Goal: Information Seeking & Learning: Find specific fact

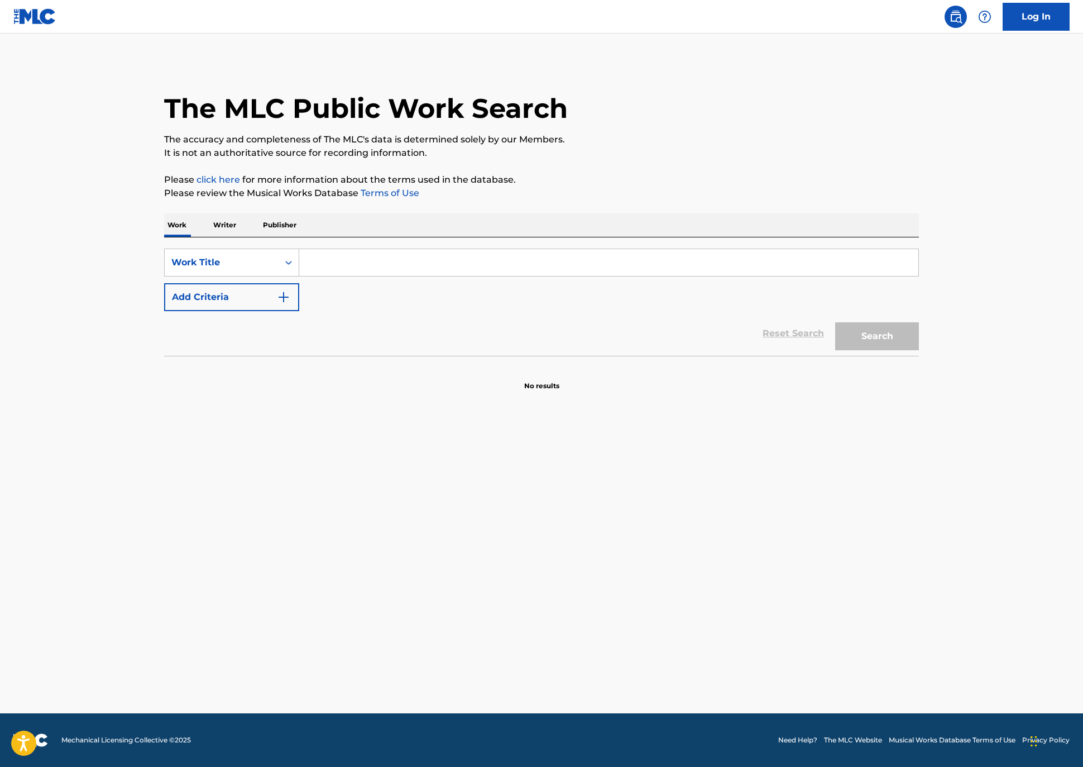
drag, startPoint x: 304, startPoint y: 298, endPoint x: 215, endPoint y: 316, distance: 90.7
click at [301, 276] on input "Search Form" at bounding box center [608, 262] width 619 height 27
paste input "Ama Um Maloqueiro"
type input "Ama Um Maloqueiro"
click at [164, 311] on button "Add Criteria" at bounding box center [231, 297] width 135 height 28
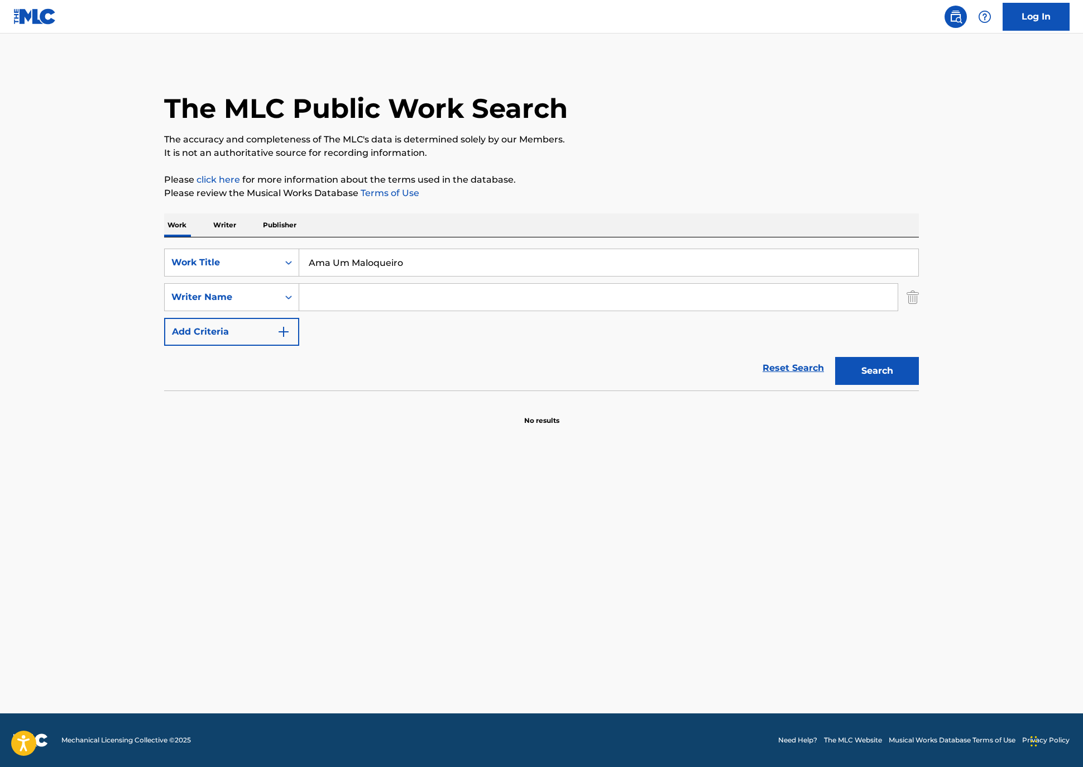
drag, startPoint x: 308, startPoint y: 338, endPoint x: 427, endPoint y: 342, distance: 119.0
click at [313, 310] on input "Search Form" at bounding box center [598, 297] width 599 height 27
paste input "DALZOTO"
click at [919, 385] on button "Search" at bounding box center [877, 371] width 84 height 28
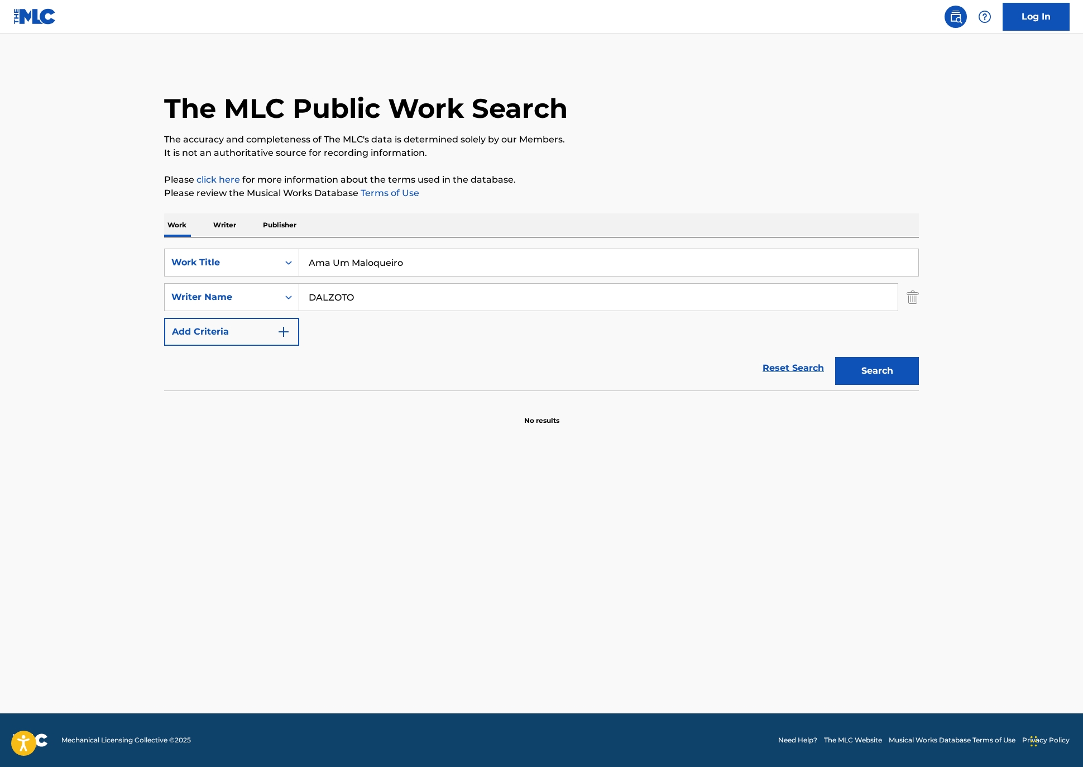
click at [919, 385] on button "Search" at bounding box center [877, 371] width 84 height 28
drag, startPoint x: 304, startPoint y: 338, endPoint x: 322, endPoint y: 342, distance: 18.7
click at [304, 310] on input "DALZOTO" at bounding box center [598, 297] width 599 height 27
drag, startPoint x: 327, startPoint y: 339, endPoint x: 125, endPoint y: 306, distance: 204.9
click at [164, 306] on div "SearchWithCriteria2036bddd-02f6-4aec-87cb-1bb626e1d073 Work Title Ama Um Maloqu…" at bounding box center [541, 296] width 755 height 97
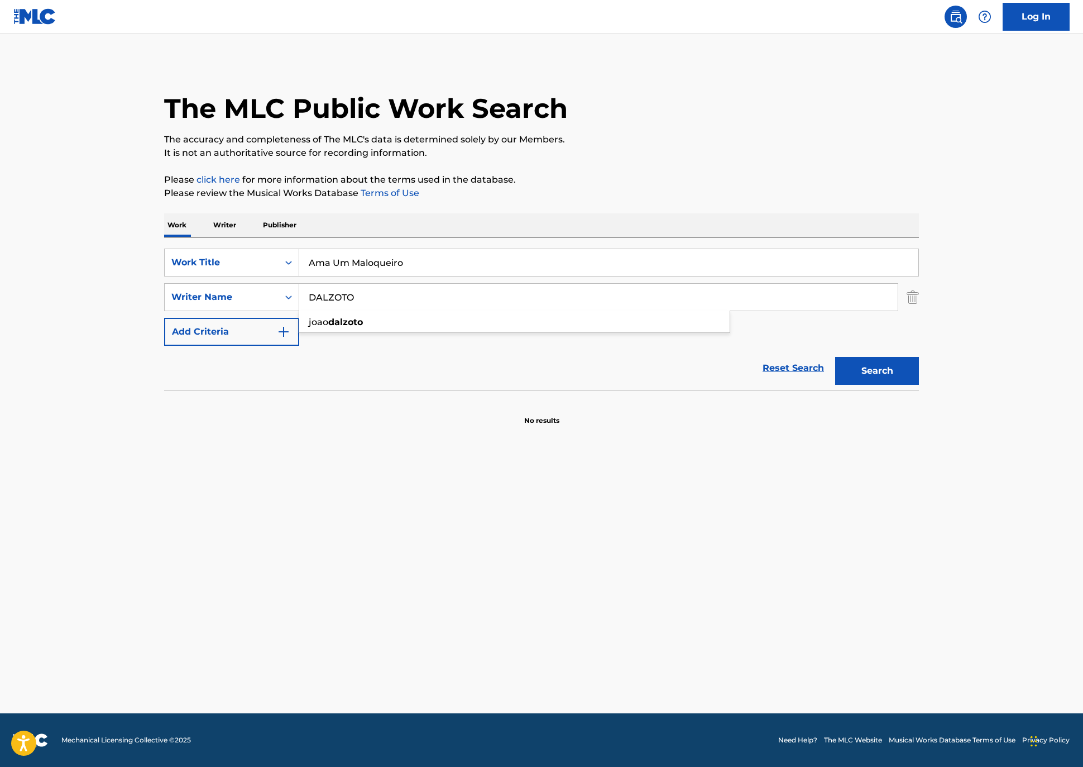
paste input "[PERSON_NAME]"
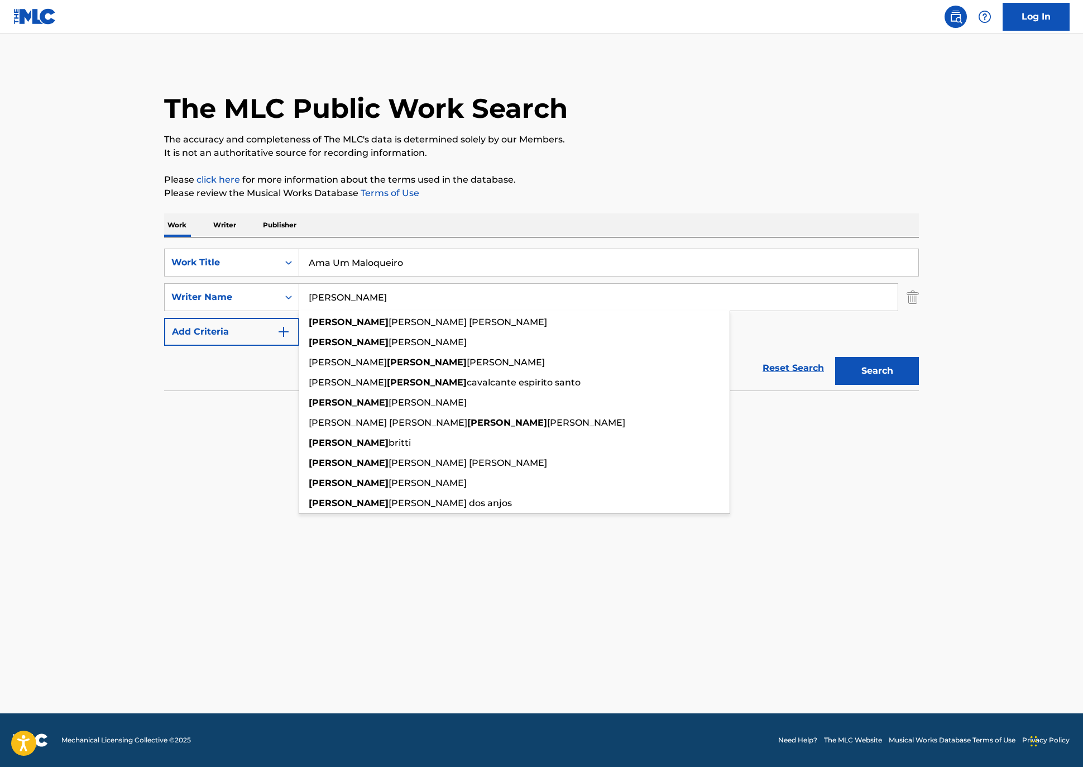
type input "[PERSON_NAME]"
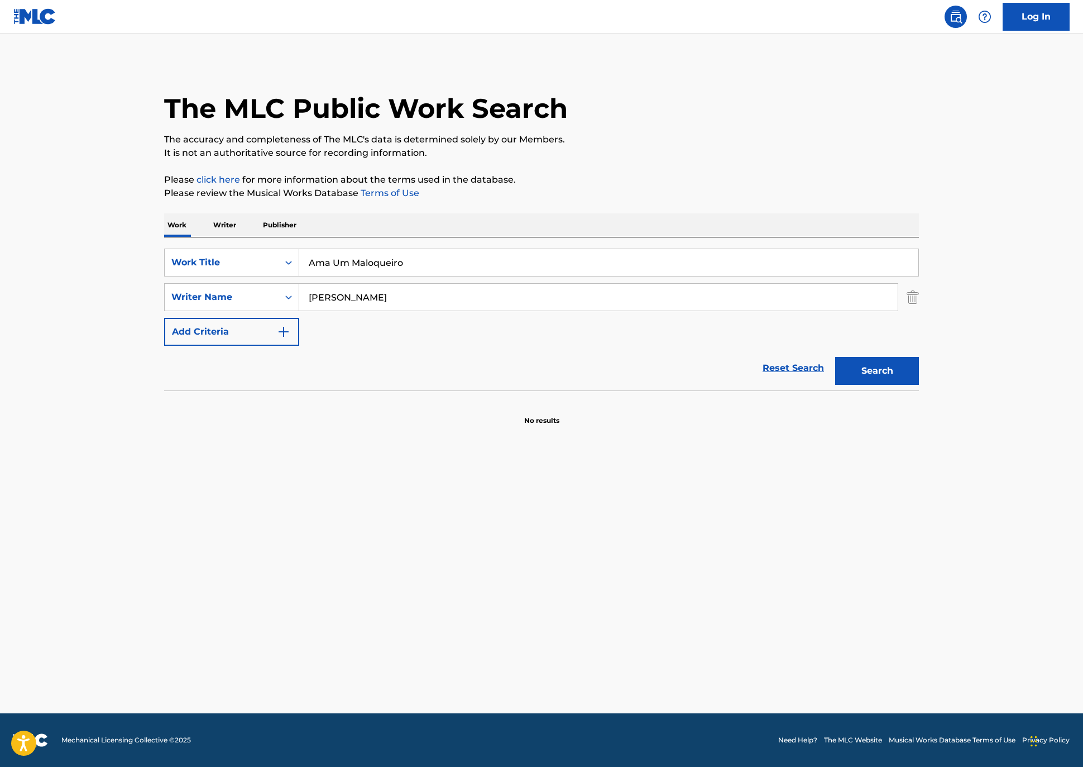
click at [919, 385] on button "Search" at bounding box center [877, 371] width 84 height 28
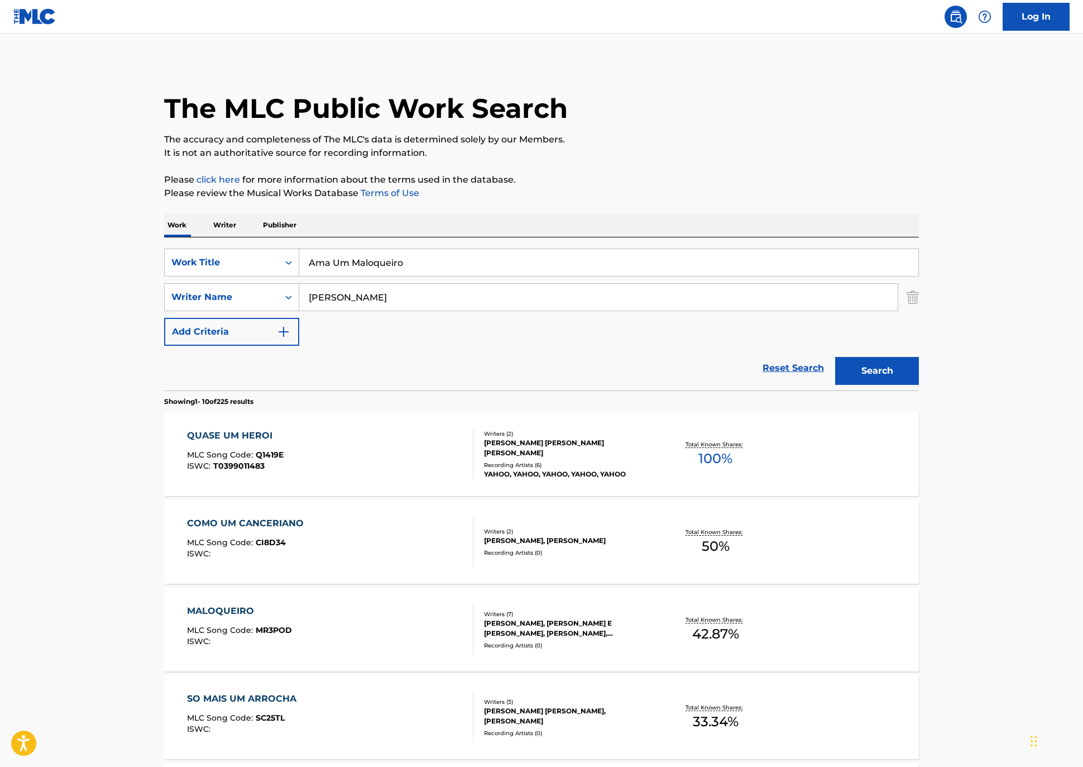
drag, startPoint x: 367, startPoint y: 295, endPoint x: 945, endPoint y: 315, distance: 578.2
click at [164, 270] on div "SearchWithCriteria2036bddd-02f6-4aec-87cb-1bb626e1d073 Work Title Ama Um Maloqu…" at bounding box center [541, 313] width 755 height 153
paste input "Escondendo O Ou"
type input "Escondendo O Ouro"
click at [919, 311] on img "Search Form" at bounding box center [913, 297] width 12 height 28
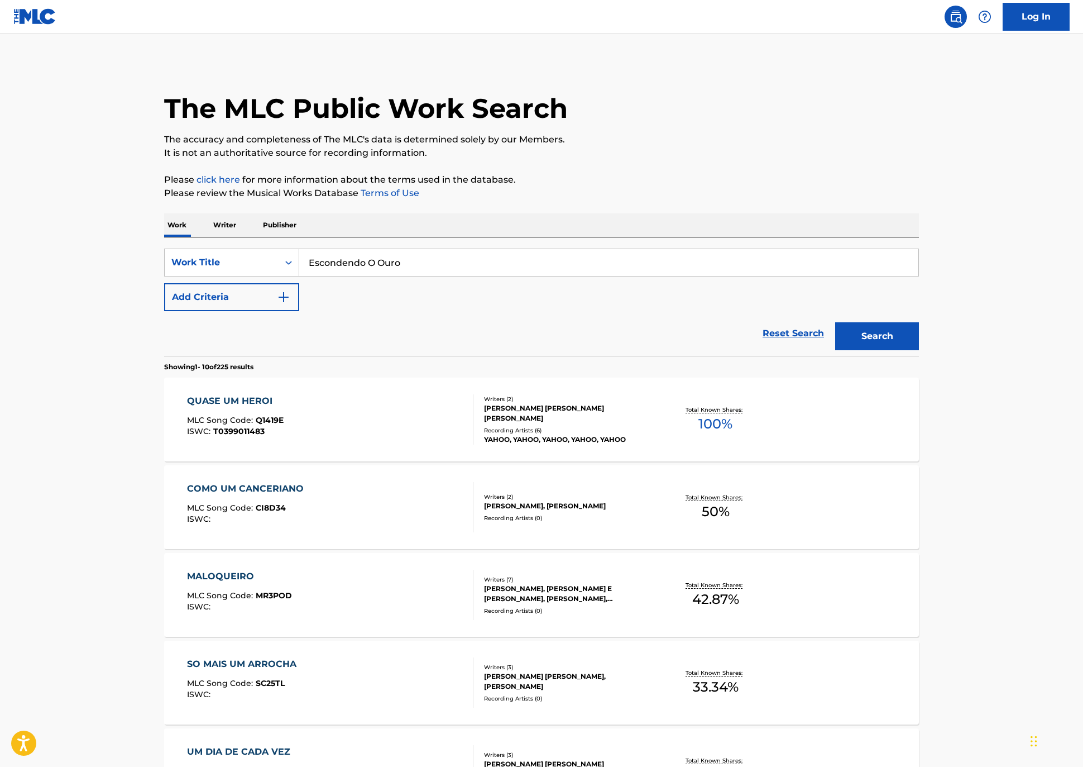
drag, startPoint x: 951, startPoint y: 380, endPoint x: 873, endPoint y: 376, distance: 78.3
click at [919, 350] on button "Search" at bounding box center [877, 336] width 84 height 28
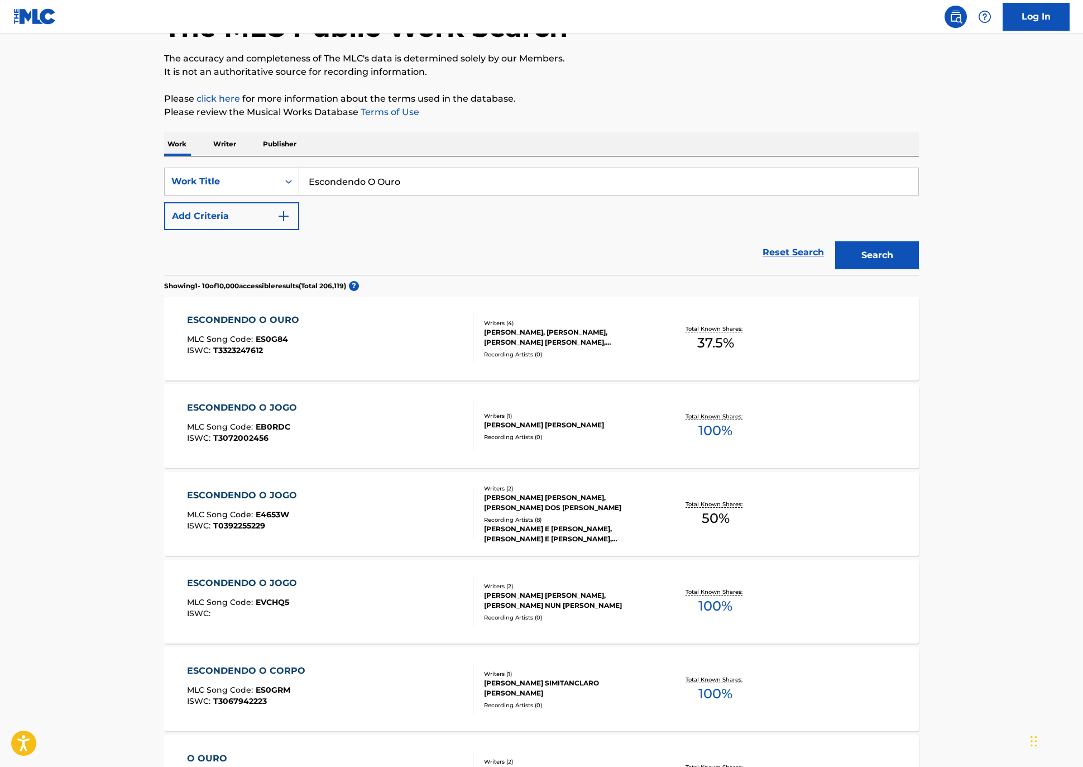
scroll to position [81, 0]
click at [516, 347] on div "[PERSON_NAME], [PERSON_NAME], [PERSON_NAME] [PERSON_NAME], [PERSON_NAME]" at bounding box center [568, 337] width 169 height 20
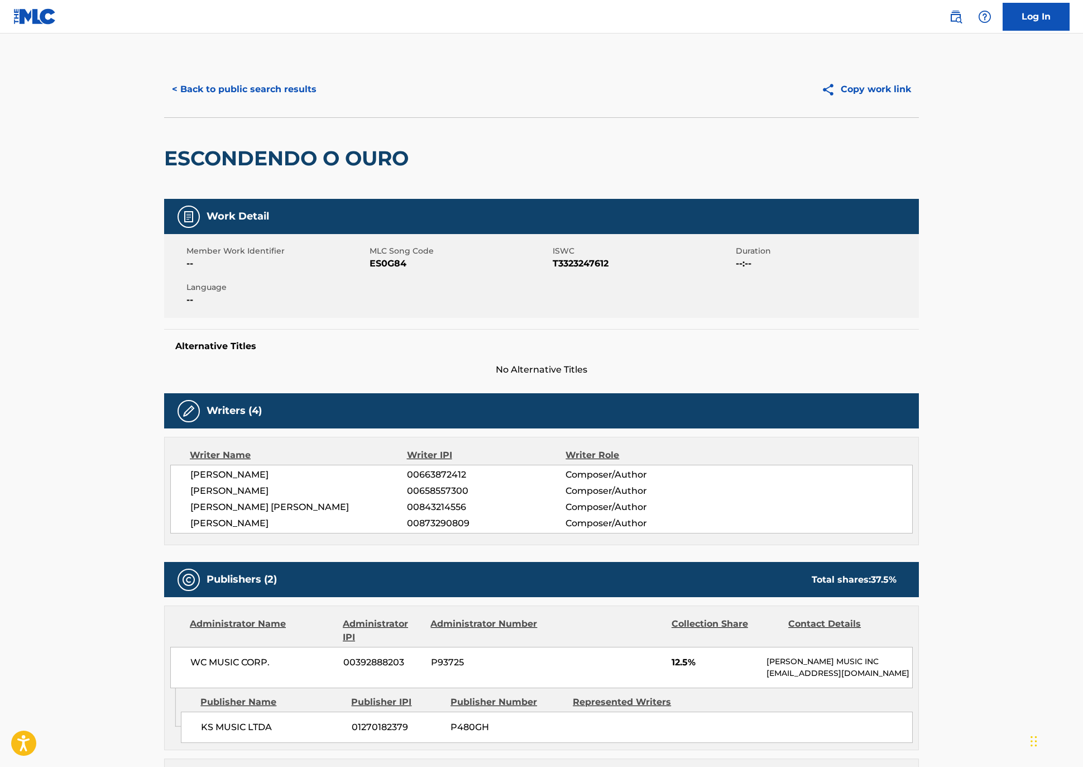
click at [340, 318] on div "Member Work Identifier -- MLC Song Code ES0G84 ISWC T3323247612 Duration --:-- …" at bounding box center [541, 276] width 755 height 84
click at [370, 270] on span "ES0G84" at bounding box center [460, 263] width 180 height 13
copy span "ES0G84"
drag, startPoint x: 188, startPoint y: 579, endPoint x: 106, endPoint y: 542, distance: 90.2
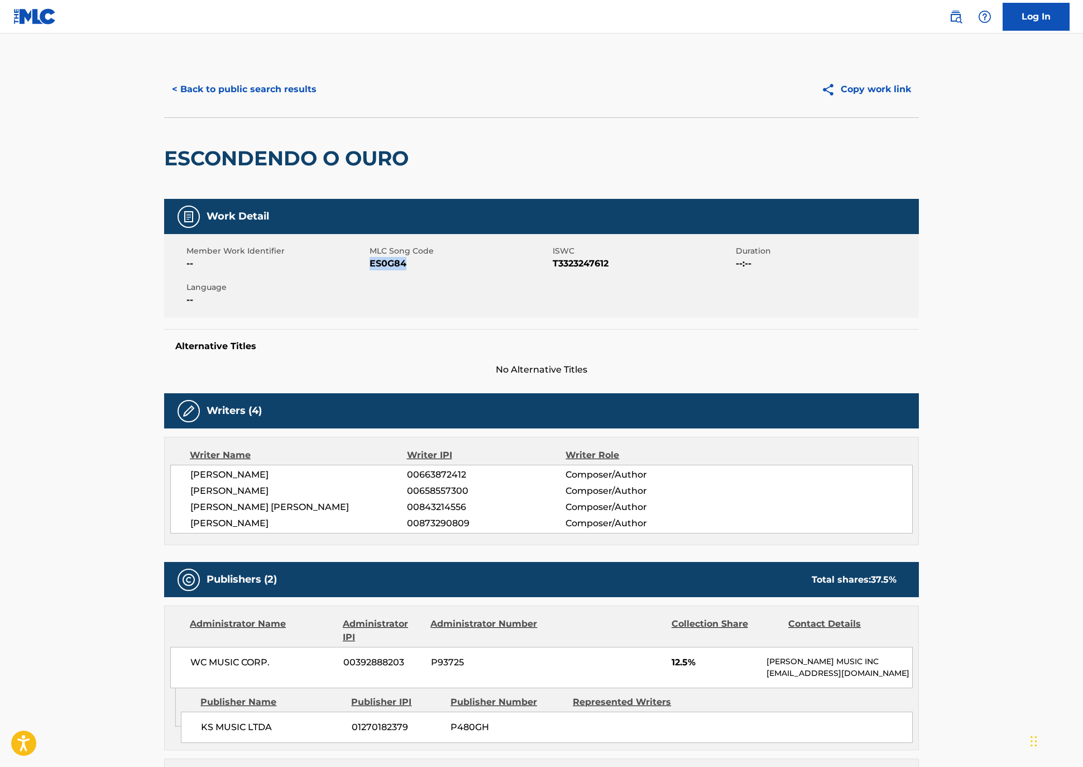
click at [170, 533] on div "[PERSON_NAME] 00663872412 Composer/Author [PERSON_NAME] 00658557300 Composer/Au…" at bounding box center [541, 499] width 743 height 69
copy div "[PERSON_NAME] 00663872412 Composer/Author [PERSON_NAME] 00658557300 Composer/Au…"
click at [188, 103] on button "< Back to public search results" at bounding box center [244, 89] width 160 height 28
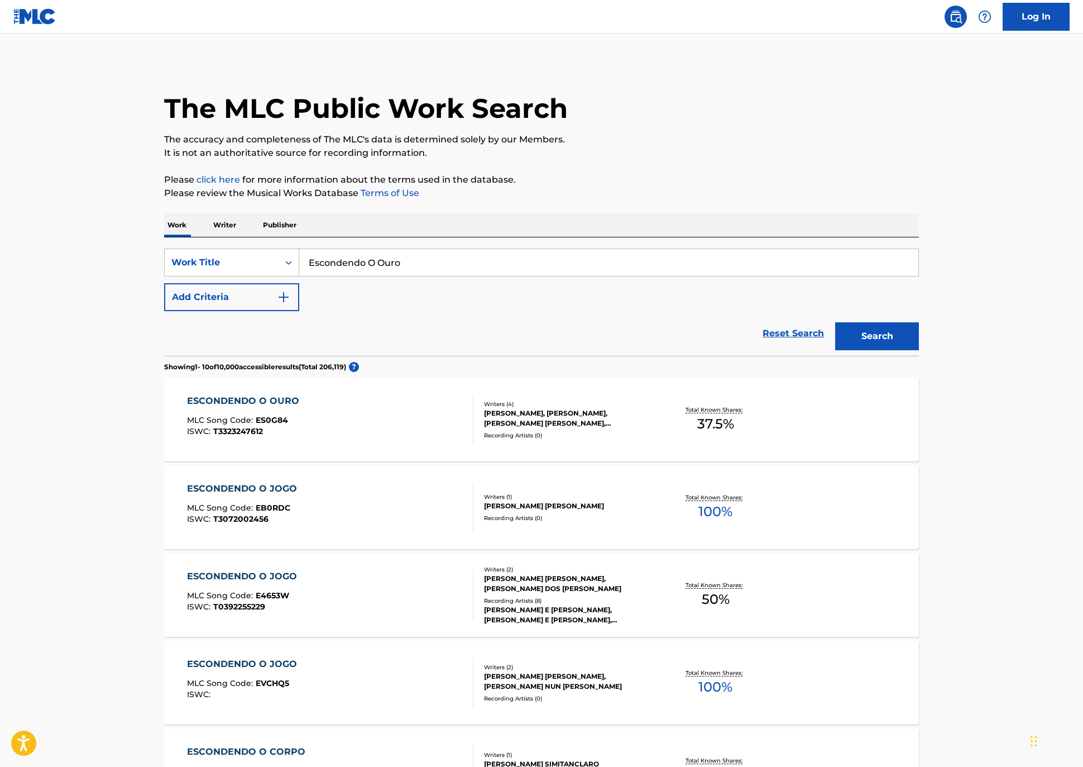
scroll to position [80, 0]
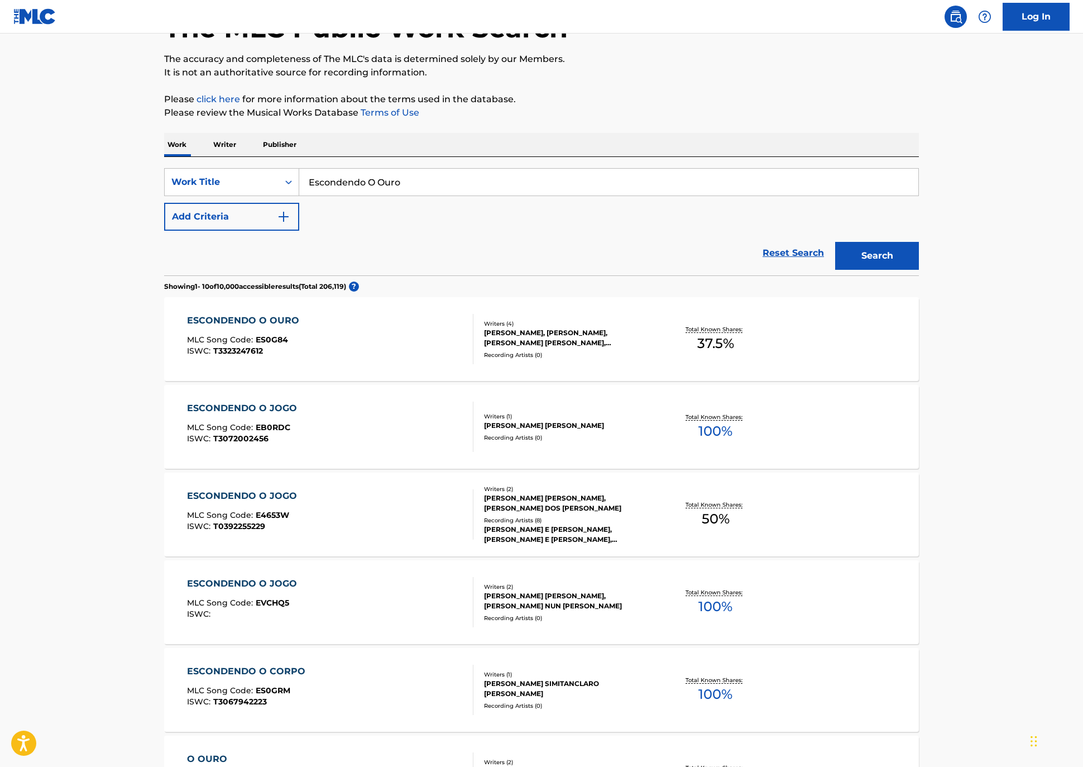
click at [375, 195] on input "Escondendo O Ouro" at bounding box center [608, 182] width 619 height 27
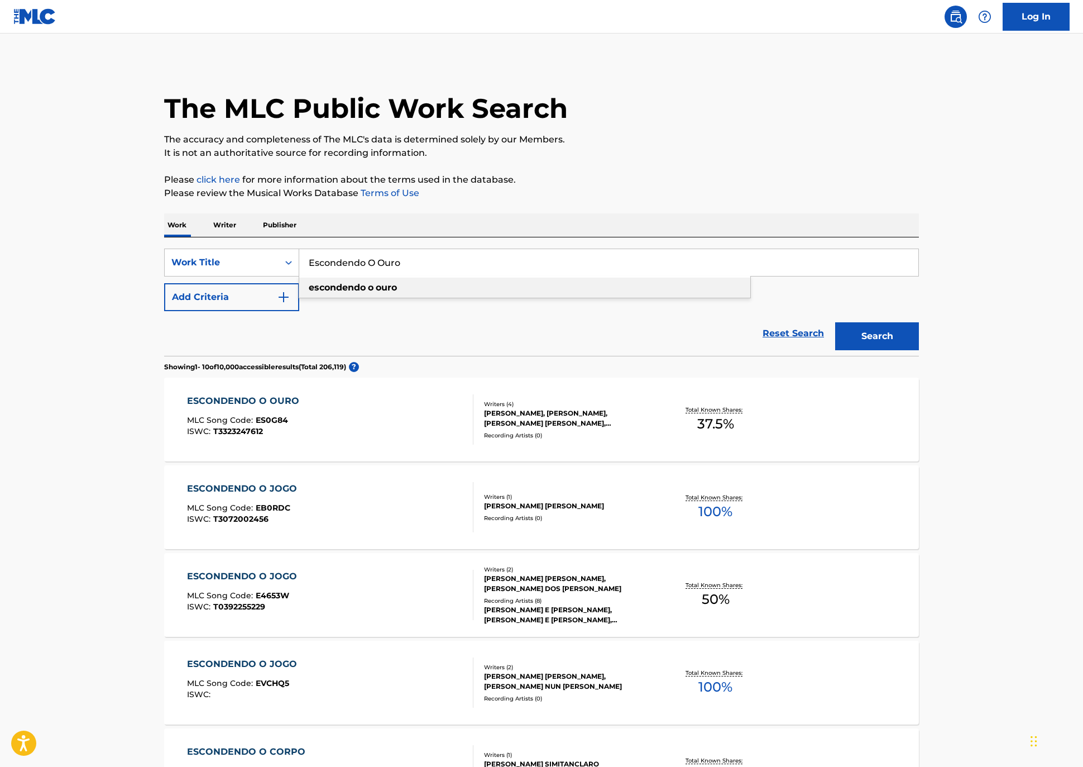
scroll to position [0, 0]
drag, startPoint x: 384, startPoint y: 300, endPoint x: 157, endPoint y: 280, distance: 227.6
click at [164, 276] on div "SearchWithCriteria2036bddd-02f6-4aec-87cb-1bb626e1d073 Work Title Escondendo O …" at bounding box center [541, 262] width 755 height 28
paste input "u Vou na Sua Casa"
click at [919, 350] on button "Search" at bounding box center [877, 336] width 84 height 28
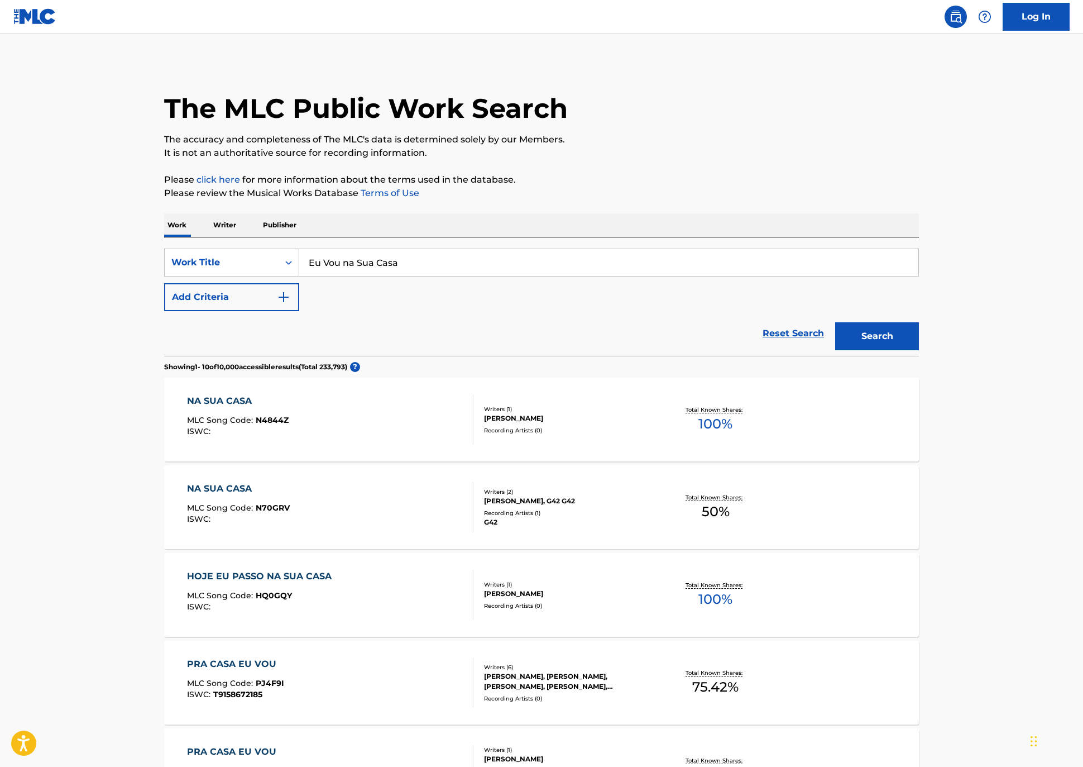
drag, startPoint x: 351, startPoint y: 291, endPoint x: 257, endPoint y: 289, distance: 93.8
click at [184, 276] on div "SearchWithCriteria2036bddd-02f6-4aec-87cb-1bb626e1d073 Work Title Eu Vou na Sua…" at bounding box center [541, 262] width 755 height 28
paste input "10 Carros"
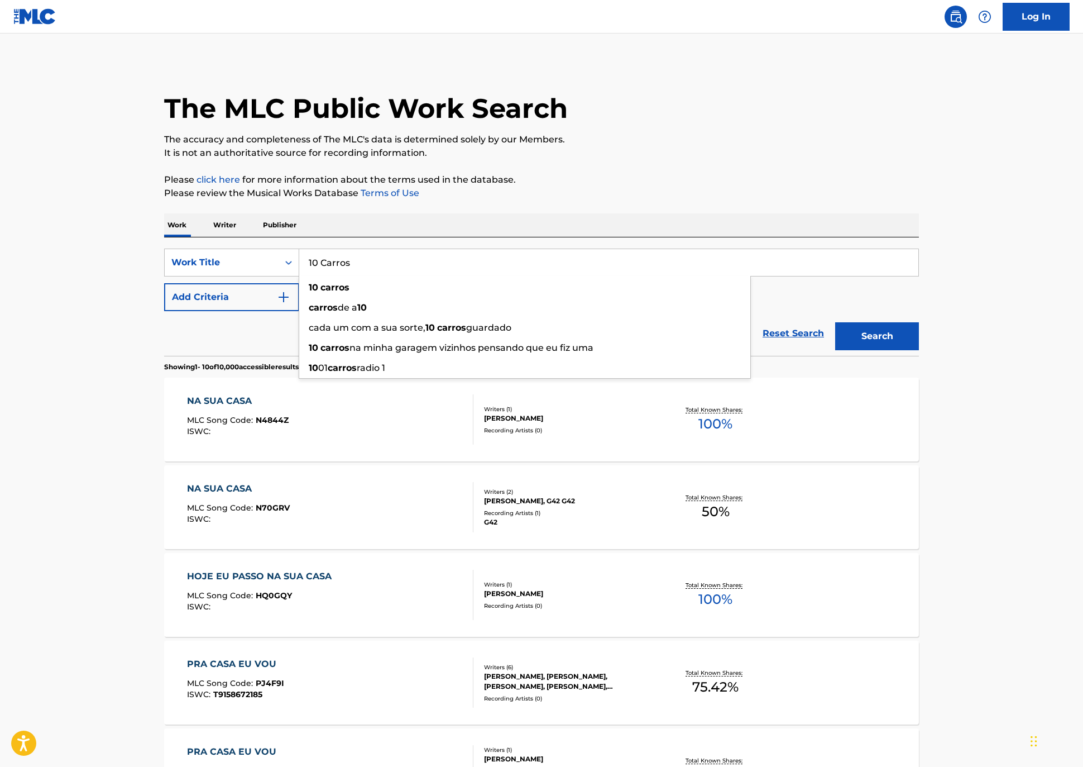
type input "10 Carros"
click at [919, 350] on button "Search" at bounding box center [877, 336] width 84 height 28
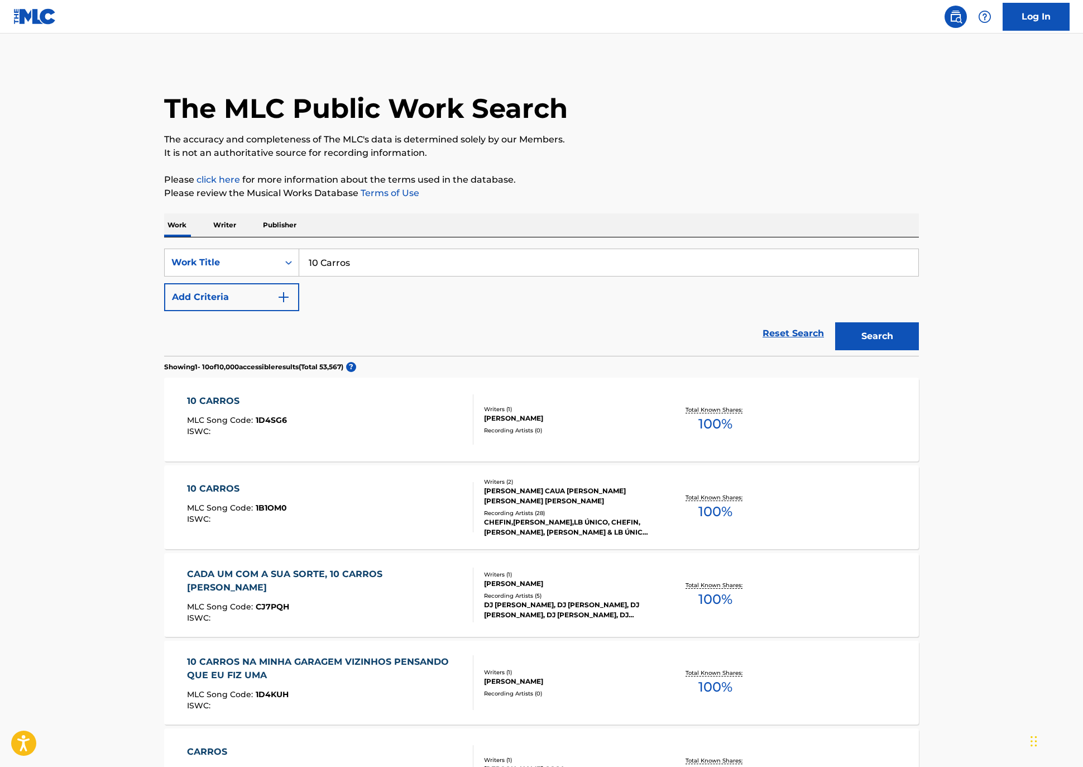
click at [187, 495] on div "10 CARROS" at bounding box center [237, 488] width 100 height 13
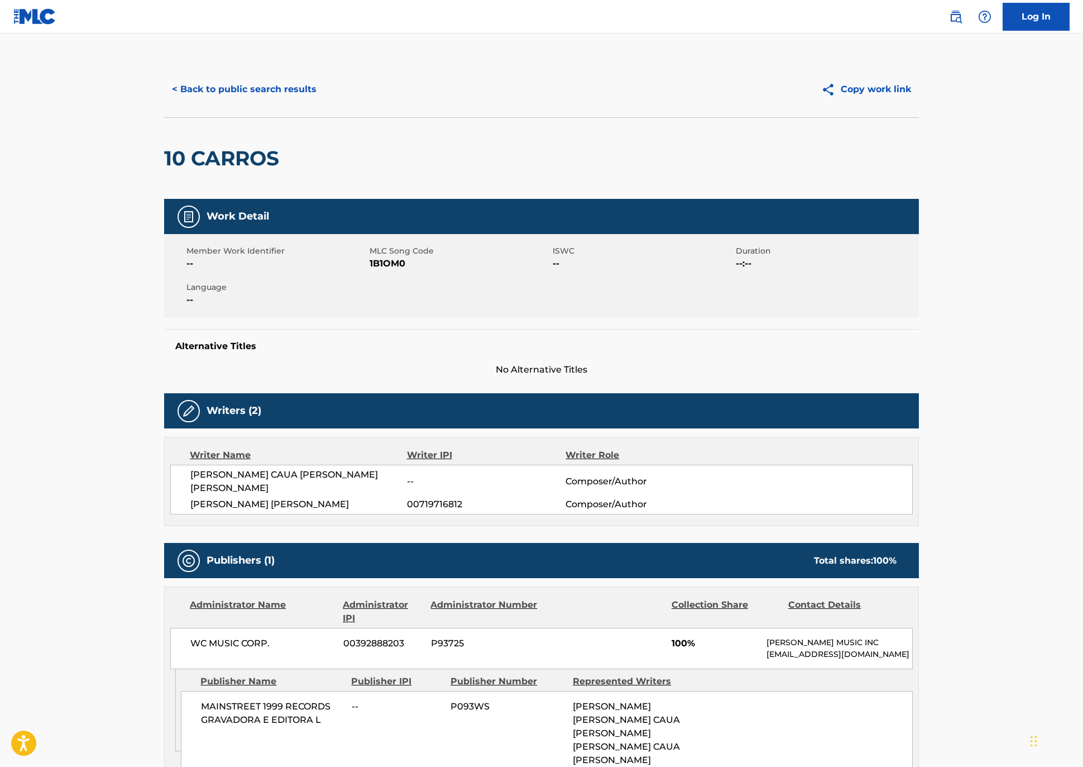
drag, startPoint x: 182, startPoint y: 541, endPoint x: 111, endPoint y: 540, distance: 71.5
click at [170, 514] on div "[PERSON_NAME] CAUA [PERSON_NAME] [PERSON_NAME] -- Composer/Author [PERSON_NAME]…" at bounding box center [541, 490] width 743 height 50
click at [370, 270] on span "1B1OM0" at bounding box center [460, 263] width 180 height 13
copy span "1B1OM0"
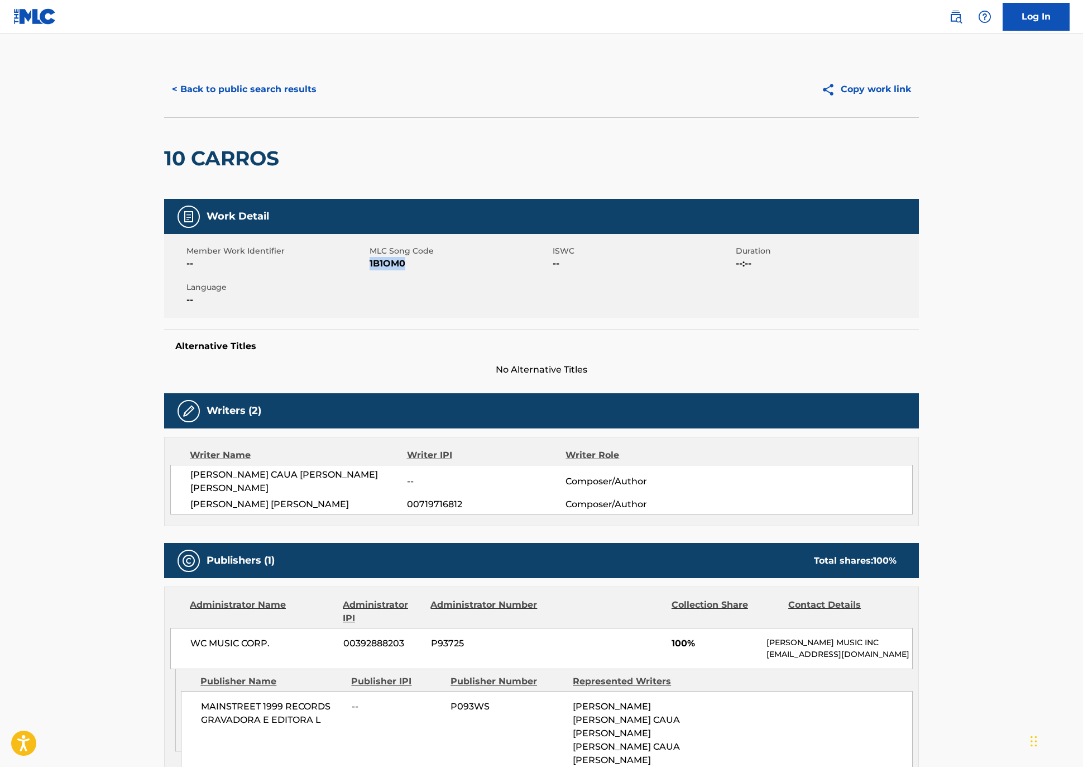
click at [164, 103] on button "< Back to public search results" at bounding box center [244, 89] width 160 height 28
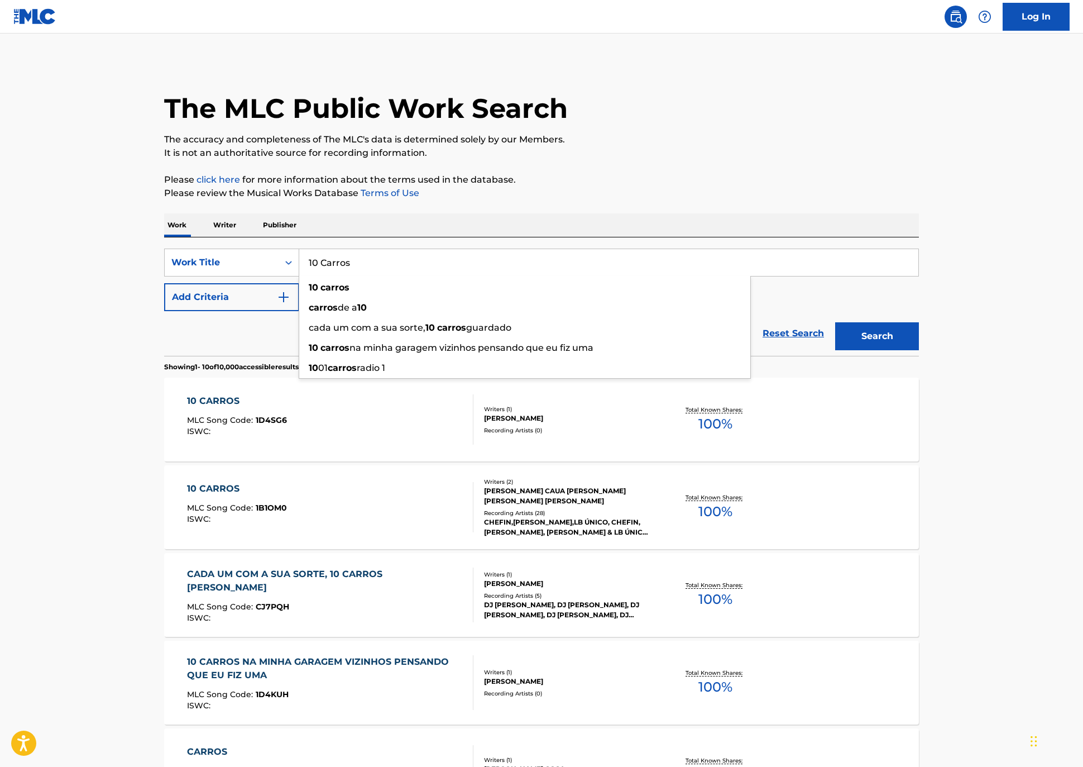
drag, startPoint x: 320, startPoint y: 297, endPoint x: 550, endPoint y: 343, distance: 234.5
click at [164, 276] on div "SearchWithCriteria2036bddd-02f6-4aec-87cb-1bb626e1d073 Work Title 10 Carros 10 …" at bounding box center [541, 262] width 755 height 28
paste input "Descer Pra BC"
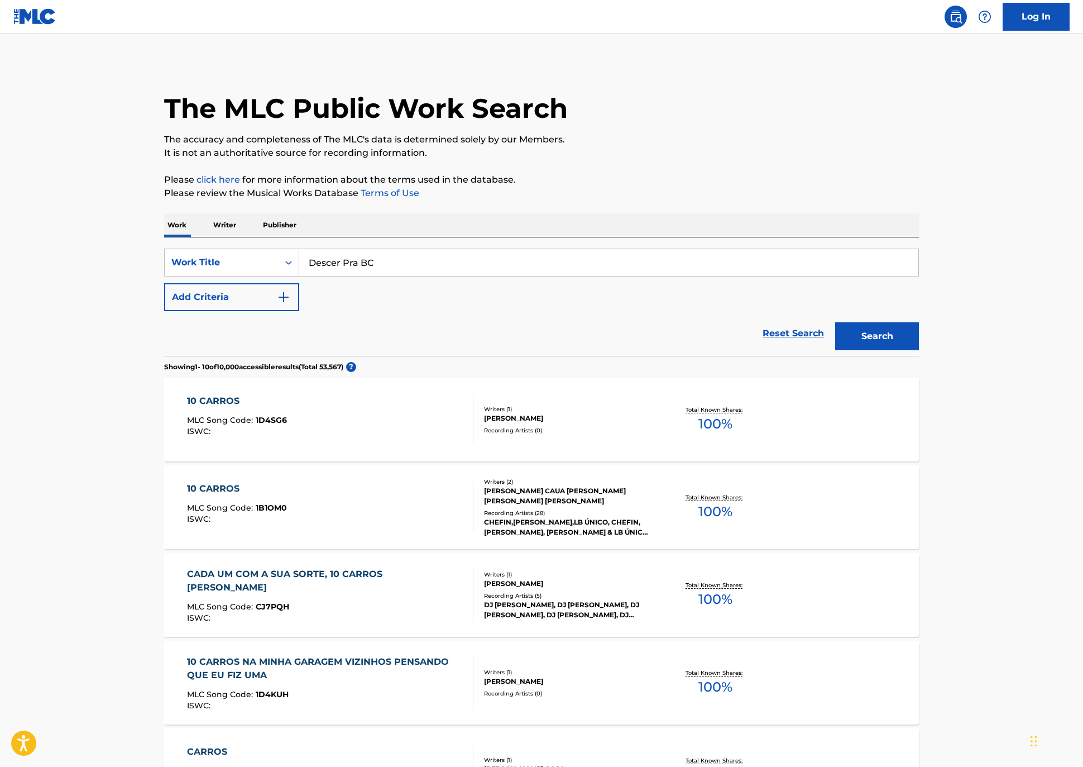
click at [919, 350] on button "Search" at bounding box center [877, 336] width 84 height 28
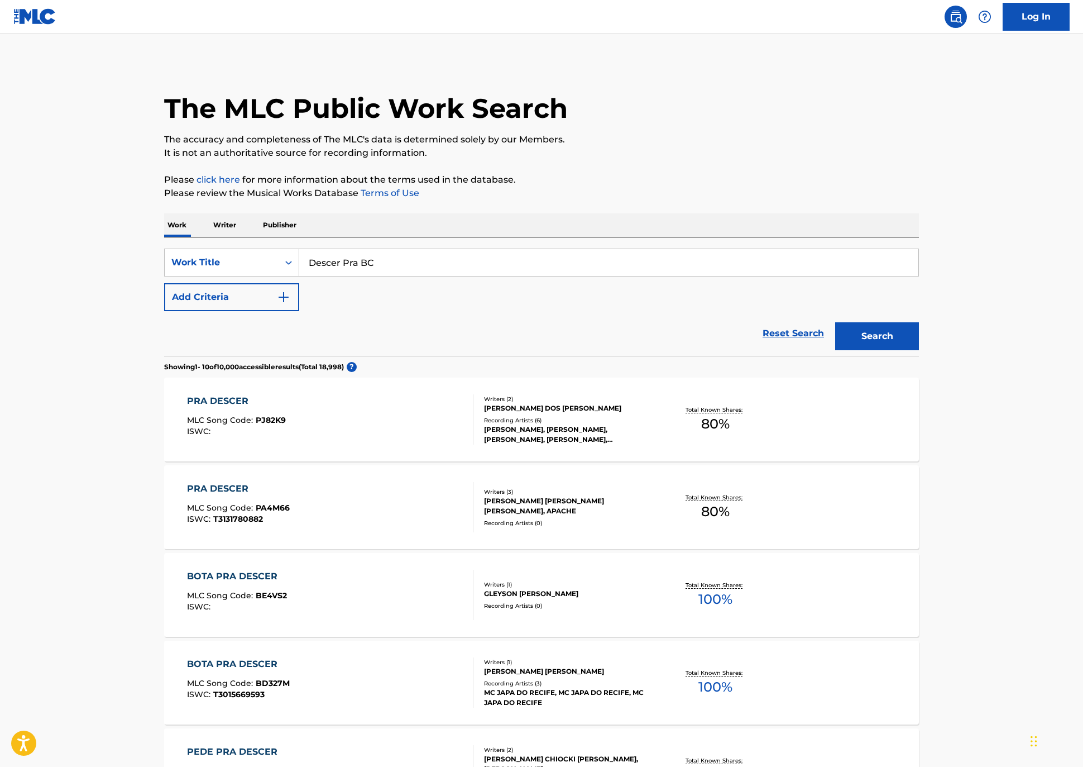
drag, startPoint x: 329, startPoint y: 297, endPoint x: 192, endPoint y: 312, distance: 138.1
click at [164, 276] on div "SearchWithCriteria2036bddd-02f6-4aec-87cb-1bb626e1d073 Work Title Descer Pra BC" at bounding box center [541, 262] width 755 height 28
drag, startPoint x: 345, startPoint y: 301, endPoint x: 467, endPoint y: 307, distance: 121.8
click at [190, 271] on div "SearchWithCriteria2036bddd-02f6-4aec-87cb-1bb626e1d073 Work Title Descer Pra BC…" at bounding box center [541, 296] width 755 height 118
paste input "Halls Na Lingua"
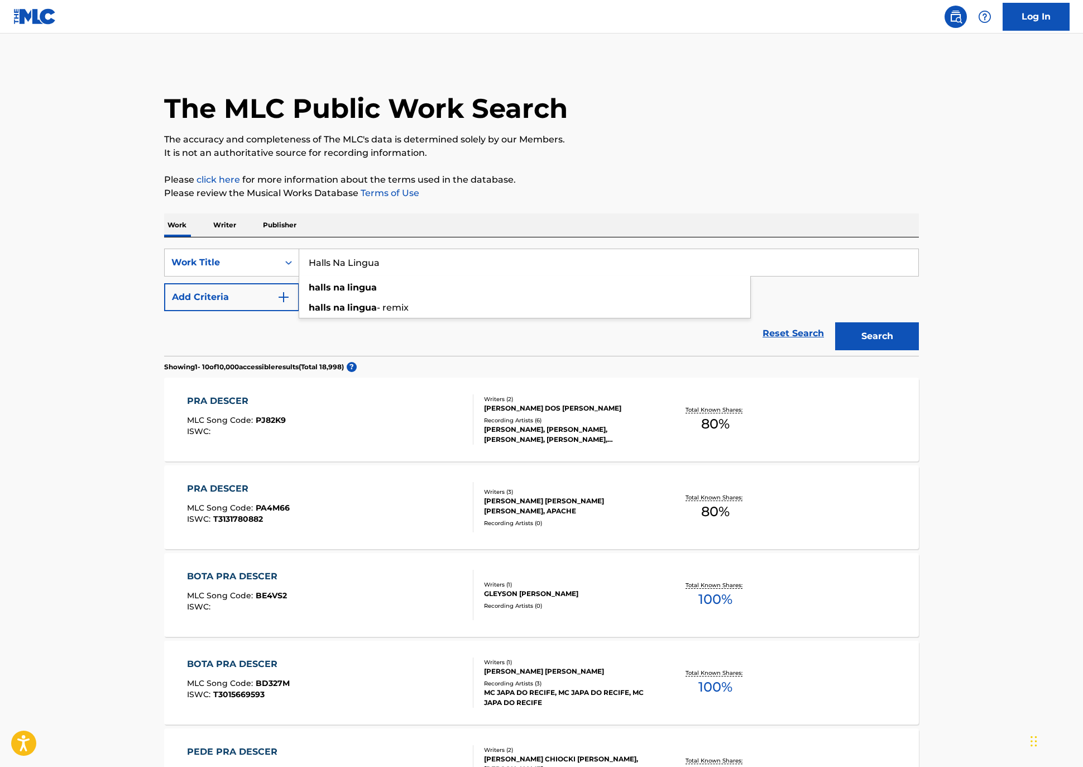
type input "Halls Na Lingua"
click at [919, 350] on button "Search" at bounding box center [877, 336] width 84 height 28
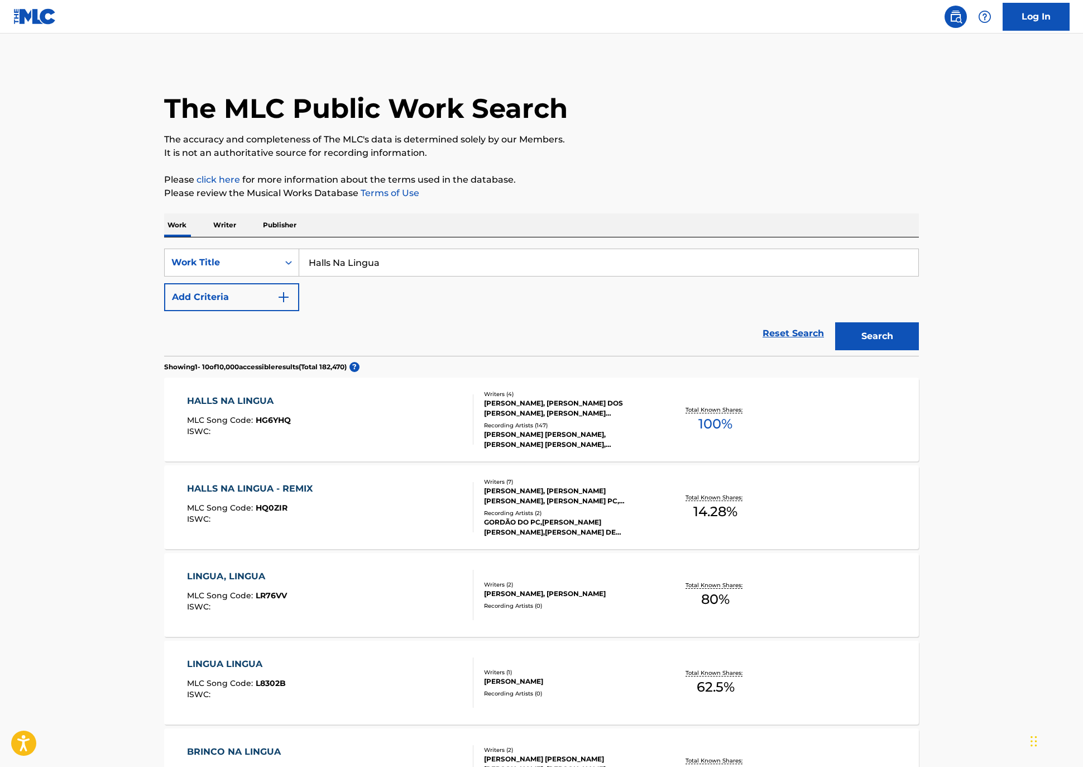
click at [187, 408] on div "HALLS NA LINGUA" at bounding box center [239, 400] width 104 height 13
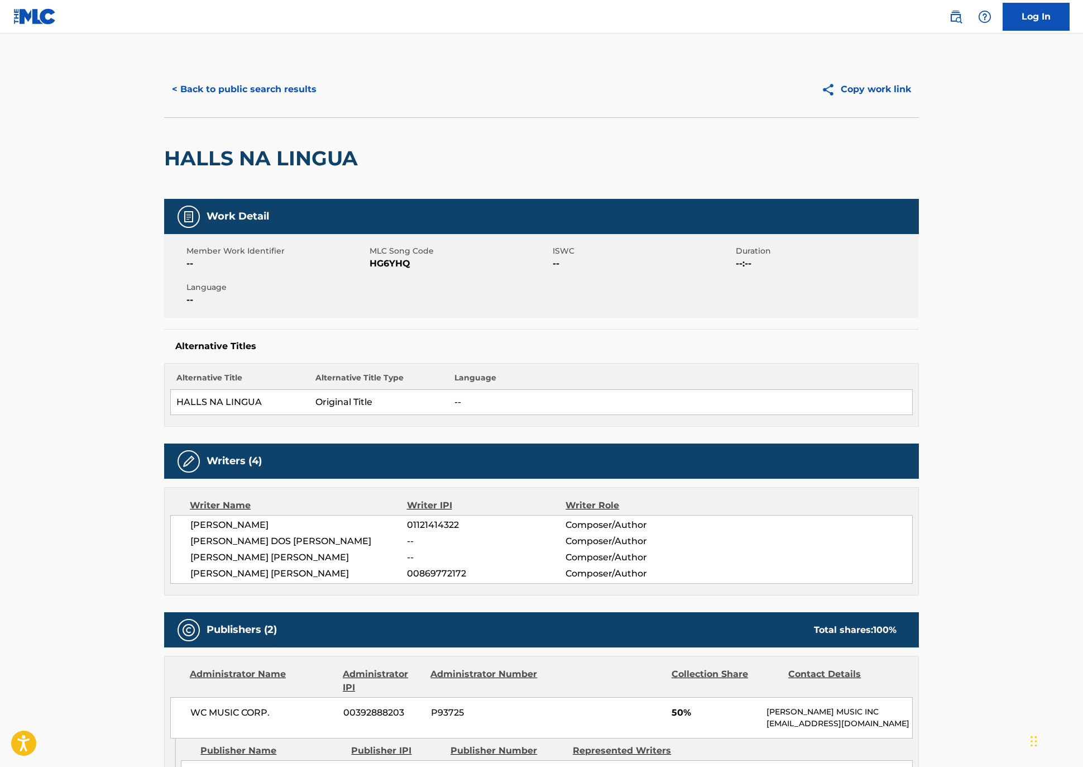
drag, startPoint x: 240, startPoint y: 632, endPoint x: 103, endPoint y: 599, distance: 140.3
click at [170, 583] on div "[PERSON_NAME] 01121414322 Composer/Author [PERSON_NAME] DOS [PERSON_NAME] -- Co…" at bounding box center [541, 549] width 743 height 69
copy div "[PERSON_NAME] 01121414322 Composer/Author [PERSON_NAME] DOS [PERSON_NAME] -- Co…"
click at [370, 270] on span "HG6YHQ" at bounding box center [460, 263] width 180 height 13
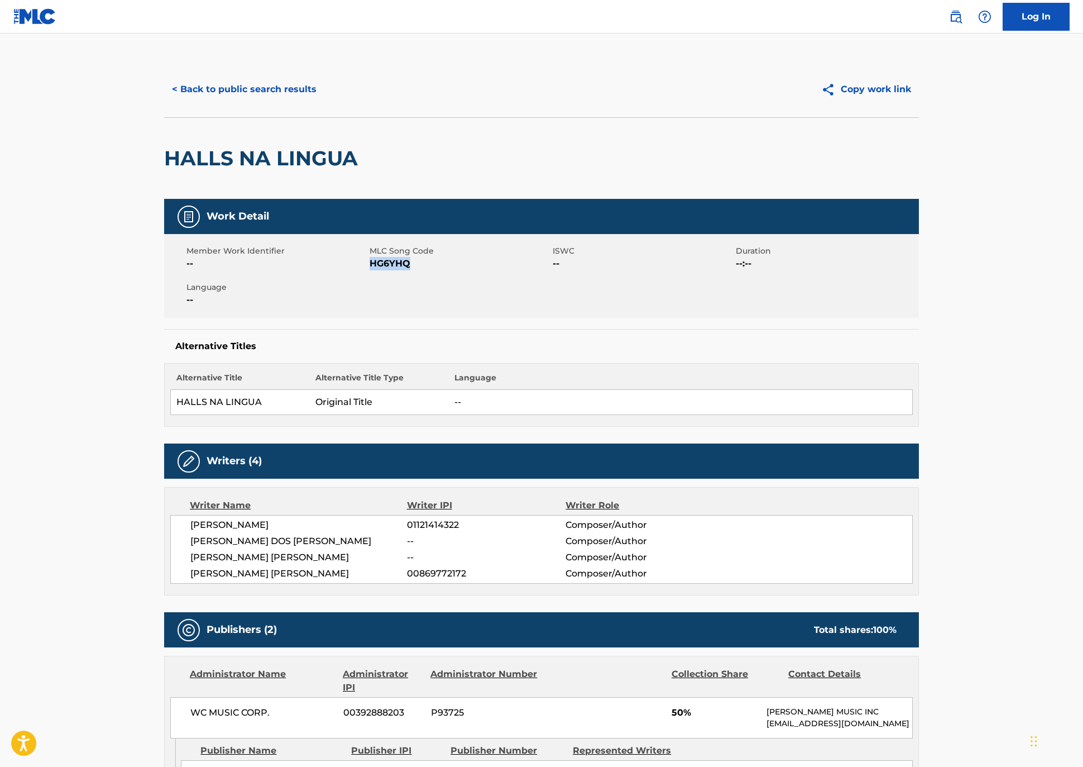
copy span "HG6YHQ"
click at [164, 99] on button "< Back to public search results" at bounding box center [244, 89] width 160 height 28
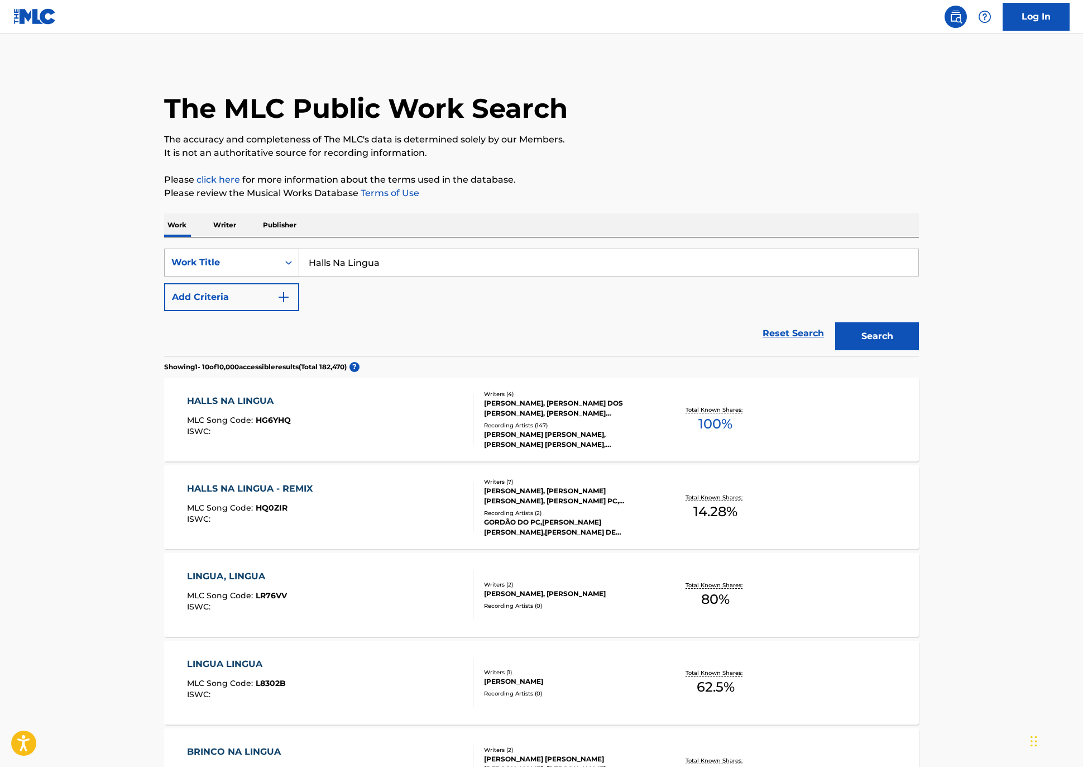
drag, startPoint x: 334, startPoint y: 293, endPoint x: 176, endPoint y: 286, distance: 157.6
click at [172, 276] on div "SearchWithCriteria2036bddd-02f6-4aec-87cb-1bb626e1d073 Work Title Halls Na Ling…" at bounding box center [541, 262] width 755 height 28
paste input "Mala Dos Porta Mal"
drag, startPoint x: 329, startPoint y: 324, endPoint x: 547, endPoint y: 331, distance: 217.8
click at [353, 293] on strong "porta" at bounding box center [365, 287] width 25 height 11
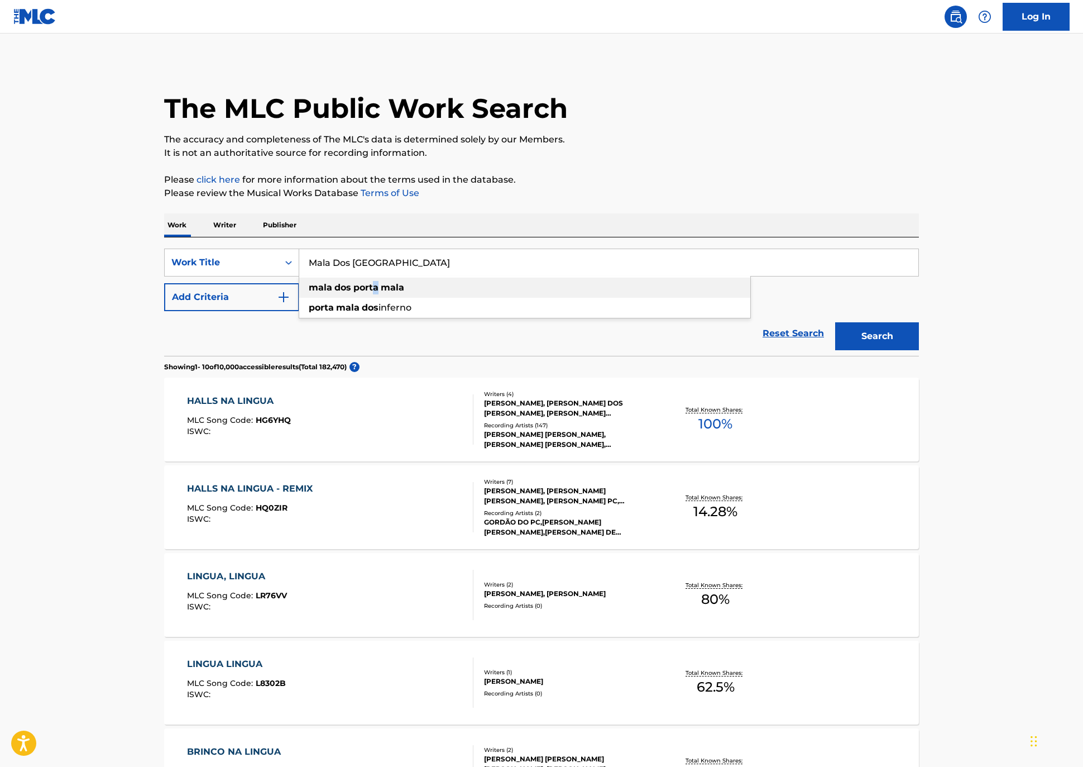
type input "mala dos porta mala"
click at [919, 350] on button "Search" at bounding box center [877, 336] width 84 height 28
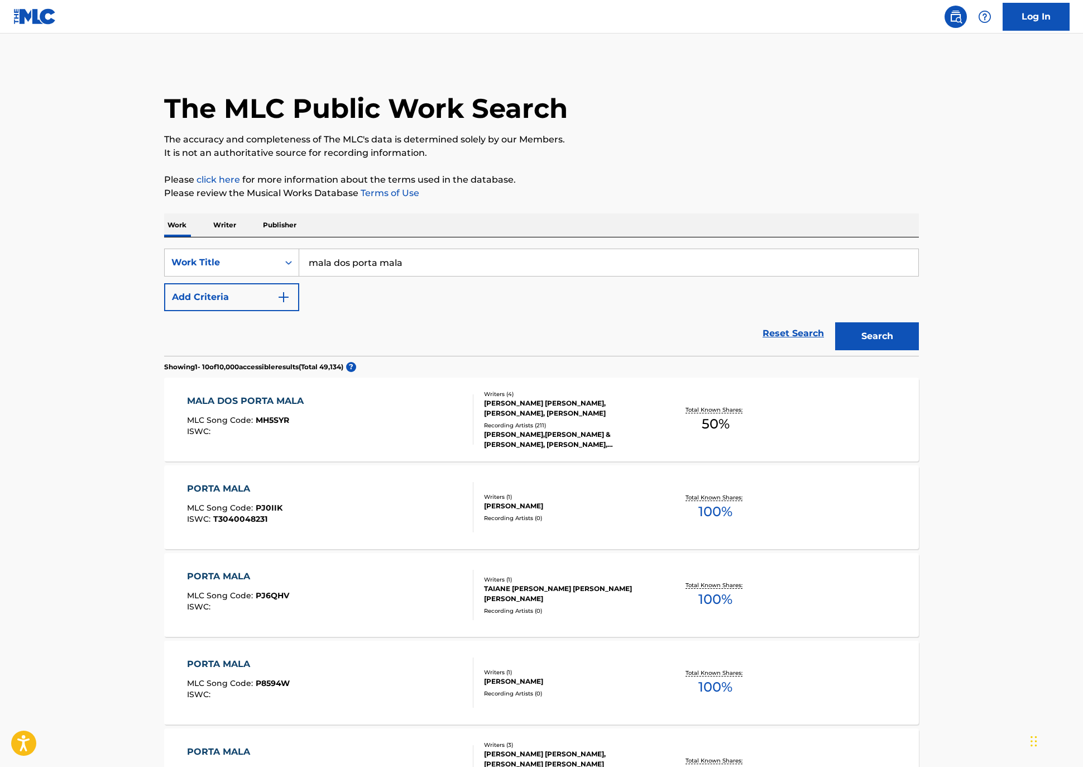
click at [199, 408] on div "MALA DOS PORTA MALA" at bounding box center [248, 400] width 122 height 13
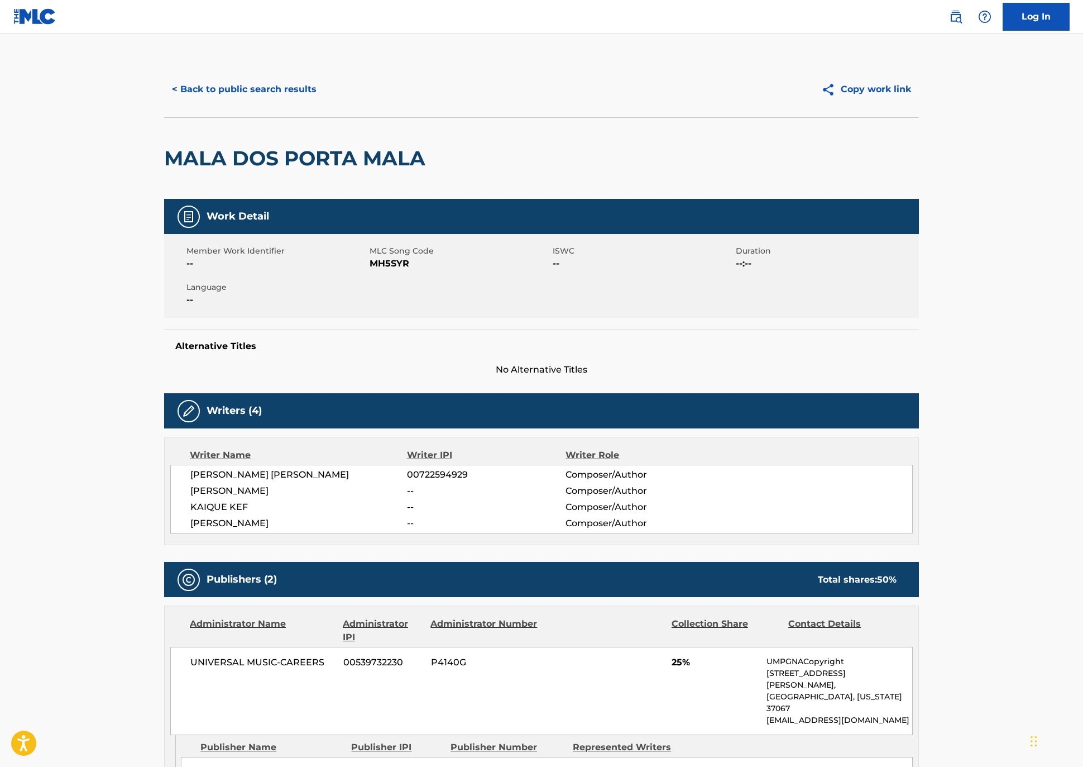
drag, startPoint x: 230, startPoint y: 592, endPoint x: 110, endPoint y: 548, distance: 128.1
click at [170, 533] on div "[PERSON_NAME] [PERSON_NAME] 00722594929 Composer/Author [PERSON_NAME] -- Compos…" at bounding box center [541, 499] width 743 height 69
copy div "[PERSON_NAME] [PERSON_NAME] 00722594929 Composer/Author [PERSON_NAME] -- Compos…"
click at [370, 270] on span "MH5SYR" at bounding box center [460, 263] width 180 height 13
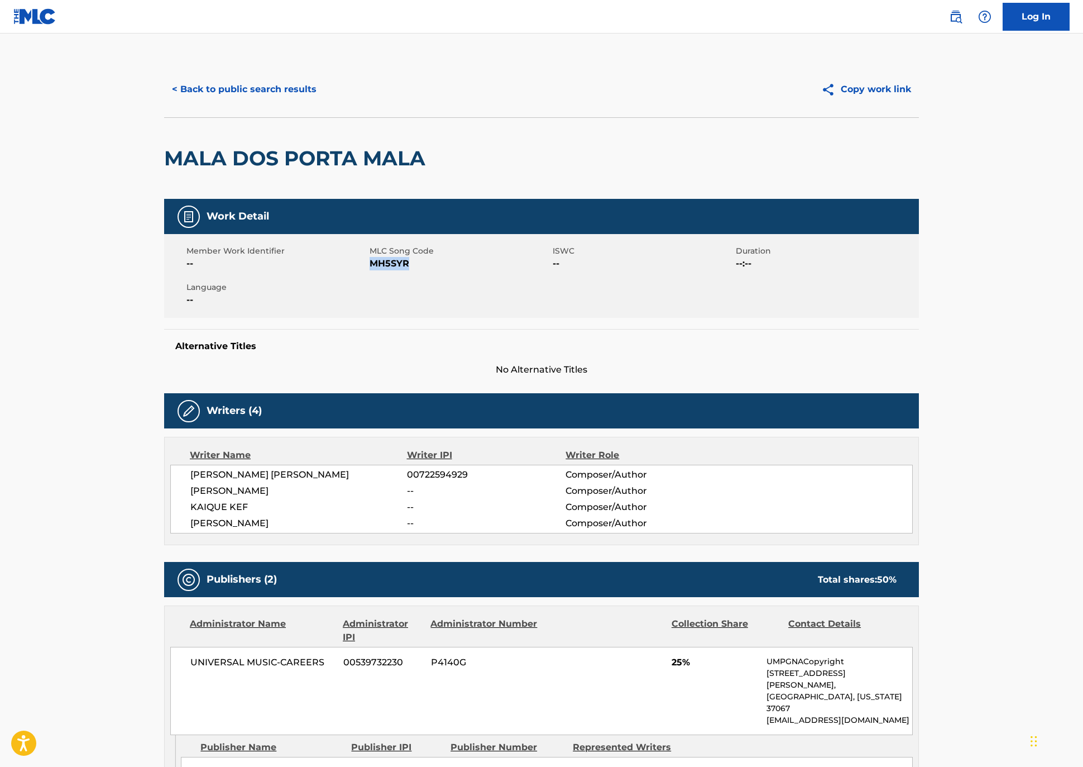
copy span "MH5SYR"
click at [164, 101] on button "< Back to public search results" at bounding box center [244, 89] width 160 height 28
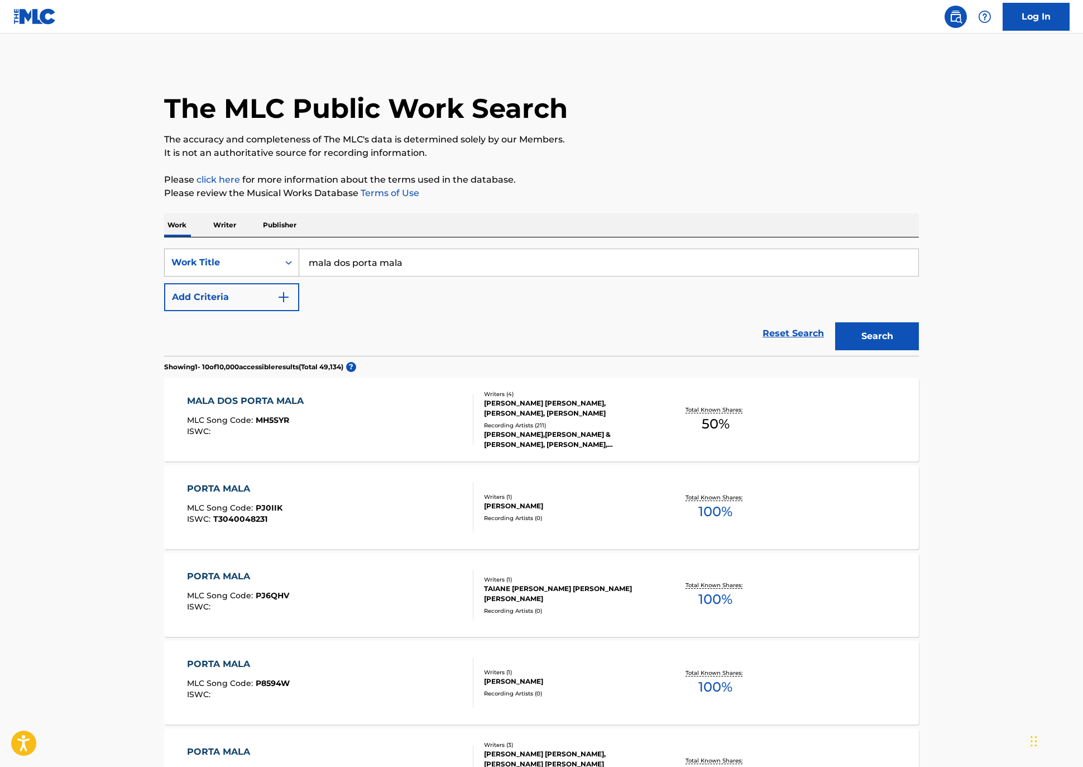
drag, startPoint x: 365, startPoint y: 300, endPoint x: 94, endPoint y: 289, distance: 271.6
click at [36, 284] on main "The MLC Public Work Search The accuracy and completeness of The MLC's data is d…" at bounding box center [541, 673] width 1083 height 1280
paste input "Moletom"
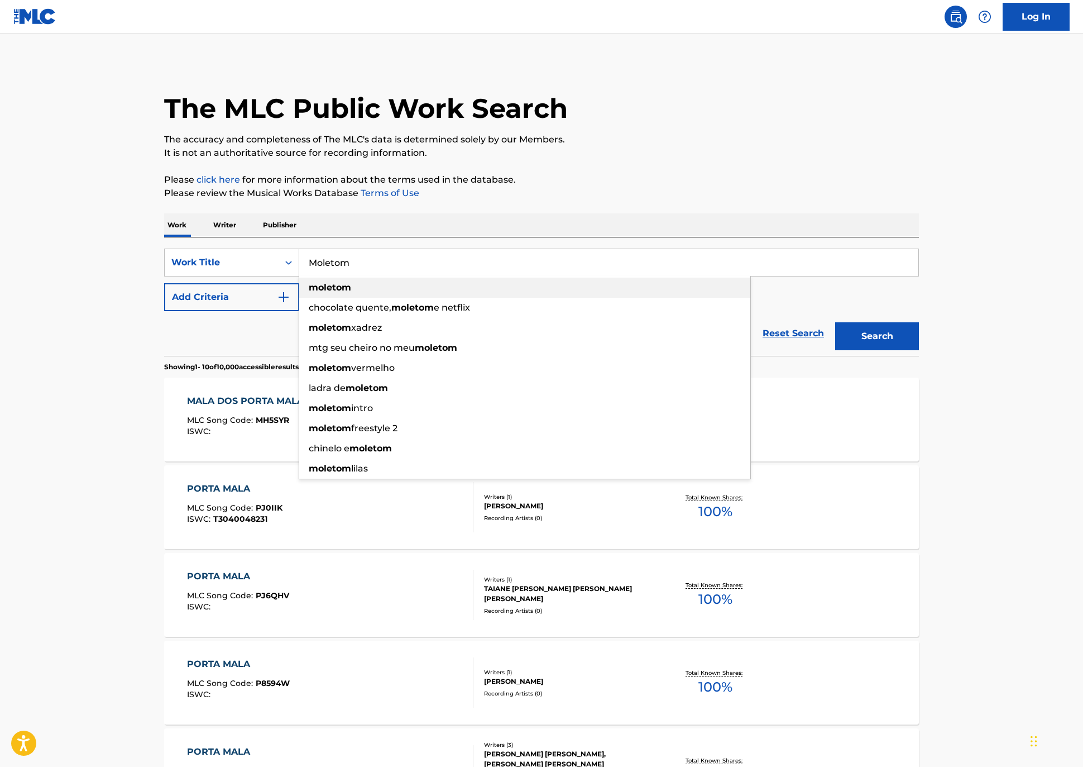
click at [309, 293] on strong "moletom" at bounding box center [330, 287] width 42 height 11
type input "moletom"
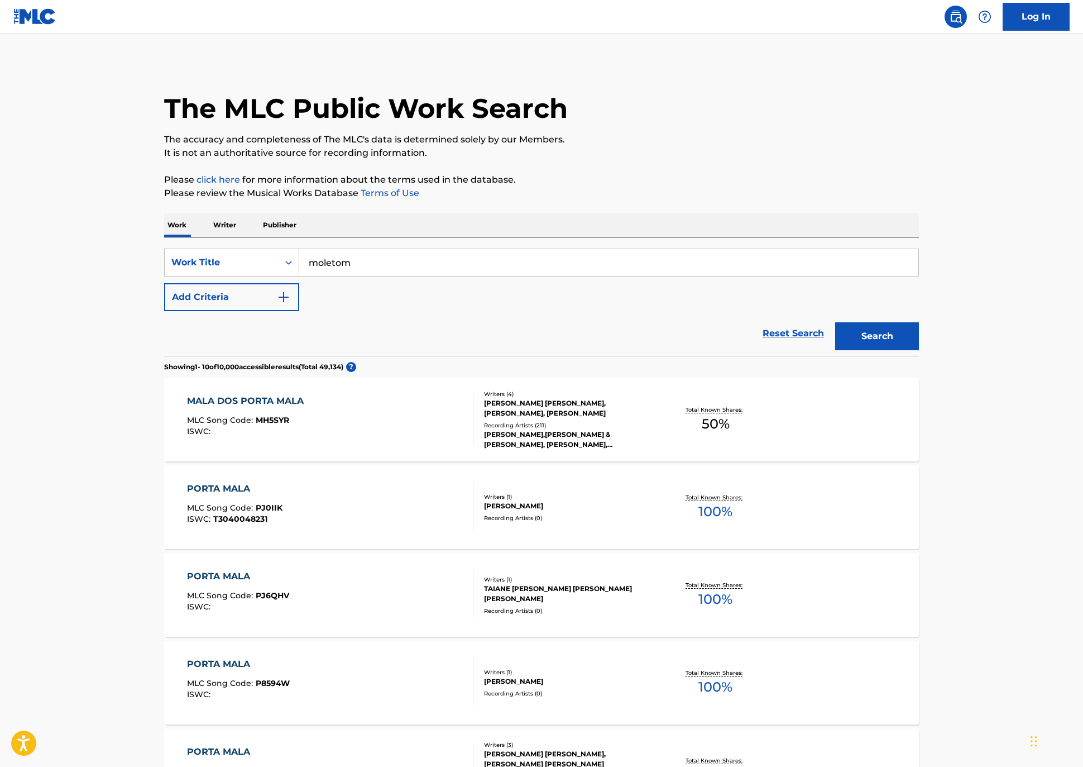
drag, startPoint x: 919, startPoint y: 380, endPoint x: 904, endPoint y: 380, distance: 14.5
click at [919, 350] on button "Search" at bounding box center [877, 336] width 84 height 28
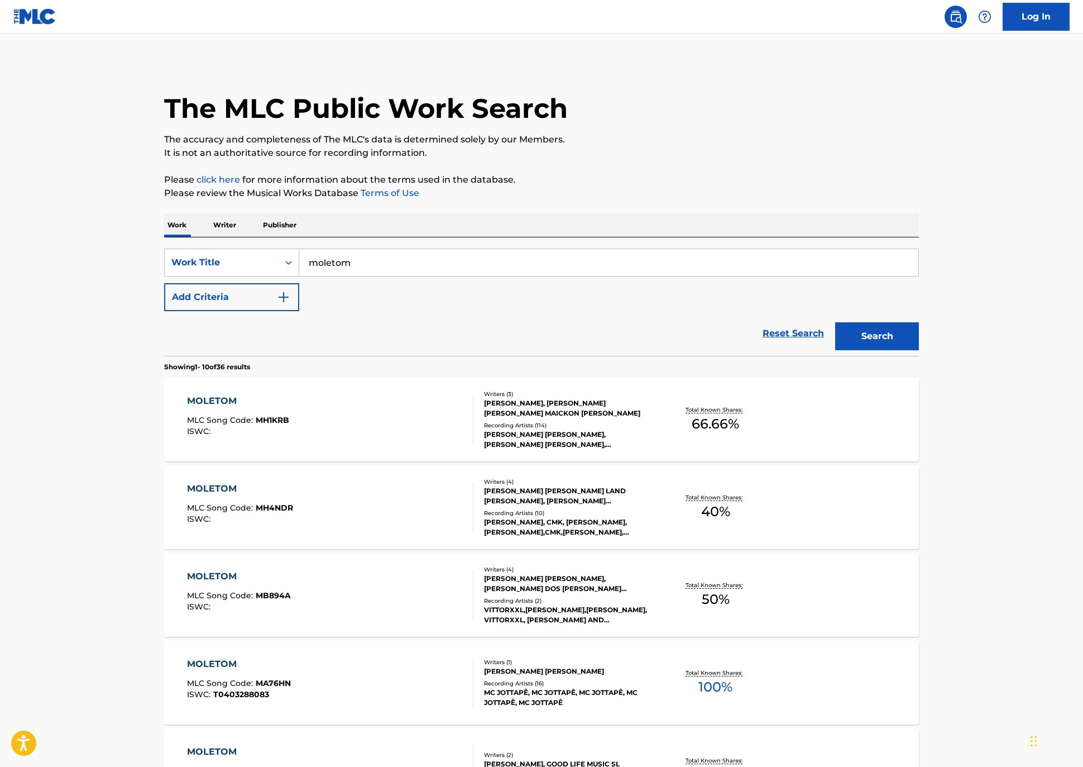
click at [174, 311] on button "Add Criteria" at bounding box center [231, 297] width 135 height 28
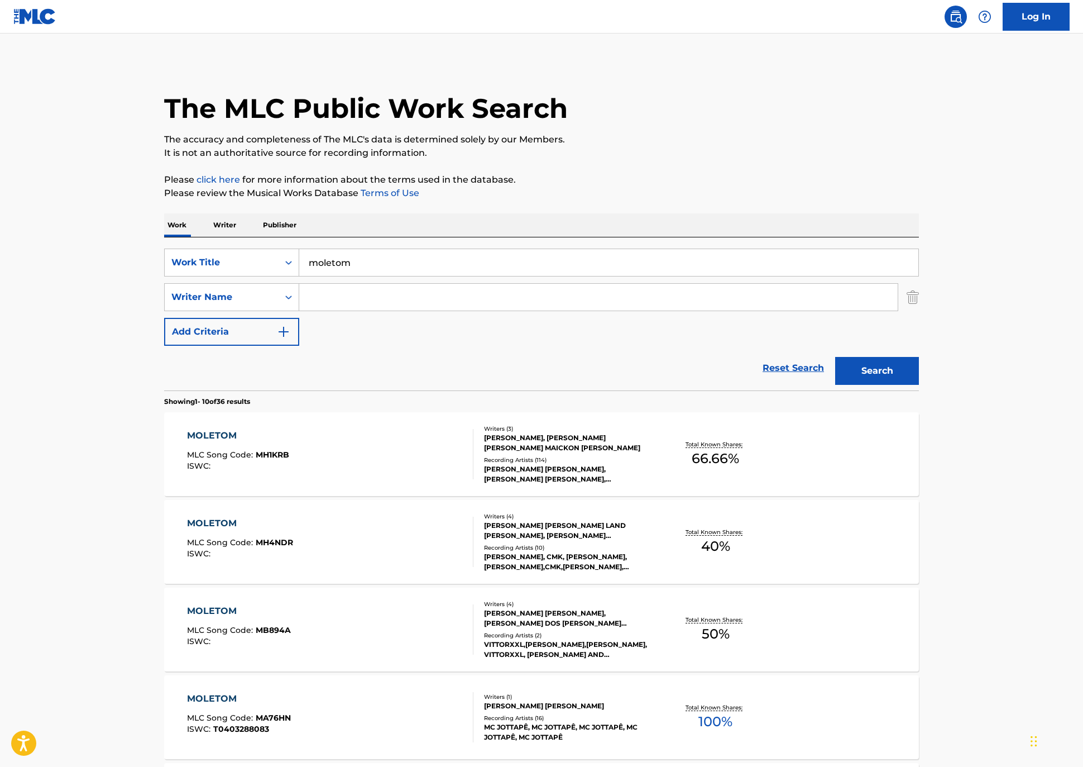
click at [299, 310] on input "Search Form" at bounding box center [598, 297] width 599 height 27
type input "p"
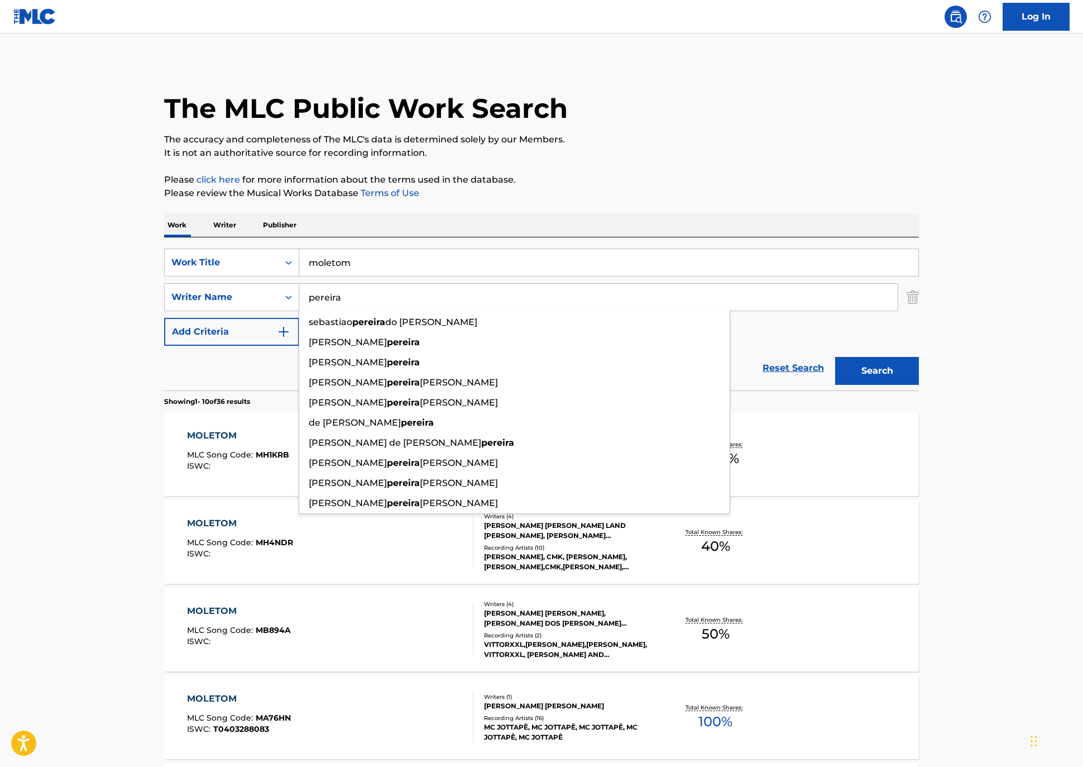
type input "pereira"
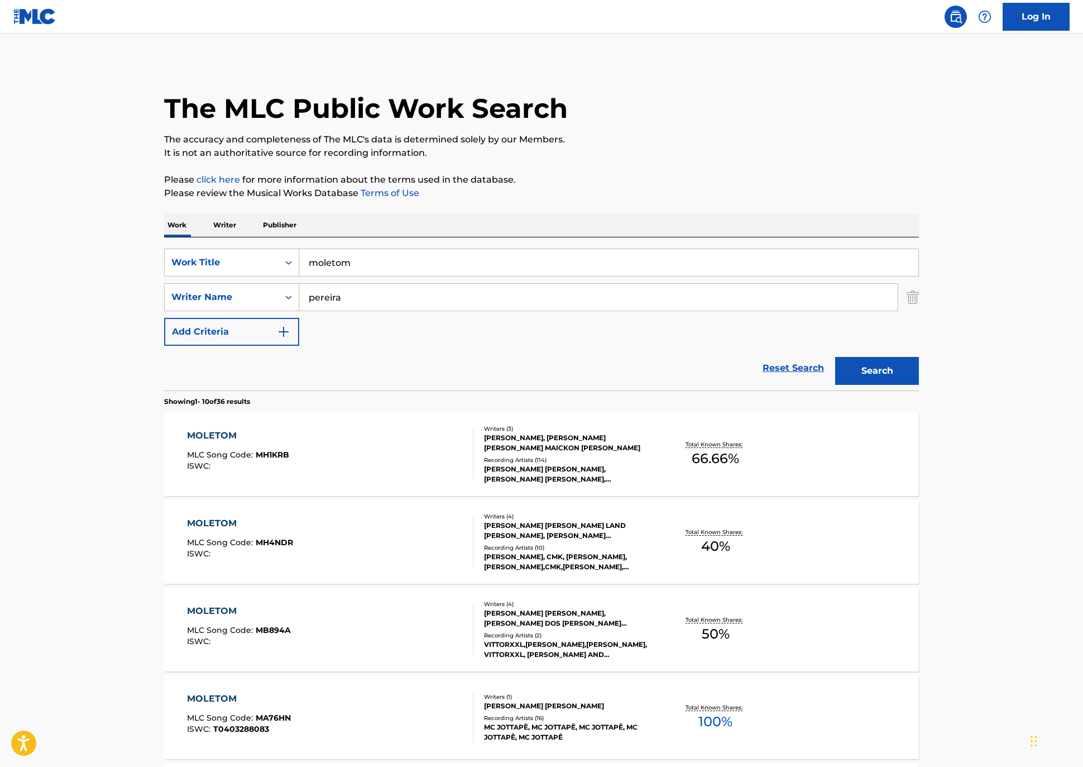
click at [919, 385] on button "Search" at bounding box center [877, 371] width 84 height 28
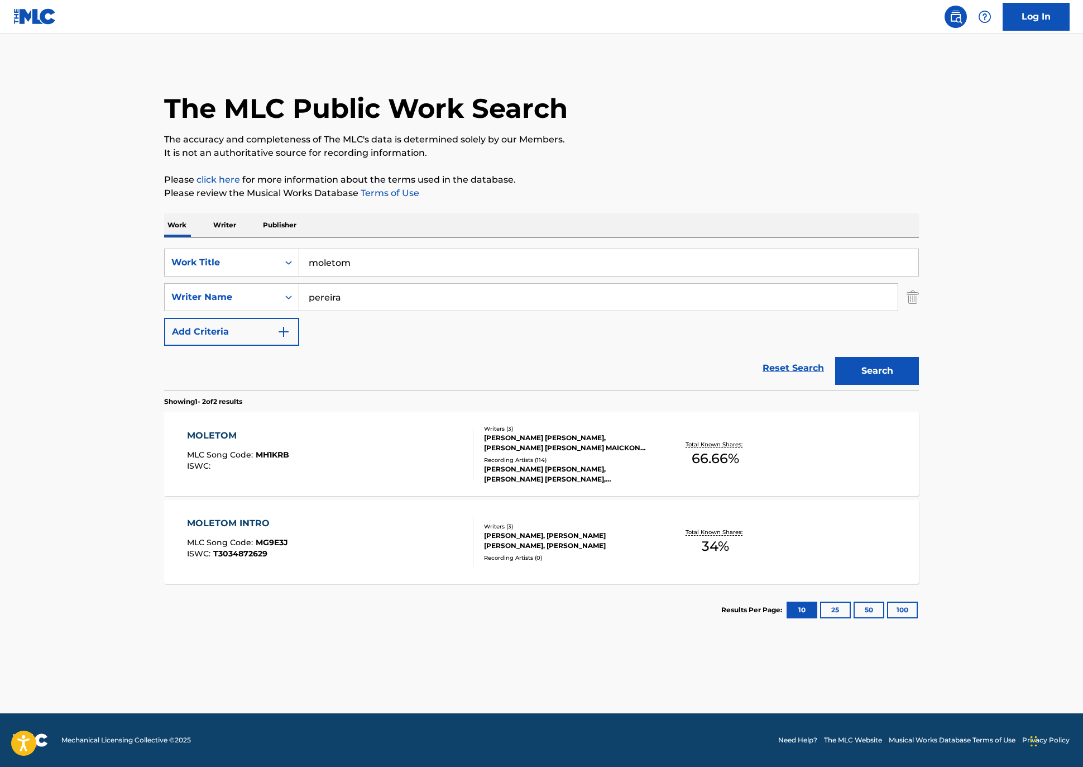
click at [187, 442] on div "MOLETOM" at bounding box center [238, 435] width 102 height 13
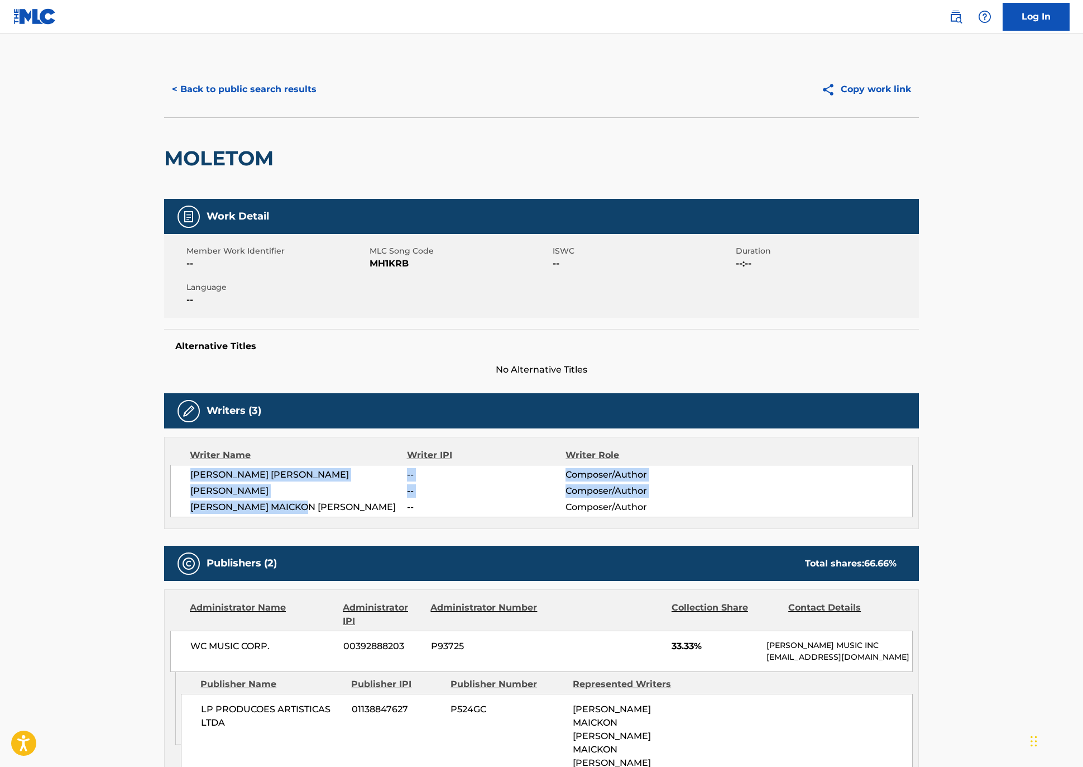
drag, startPoint x: 208, startPoint y: 571, endPoint x: 99, endPoint y: 545, distance: 112.4
click at [170, 517] on div "[PERSON_NAME] [PERSON_NAME] -- Composer/Author [PERSON_NAME] -- Composer/Author…" at bounding box center [541, 491] width 743 height 52
click at [370, 270] on span "MH1KRB" at bounding box center [460, 263] width 180 height 13
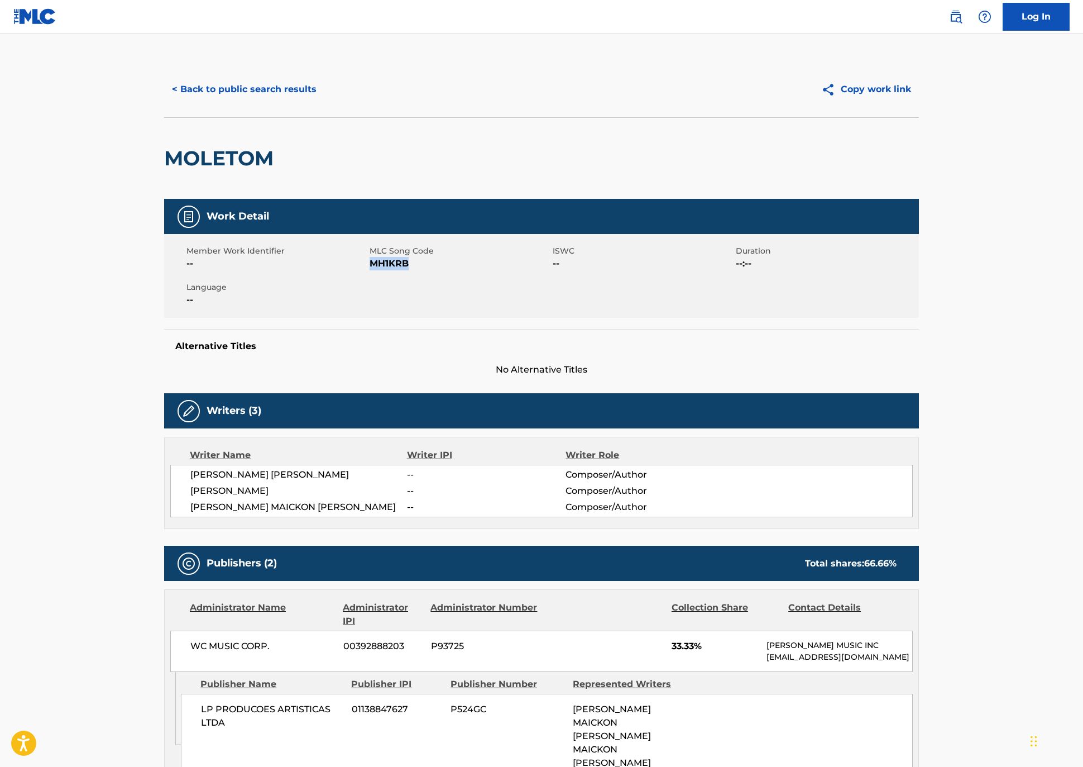
click at [370, 270] on span "MH1KRB" at bounding box center [460, 263] width 180 height 13
copy span "MH1KRB"
click at [164, 103] on button "< Back to public search results" at bounding box center [244, 89] width 160 height 28
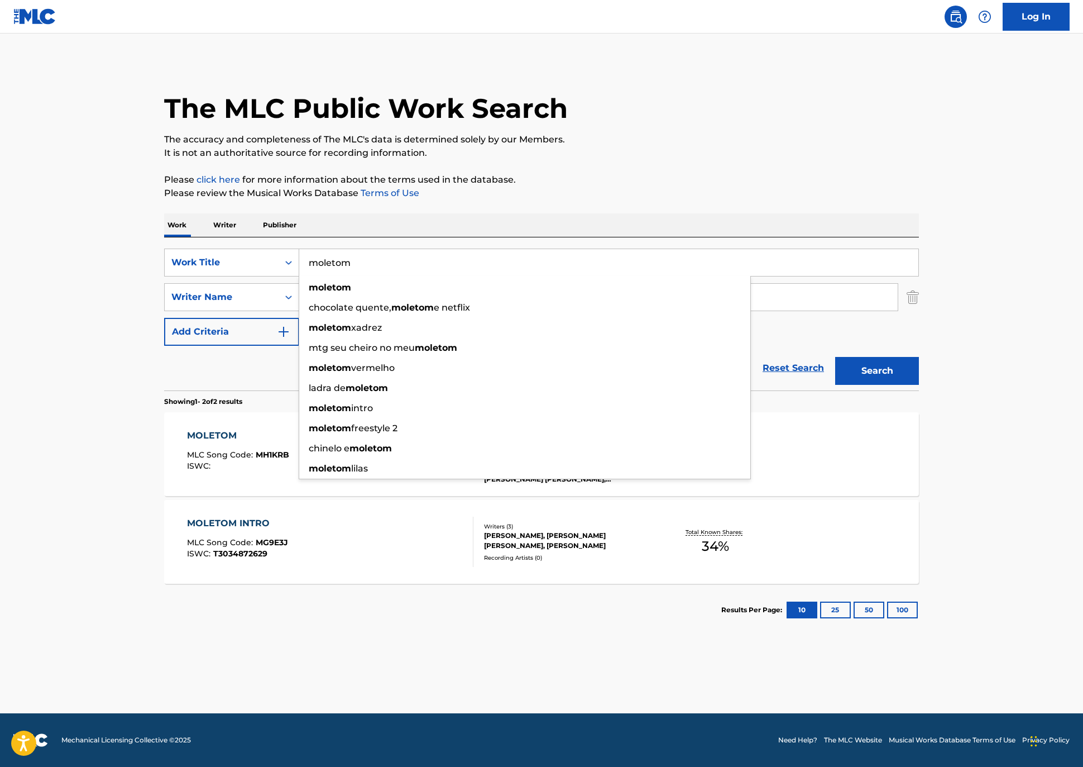
drag, startPoint x: 295, startPoint y: 298, endPoint x: 335, endPoint y: 298, distance: 39.6
click at [199, 276] on div "SearchWithCriteria2036bddd-02f6-4aec-87cb-1bb626e1d073 Work Title moletom molet…" at bounding box center [541, 262] width 755 height 28
paste input "Pilantra E Meio"
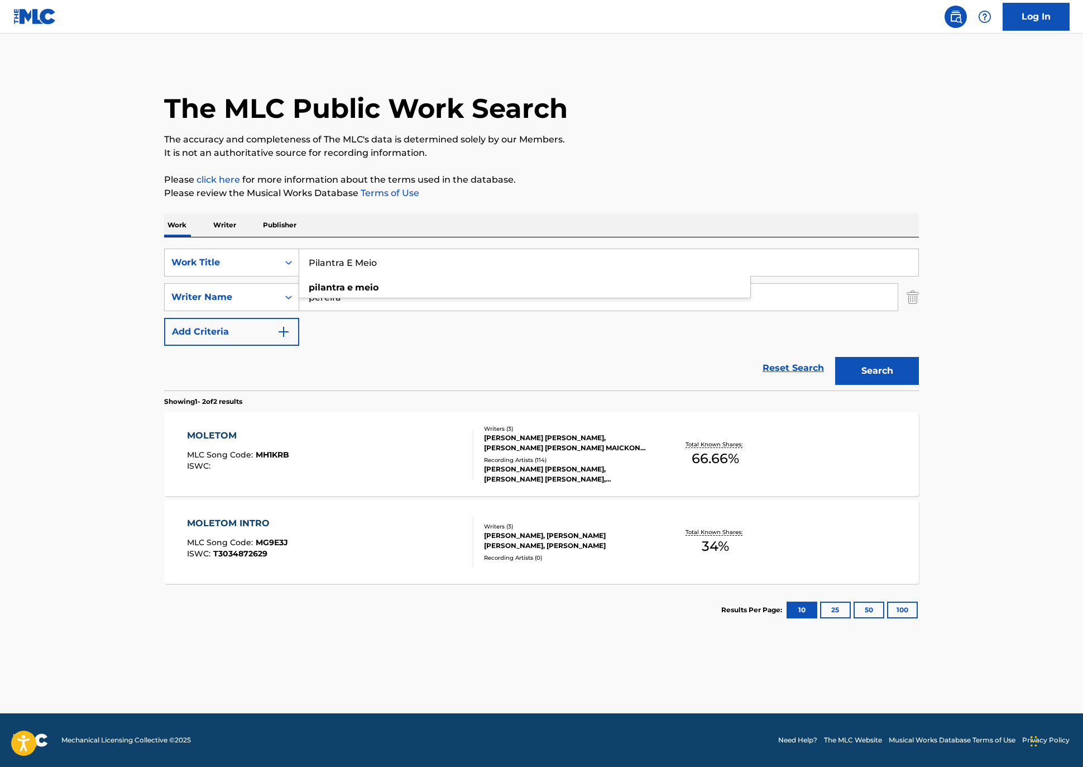
click at [327, 346] on div "SearchWithCriteria2036bddd-02f6-4aec-87cb-1bb626e1d073 Work Title Pilantra E Me…" at bounding box center [541, 296] width 755 height 97
drag, startPoint x: 344, startPoint y: 302, endPoint x: 320, endPoint y: 323, distance: 31.3
click at [344, 276] on input "Pilantra E Meio" at bounding box center [608, 262] width 619 height 27
click at [347, 293] on strong "e" at bounding box center [350, 287] width 6 height 11
type input "pilantra e meio"
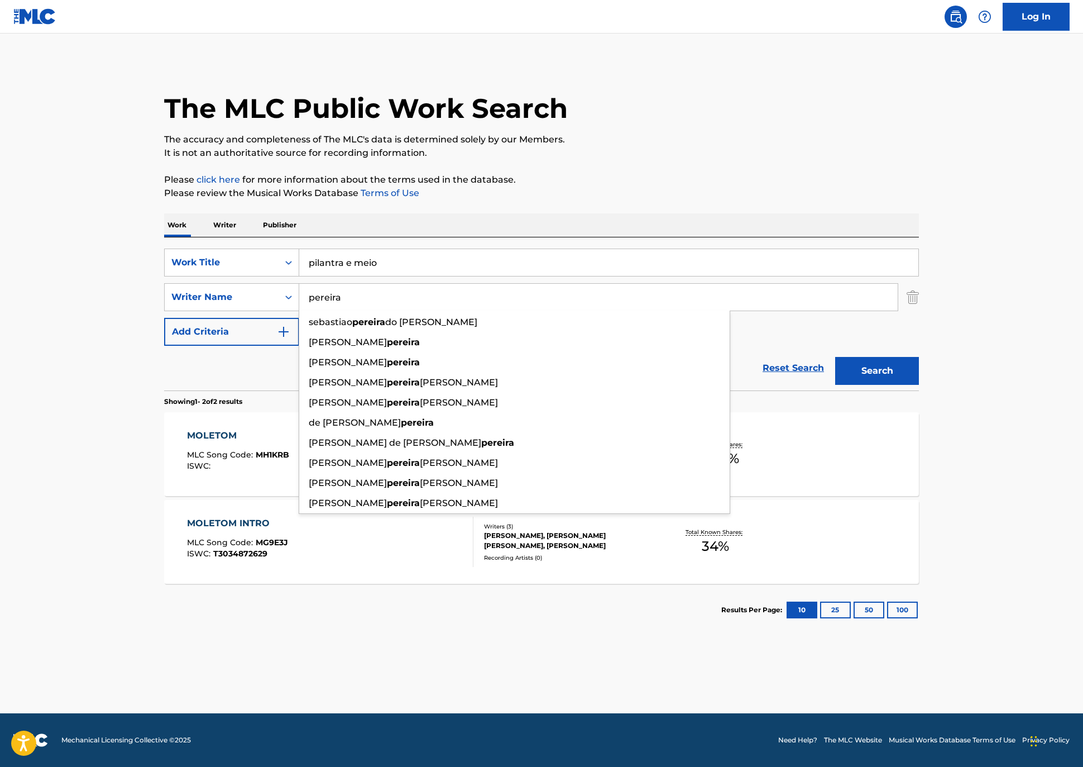
drag, startPoint x: 305, startPoint y: 337, endPoint x: 303, endPoint y: 362, distance: 24.7
click at [191, 311] on div "SearchWithCriteriadd99b6e5-93bb-430d-bd7e-c263bdb0ee37 Writer Name [PERSON_NAME…" at bounding box center [541, 297] width 755 height 28
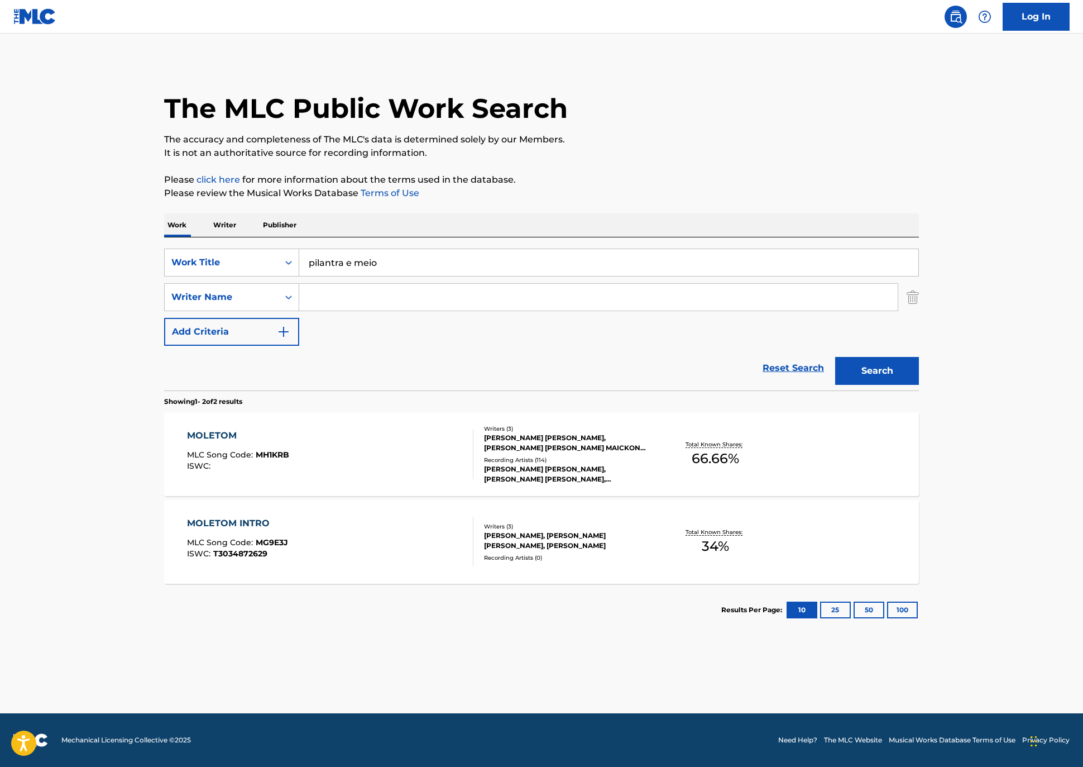
drag, startPoint x: 963, startPoint y: 425, endPoint x: 746, endPoint y: 439, distance: 216.5
click at [919, 385] on button "Search" at bounding box center [877, 371] width 84 height 28
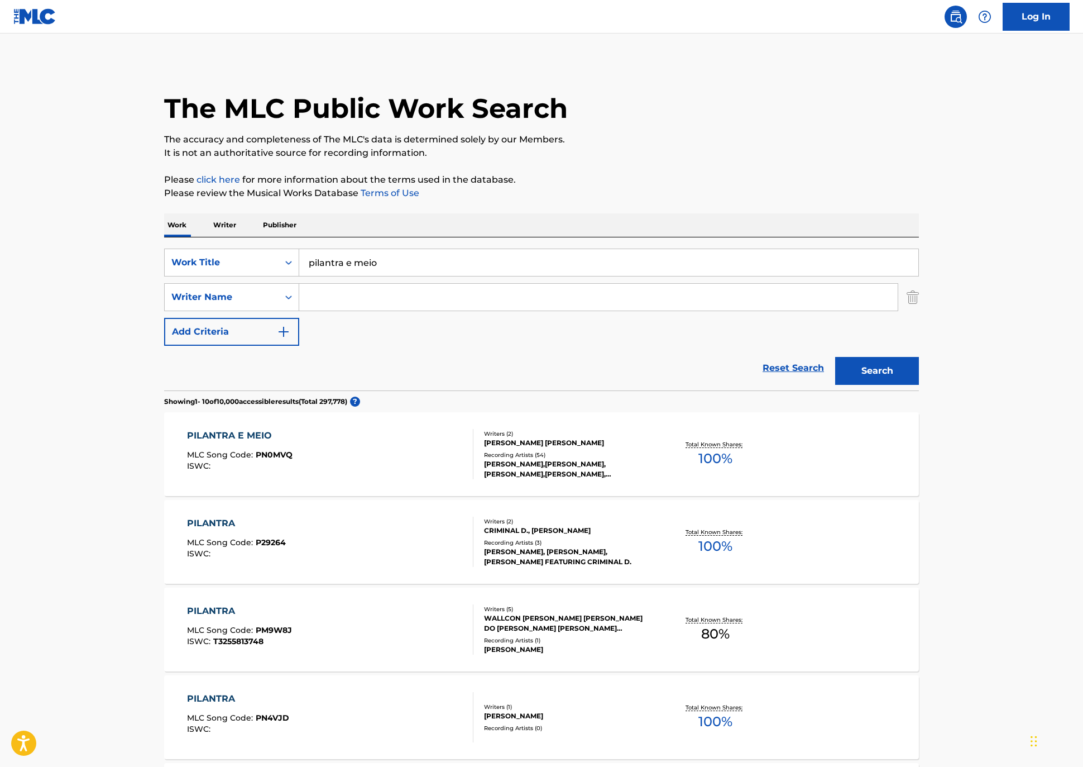
click at [187, 442] on div "PILANTRA E MEIO" at bounding box center [240, 435] width 106 height 13
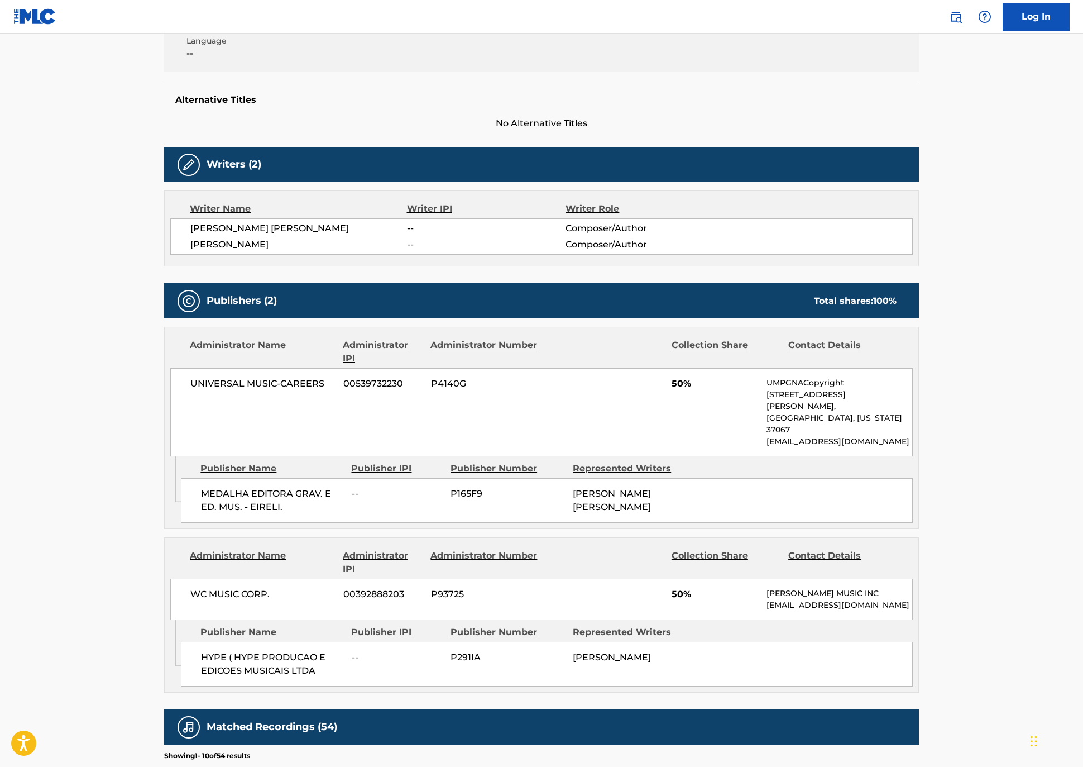
scroll to position [246, 0]
click at [190, 252] on span "[PERSON_NAME]" at bounding box center [298, 244] width 217 height 13
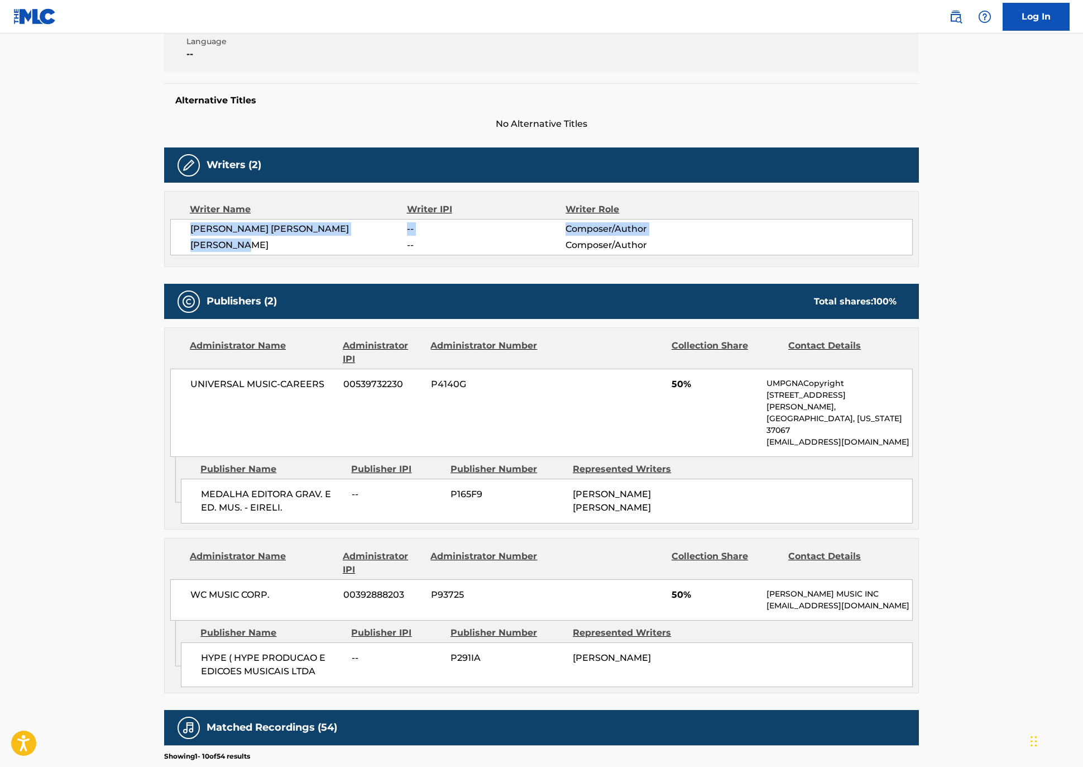
drag, startPoint x: 180, startPoint y: 313, endPoint x: 99, endPoint y: 298, distance: 81.8
click at [170, 255] on div "[PERSON_NAME] [PERSON_NAME] -- Composer/Author [PERSON_NAME] -- Composer/Author" at bounding box center [541, 237] width 743 height 36
copy div "[PERSON_NAME] [PERSON_NAME] -- Composer/Author [PERSON_NAME]"
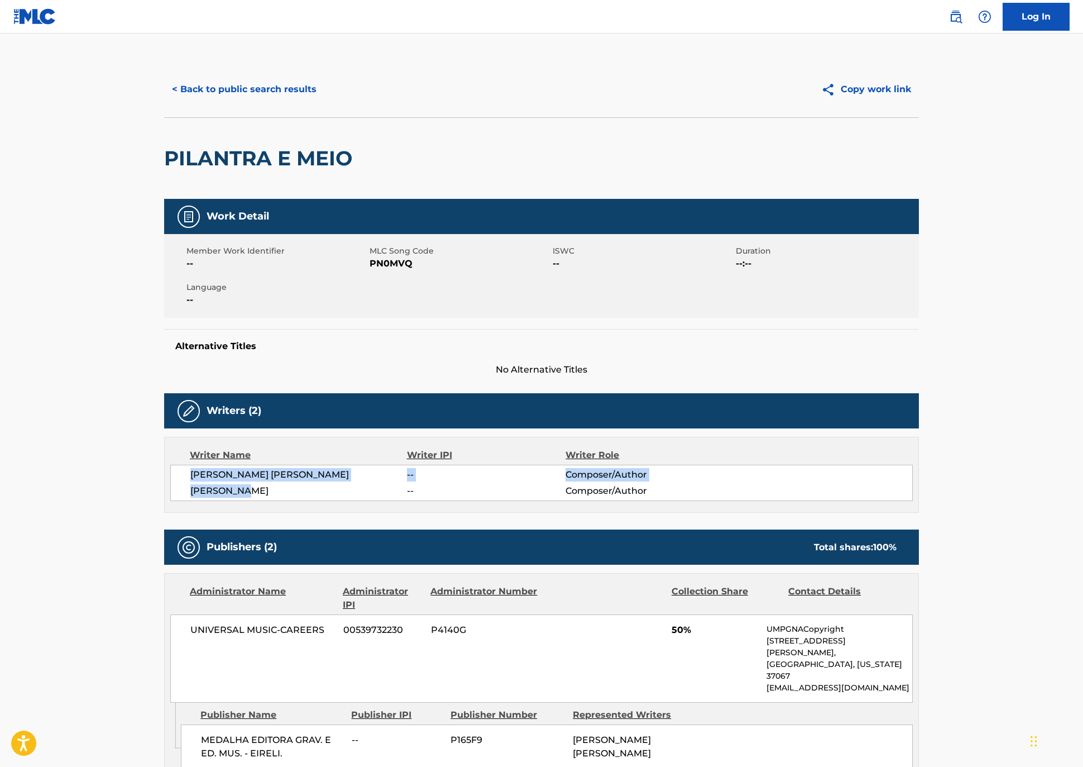
scroll to position [0, 0]
click at [370, 270] on span "PN0MVQ" at bounding box center [460, 263] width 180 height 13
copy span "PN0MVQ"
click at [164, 101] on button "< Back to public search results" at bounding box center [244, 89] width 160 height 28
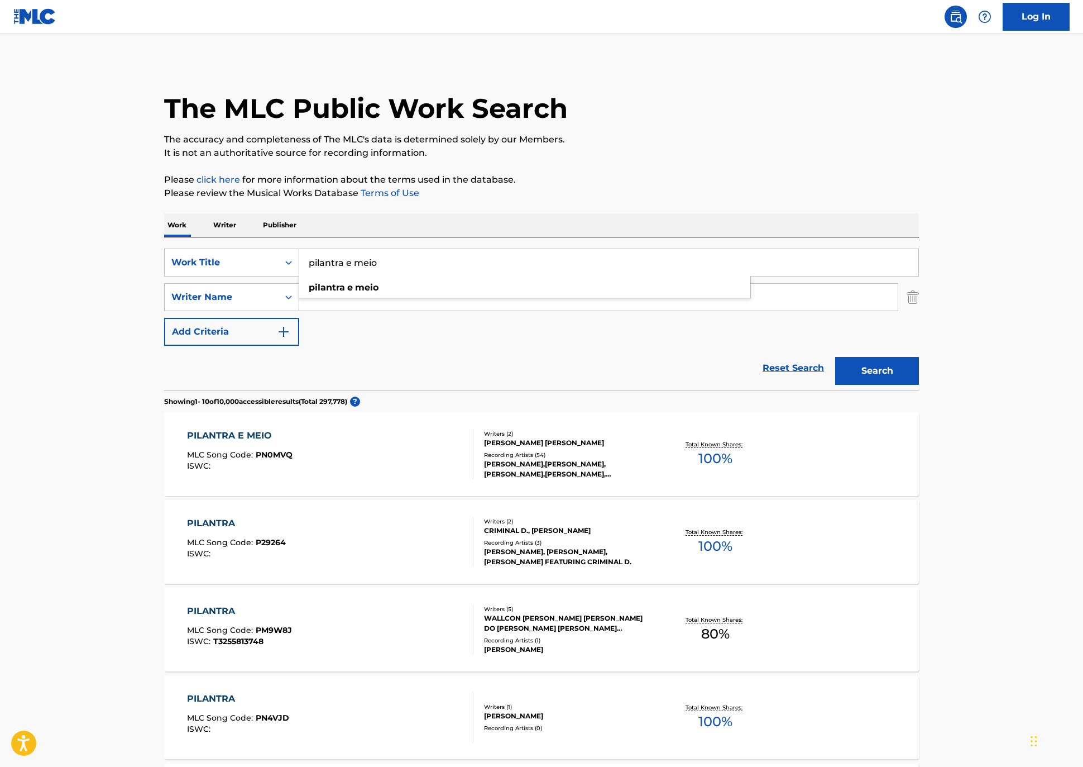
drag, startPoint x: 338, startPoint y: 298, endPoint x: 345, endPoint y: 297, distance: 6.8
click at [342, 276] on input "pilantra e meio" at bounding box center [608, 262] width 619 height 27
drag, startPoint x: 365, startPoint y: 293, endPoint x: 45, endPoint y: 227, distance: 327.3
click at [59, 283] on main "The MLC Public Work Search The accuracy and completeness of The MLC's data is d…" at bounding box center [541, 690] width 1083 height 1314
paste input "Um Mes E Pouc"
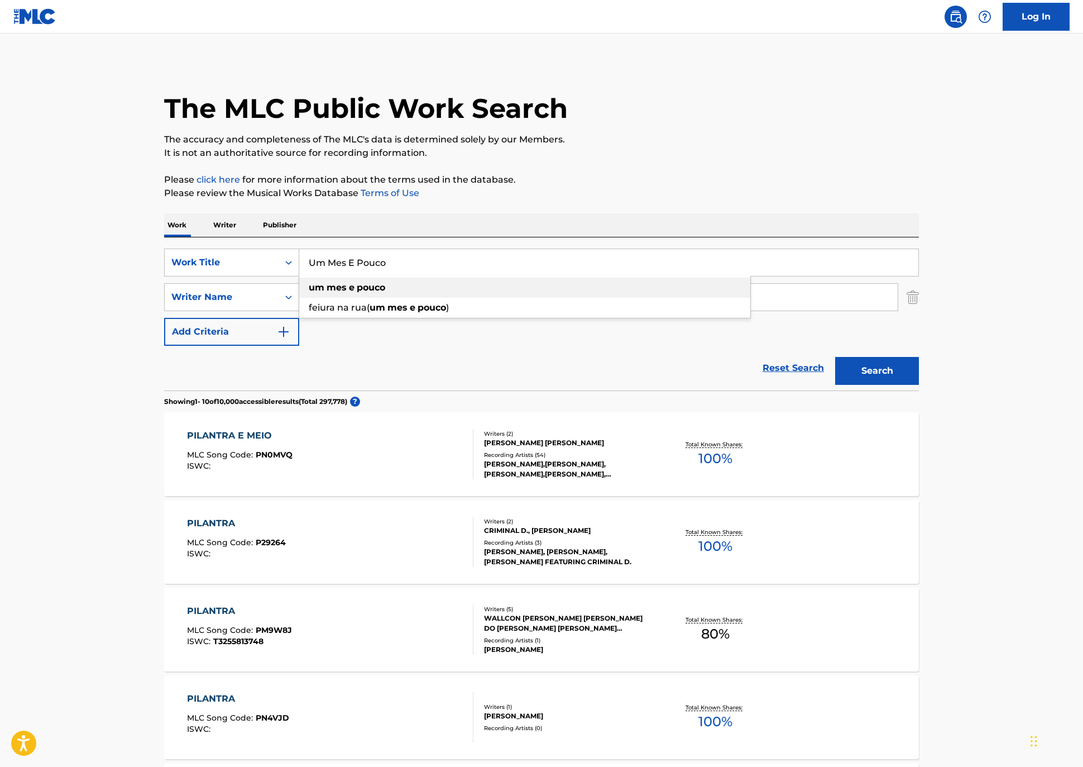
click at [357, 293] on strong "pouco" at bounding box center [371, 287] width 28 height 11
type input "um mes e pouco"
click at [904, 385] on button "Search" at bounding box center [877, 371] width 84 height 28
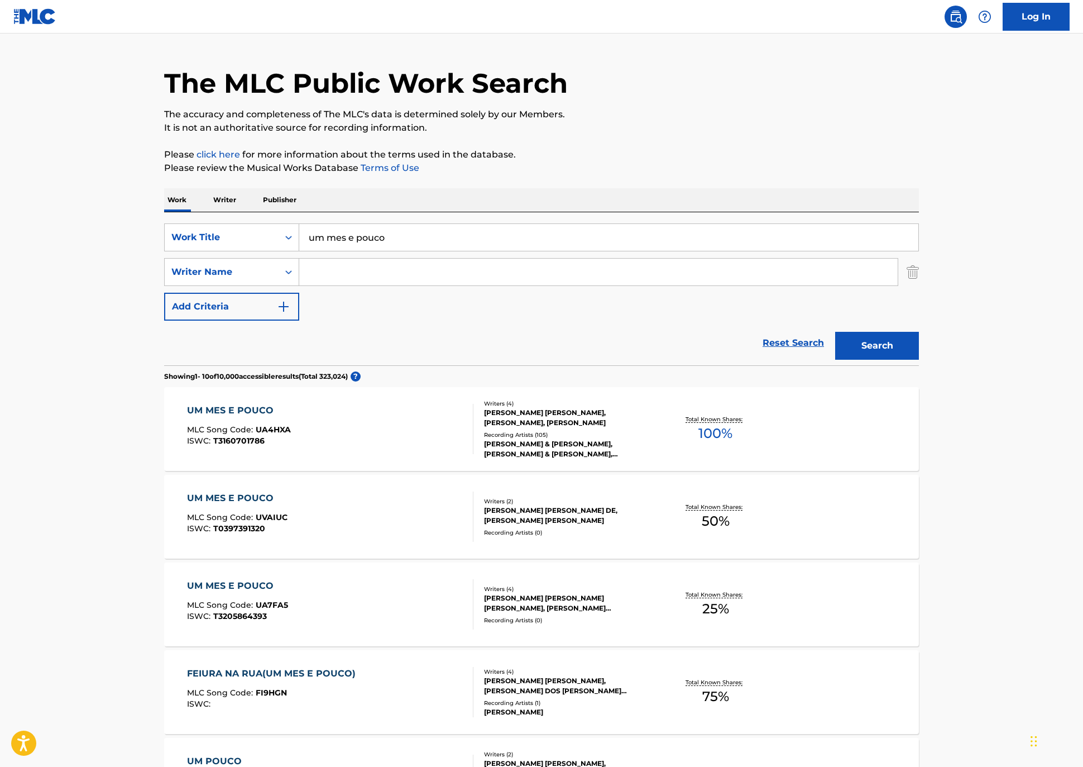
scroll to position [34, 0]
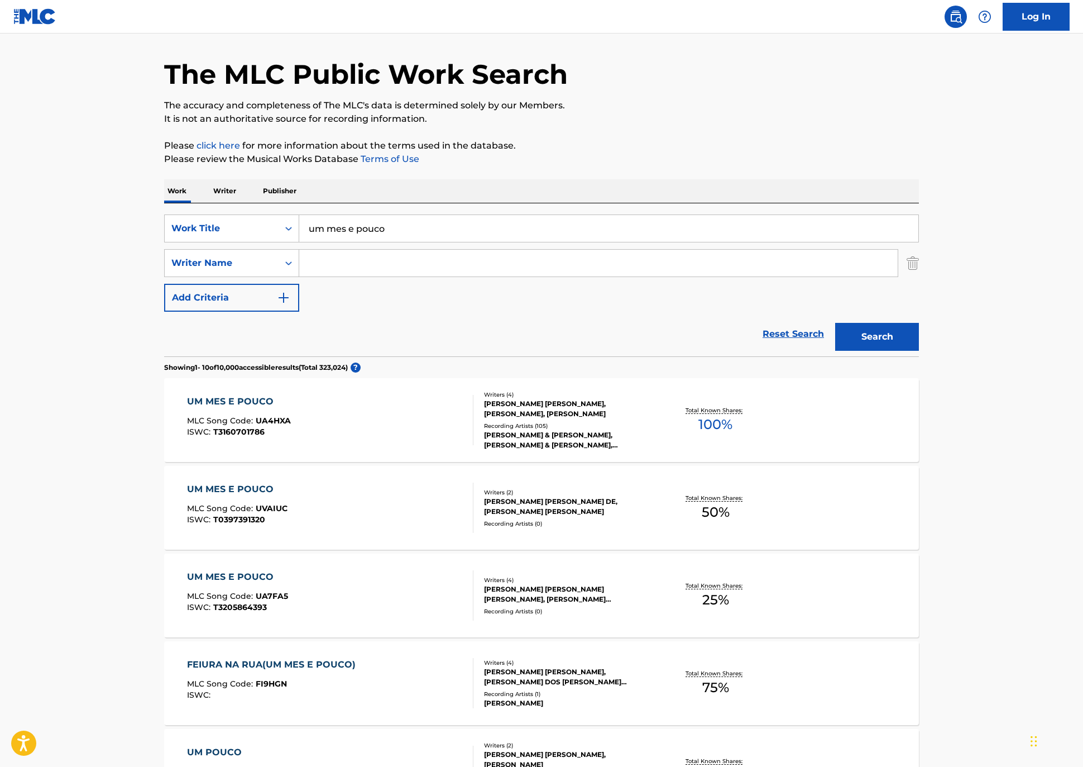
click at [187, 408] on div "UM MES E POUCO" at bounding box center [239, 401] width 104 height 13
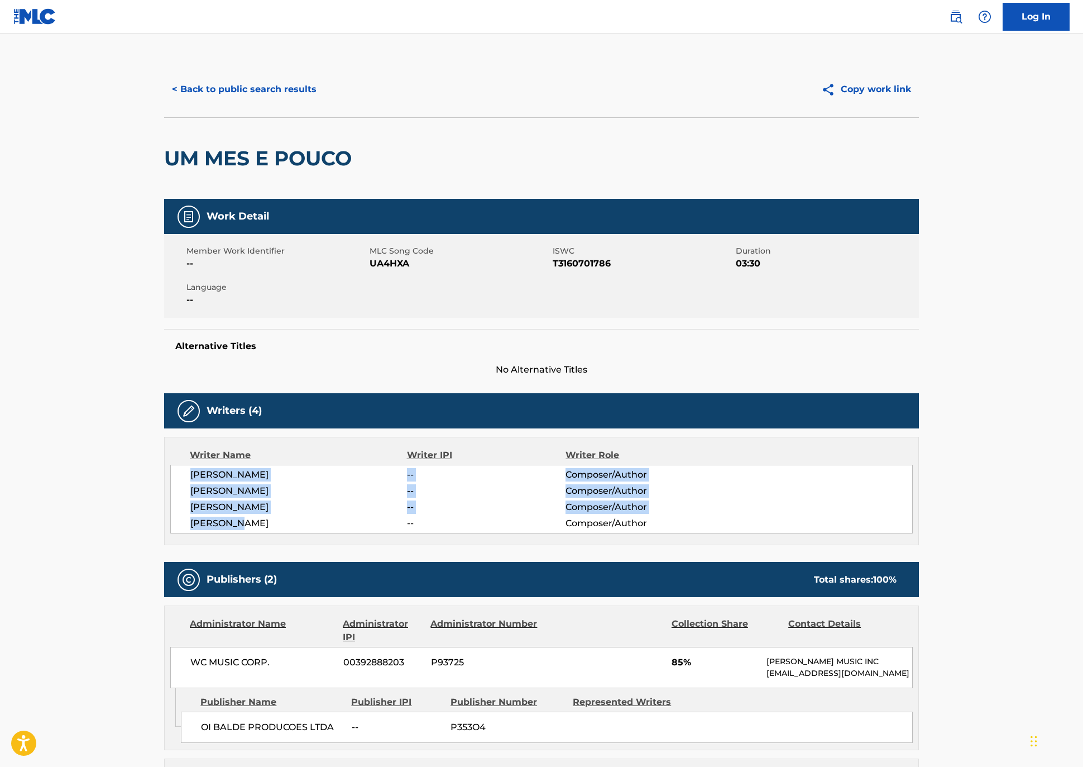
drag, startPoint x: 150, startPoint y: 577, endPoint x: 95, endPoint y: 540, distance: 66.0
click at [164, 540] on div "Writer Name Writer IPI Writer Role [PERSON_NAME] -- Composer/Author [PERSON_NAM…" at bounding box center [541, 491] width 755 height 108
click at [370, 270] on span "UA4HXA" at bounding box center [460, 263] width 180 height 13
click at [181, 103] on button "< Back to public search results" at bounding box center [244, 89] width 160 height 28
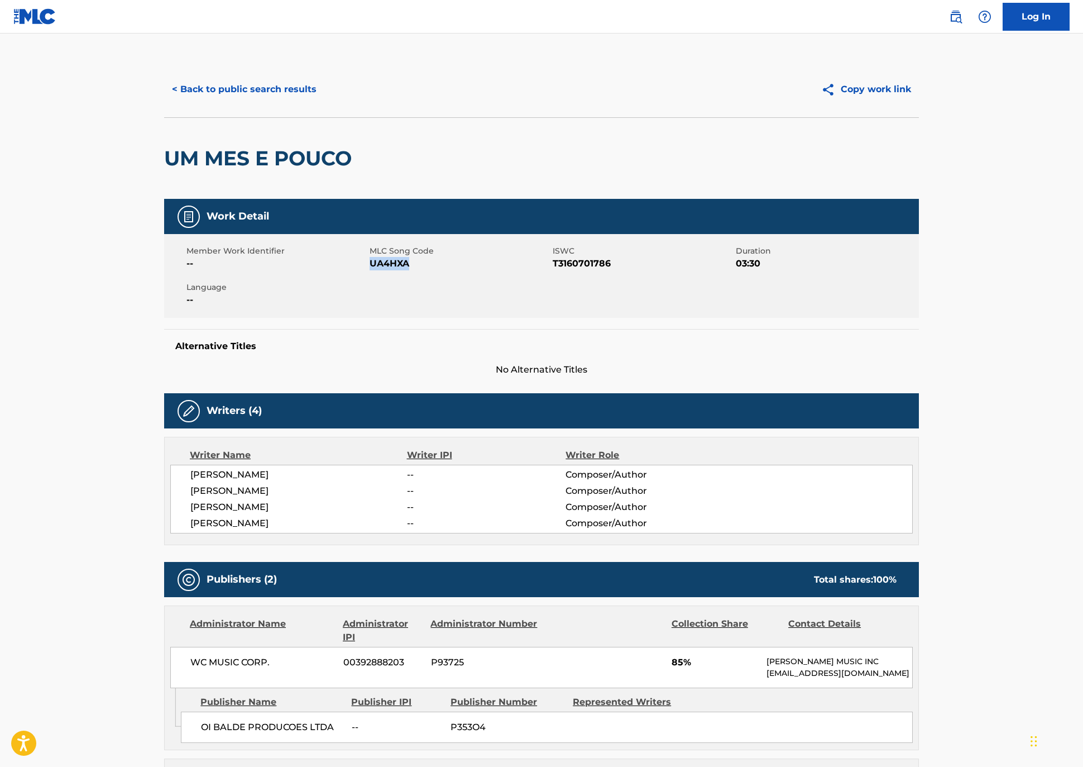
scroll to position [33, 0]
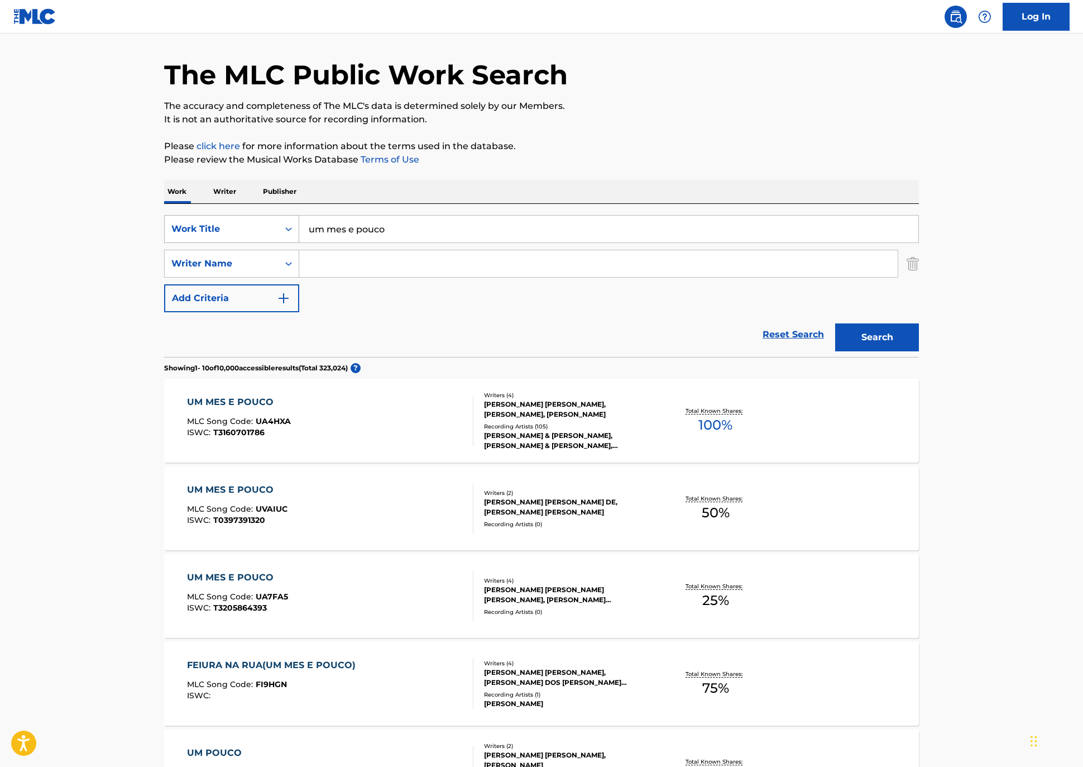
drag, startPoint x: 228, startPoint y: 255, endPoint x: 210, endPoint y: 261, distance: 19.6
click at [164, 243] on div "SearchWithCriteria2036bddd-02f6-4aec-87cb-1bb626e1d073 Work Title um mes e pouco" at bounding box center [541, 229] width 755 height 28
paste input "Descer Pra BC"
drag, startPoint x: 339, startPoint y: 260, endPoint x: 157, endPoint y: 231, distance: 184.3
click at [164, 231] on div "SearchWithCriteria2036bddd-02f6-4aec-87cb-1bb626e1d073 Work Title Descer Pra BC…" at bounding box center [541, 280] width 755 height 153
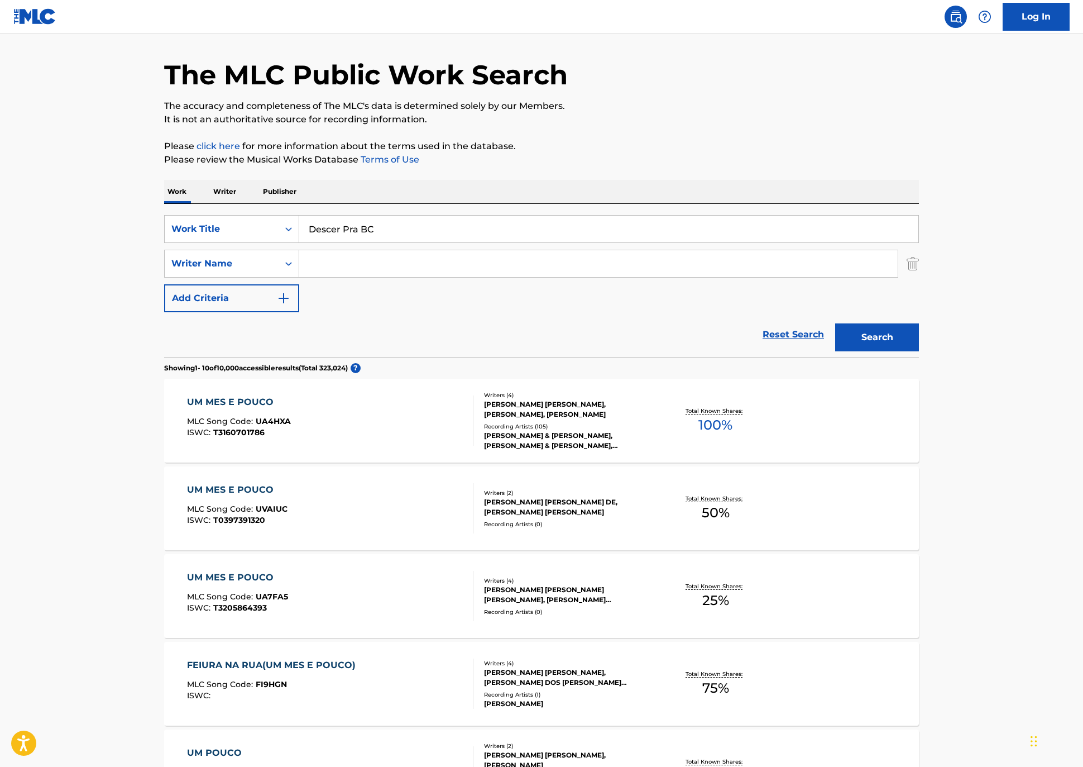
paste input "Ama Um Maloqueiro"
drag, startPoint x: 920, startPoint y: 392, endPoint x: 845, endPoint y: 385, distance: 75.1
click at [919, 351] on button "Search" at bounding box center [877, 337] width 84 height 28
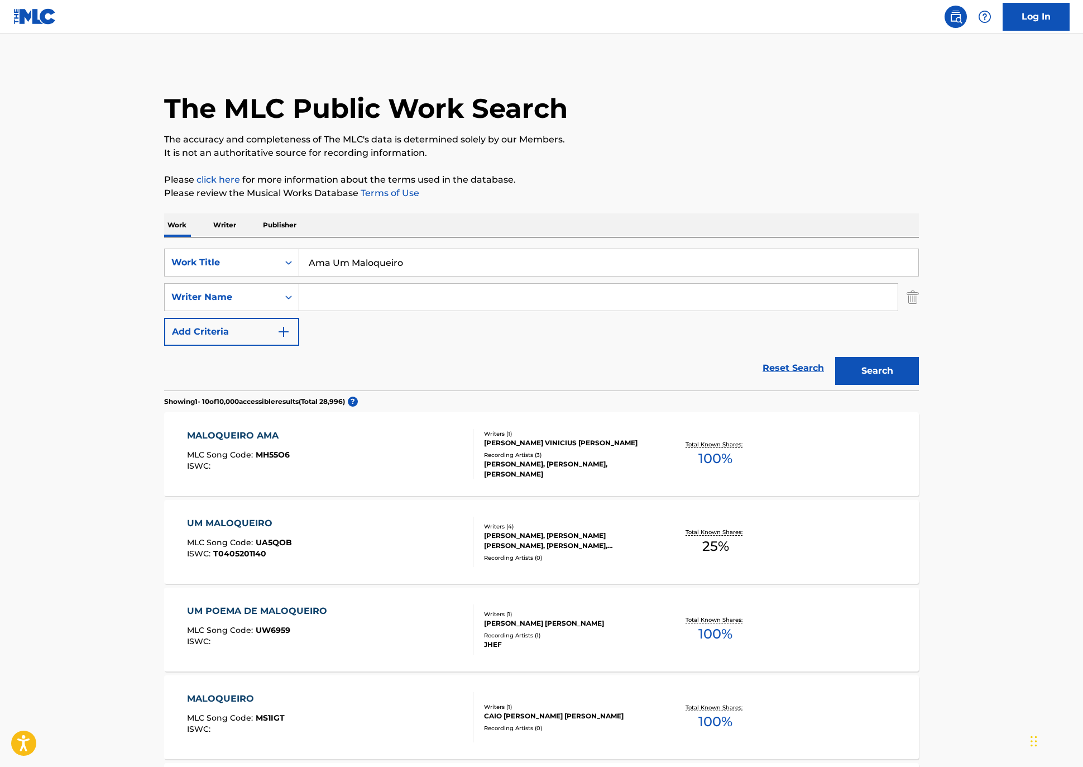
scroll to position [0, 0]
drag, startPoint x: 381, startPoint y: 295, endPoint x: 106, endPoint y: 261, distance: 277.4
click at [164, 261] on div "Work Writer Publisher SearchWithCriteria2036bddd-02f6-4aec-87cb-1bb626e1d073 Wo…" at bounding box center [541, 777] width 755 height 1129
paste input "Si Te Pillara"
click at [299, 298] on div "si te pillara" at bounding box center [524, 287] width 451 height 20
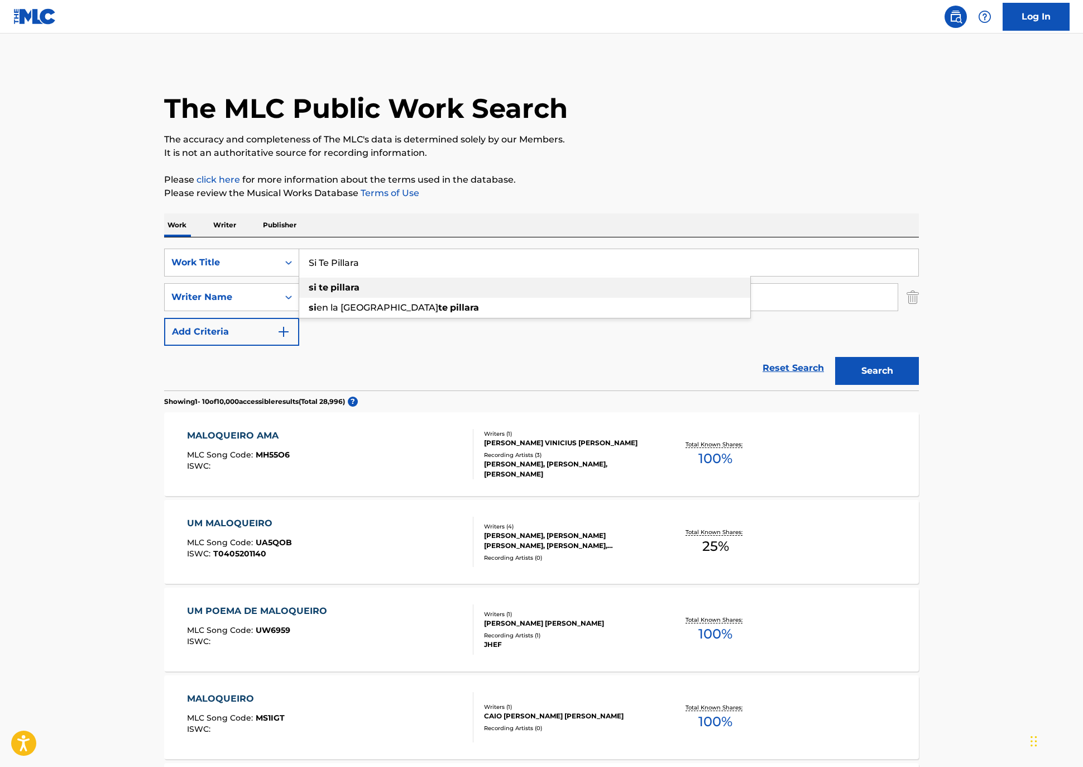
type input "si te pillara"
click at [919, 385] on button "Search" at bounding box center [877, 371] width 84 height 28
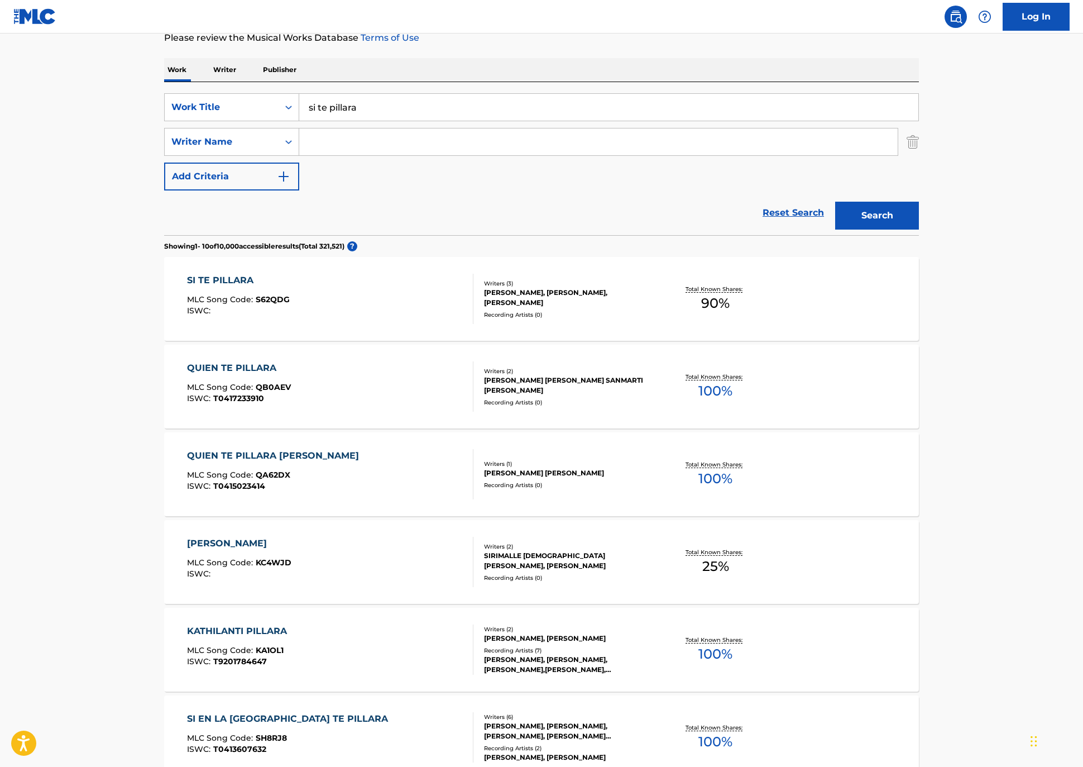
scroll to position [155, 0]
click at [187, 288] on div "SI TE PILLARA" at bounding box center [238, 280] width 103 height 13
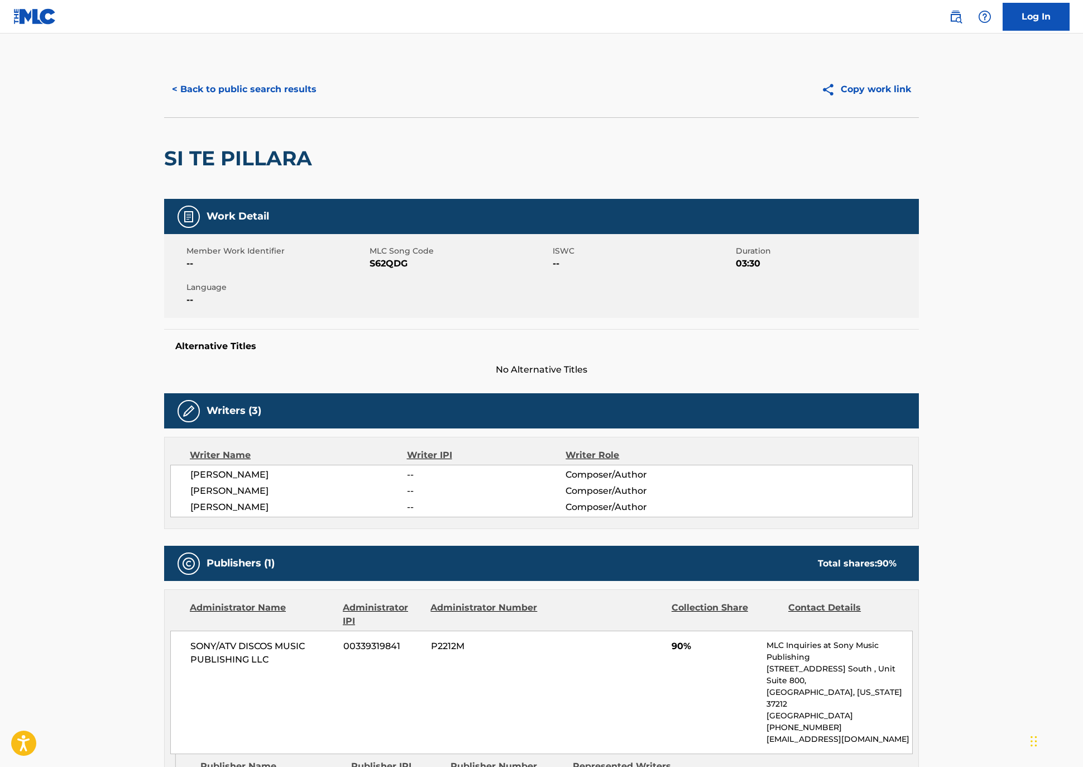
click at [173, 103] on button "< Back to public search results" at bounding box center [244, 89] width 160 height 28
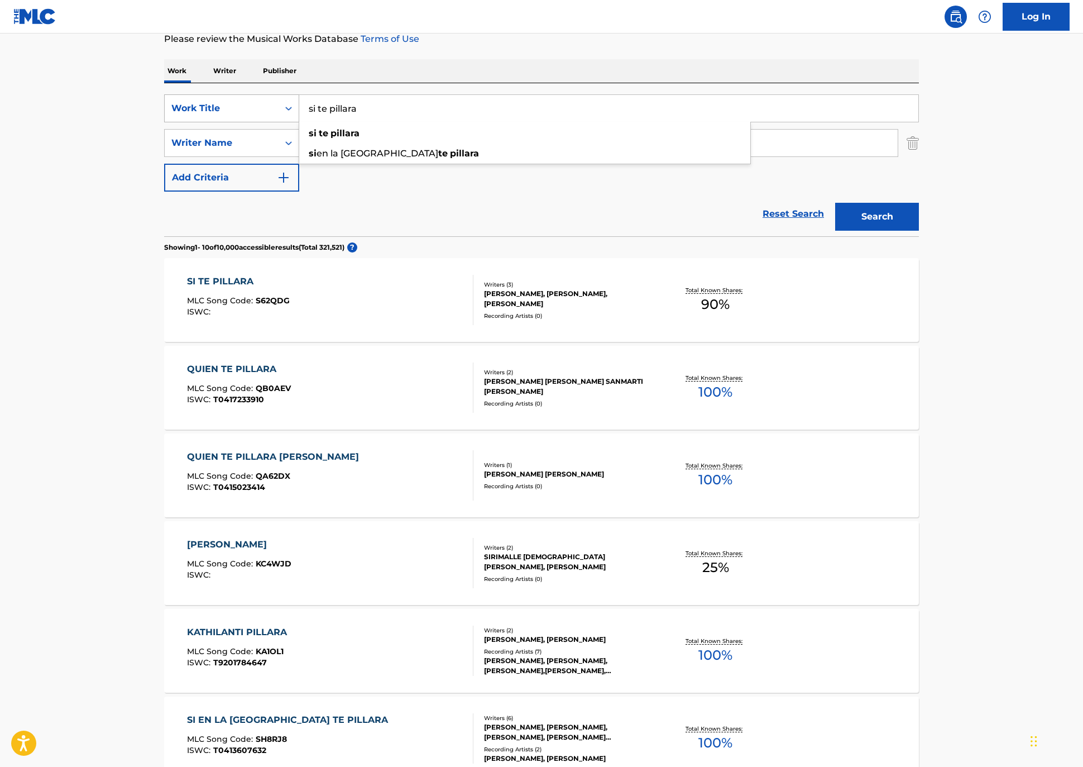
drag, startPoint x: 338, startPoint y: 138, endPoint x: 205, endPoint y: 123, distance: 133.2
click at [205, 122] on div "SearchWithCriteria2036bddd-02f6-4aec-87cb-1bb626e1d073 Work Title si te pillara…" at bounding box center [541, 108] width 755 height 28
paste input "Holy Water"
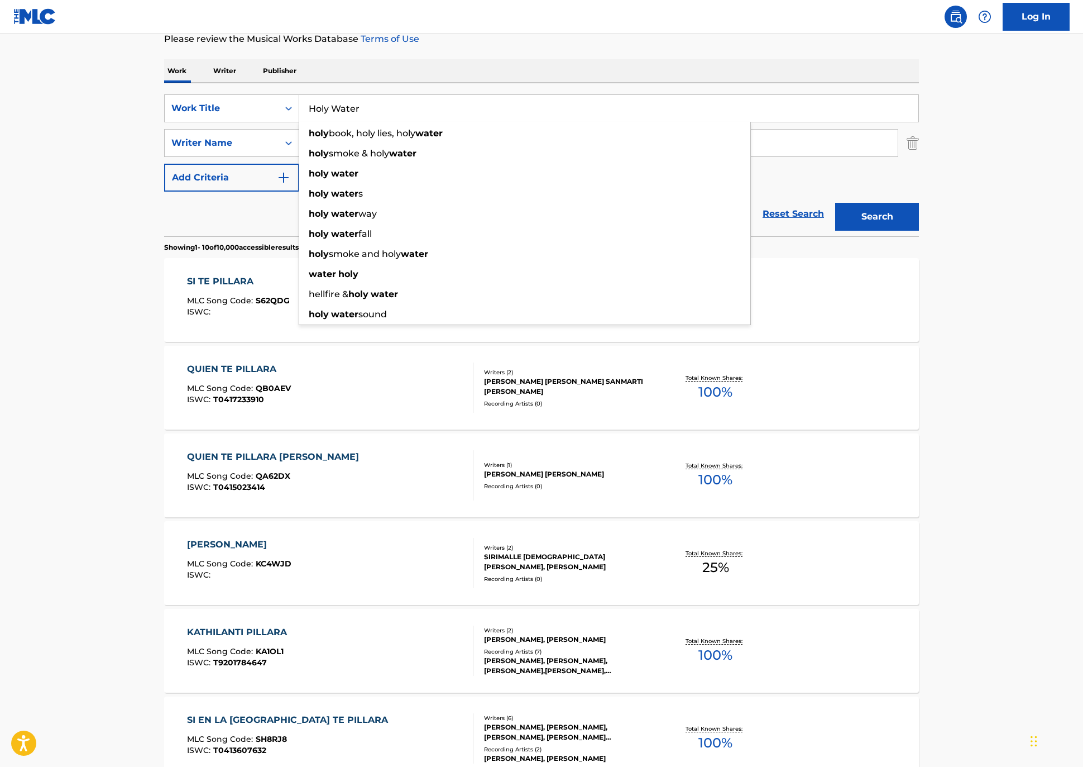
type input "Holy Water"
click at [164, 236] on div "Reset Search Search" at bounding box center [541, 214] width 755 height 45
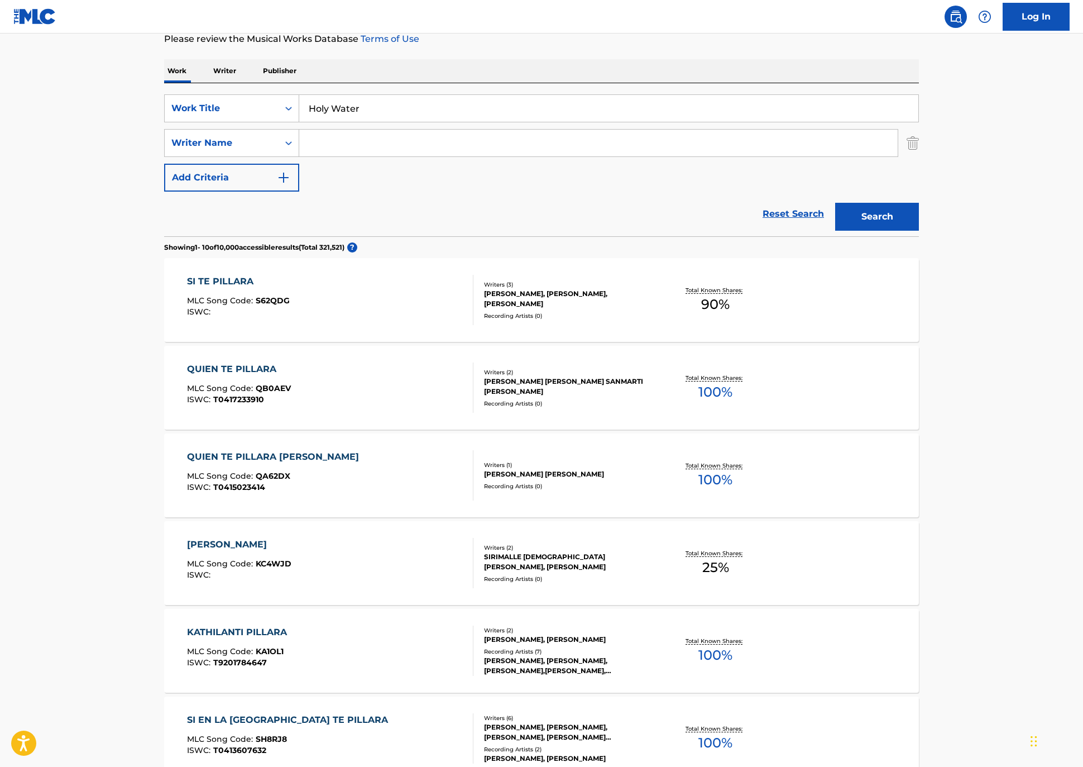
drag, startPoint x: 301, startPoint y: 179, endPoint x: 772, endPoint y: 206, distance: 470.9
click at [315, 156] on input "Search Form" at bounding box center [598, 143] width 599 height 27
paste input "[PERSON_NAME]"
click at [919, 231] on button "Search" at bounding box center [877, 217] width 84 height 28
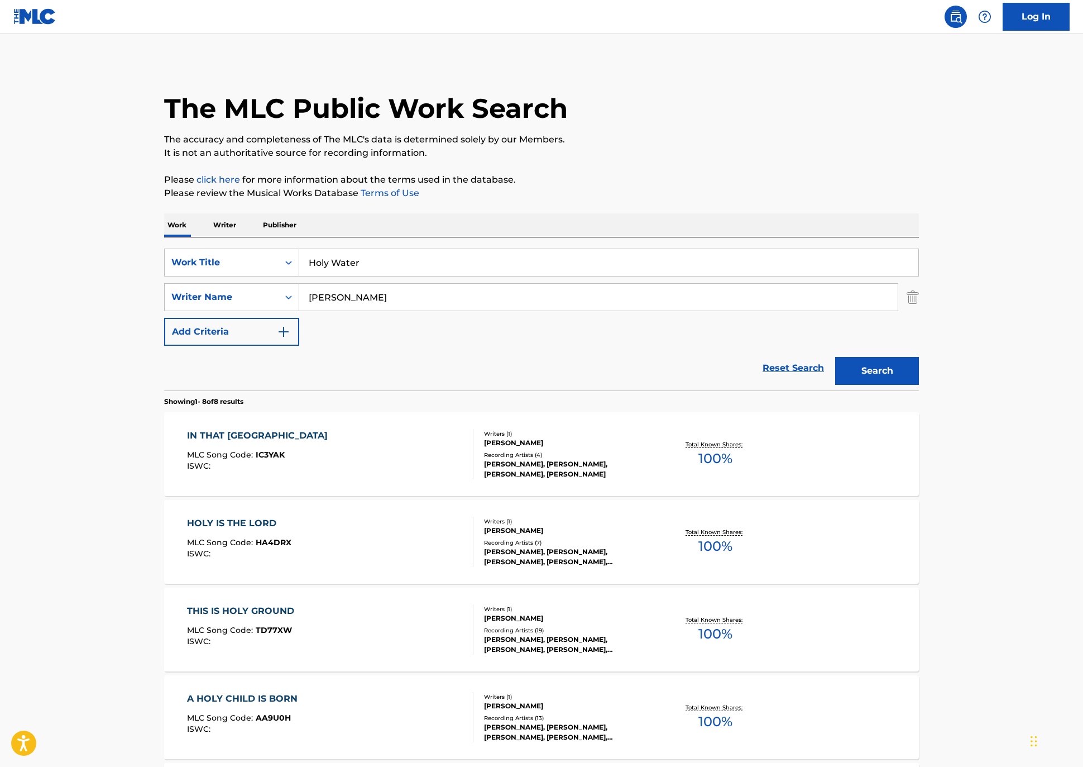
scroll to position [0, 0]
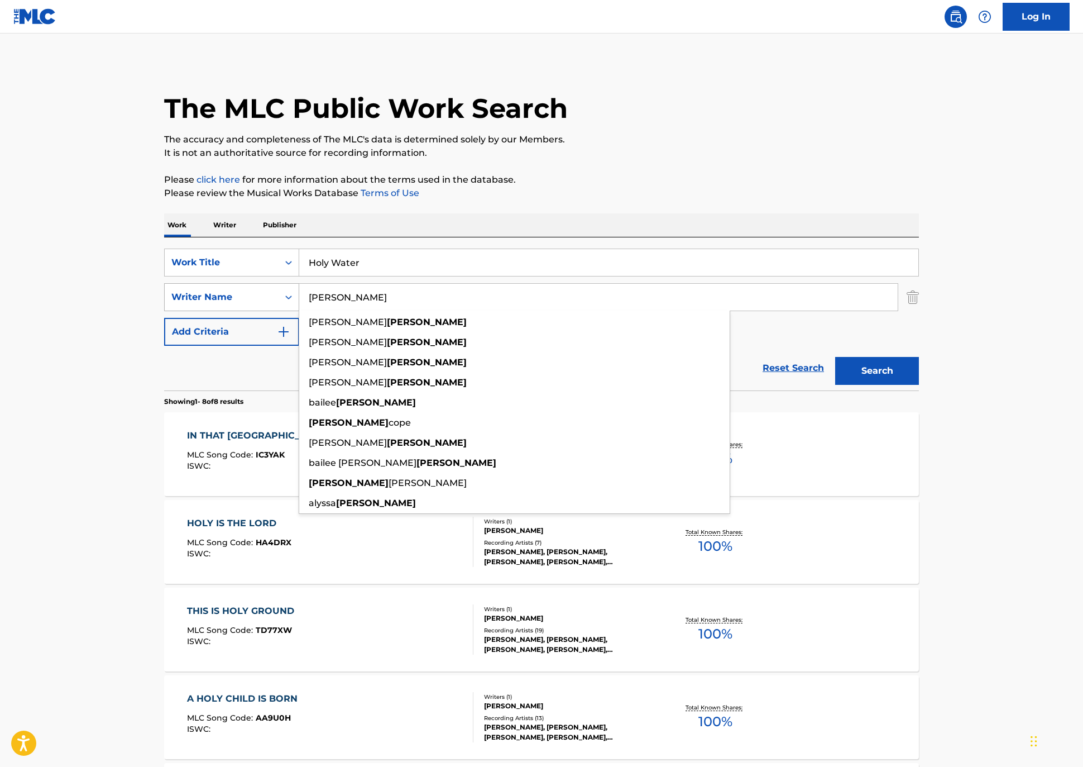
drag, startPoint x: 329, startPoint y: 341, endPoint x: 157, endPoint y: 322, distance: 173.5
click at [164, 311] on div "SearchWithCriteriadd99b6e5-93bb-430d-bd7e-c263bdb0ee37 Writer Name [PERSON_NAME…" at bounding box center [541, 297] width 755 height 28
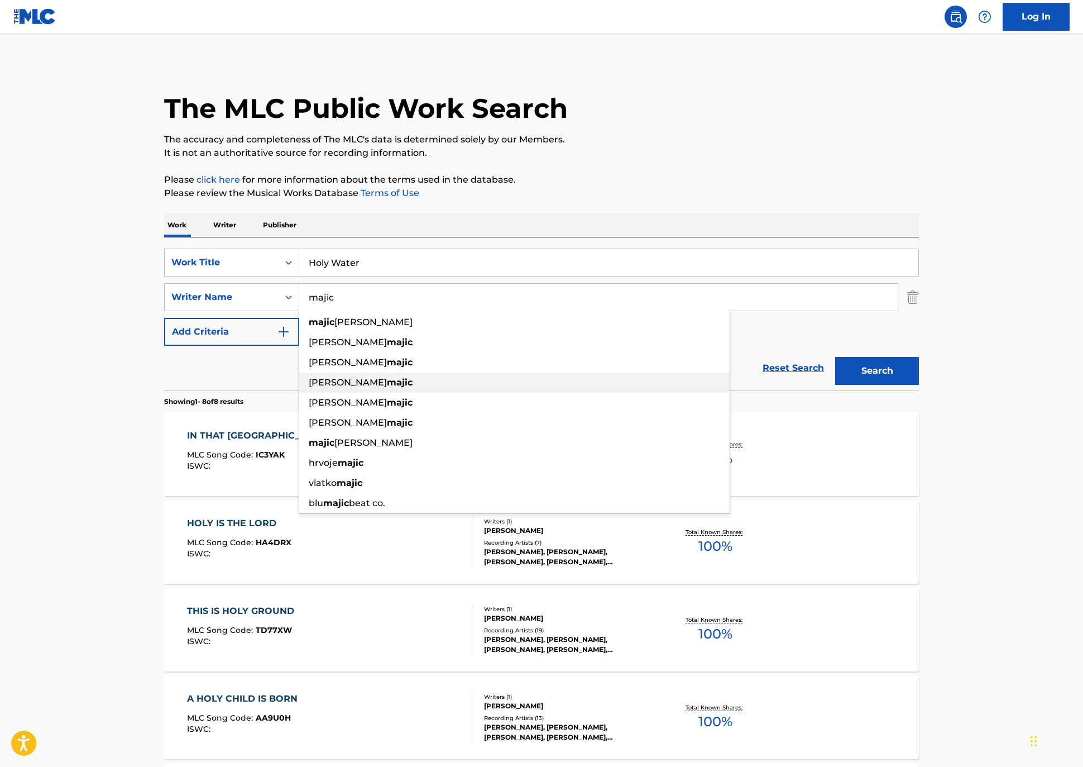
click at [309, 387] on span "[PERSON_NAME]" at bounding box center [348, 382] width 78 height 11
type input "[PERSON_NAME]"
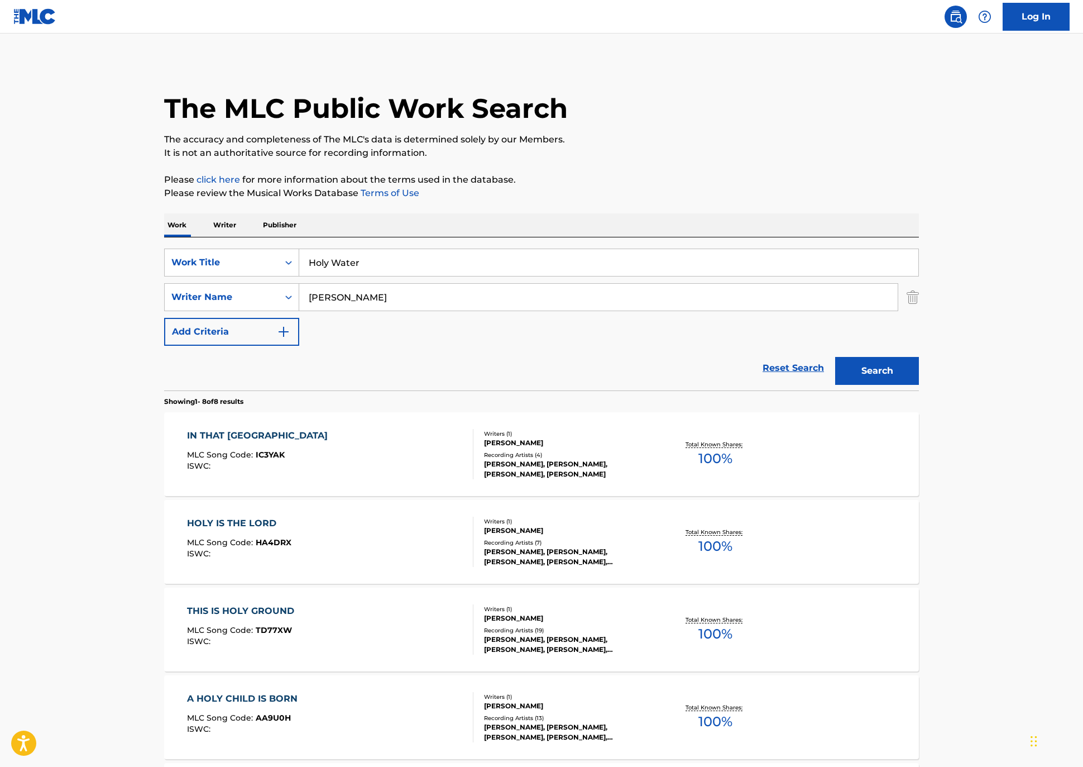
click at [919, 385] on button "Search" at bounding box center [877, 371] width 84 height 28
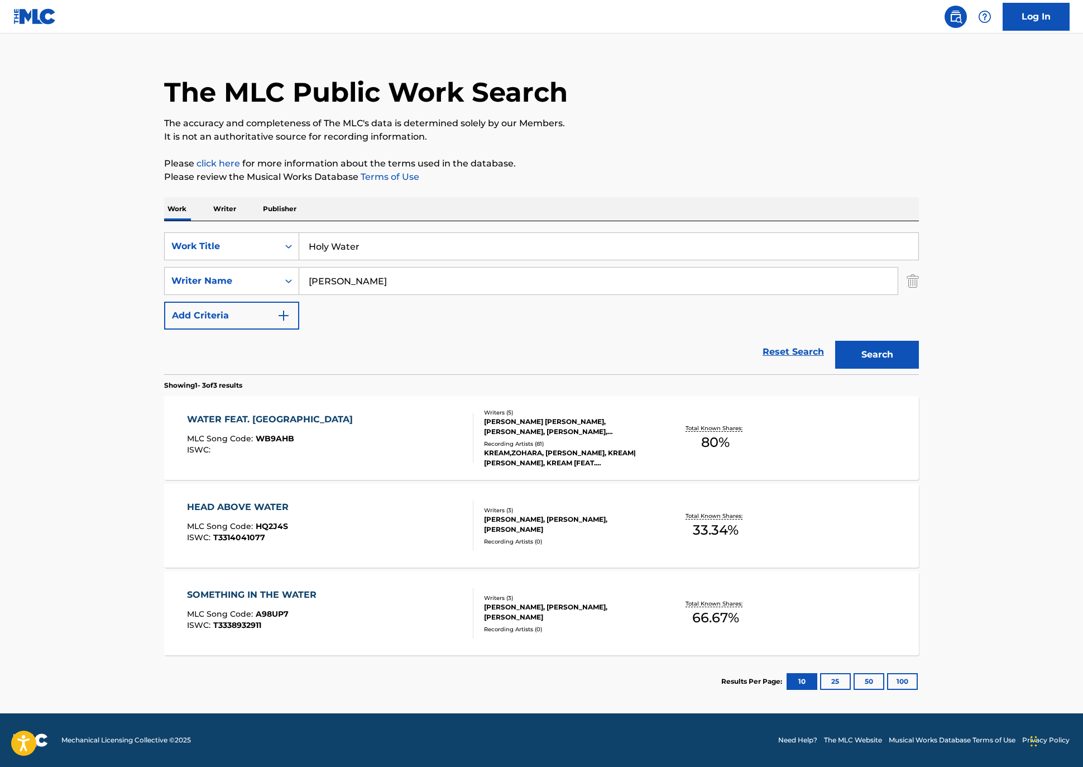
scroll to position [97, 0]
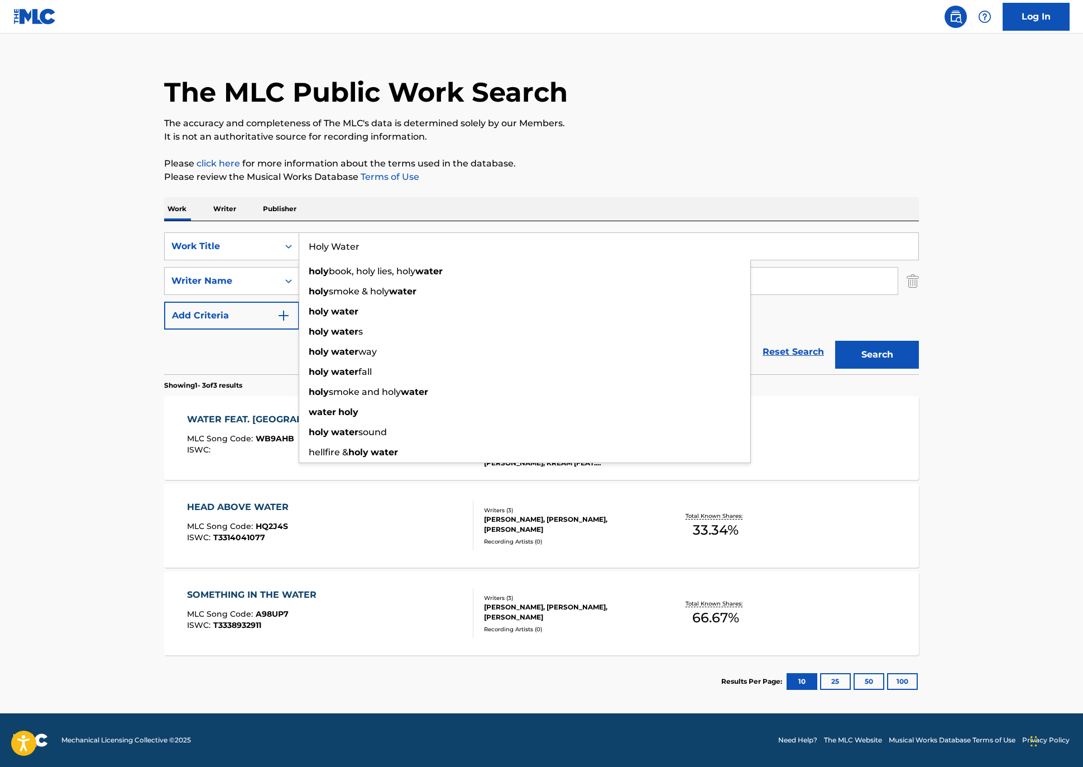
drag, startPoint x: 260, startPoint y: 196, endPoint x: 308, endPoint y: 219, distance: 53.9
click at [164, 232] on div "SearchWithCriteria2036bddd-02f6-4aec-87cb-1bb626e1d073 Work Title Holy Water ho…" at bounding box center [541, 246] width 755 height 28
paste input "Bowery"
click at [353, 197] on div "Work Writer Publisher" at bounding box center [541, 208] width 755 height 23
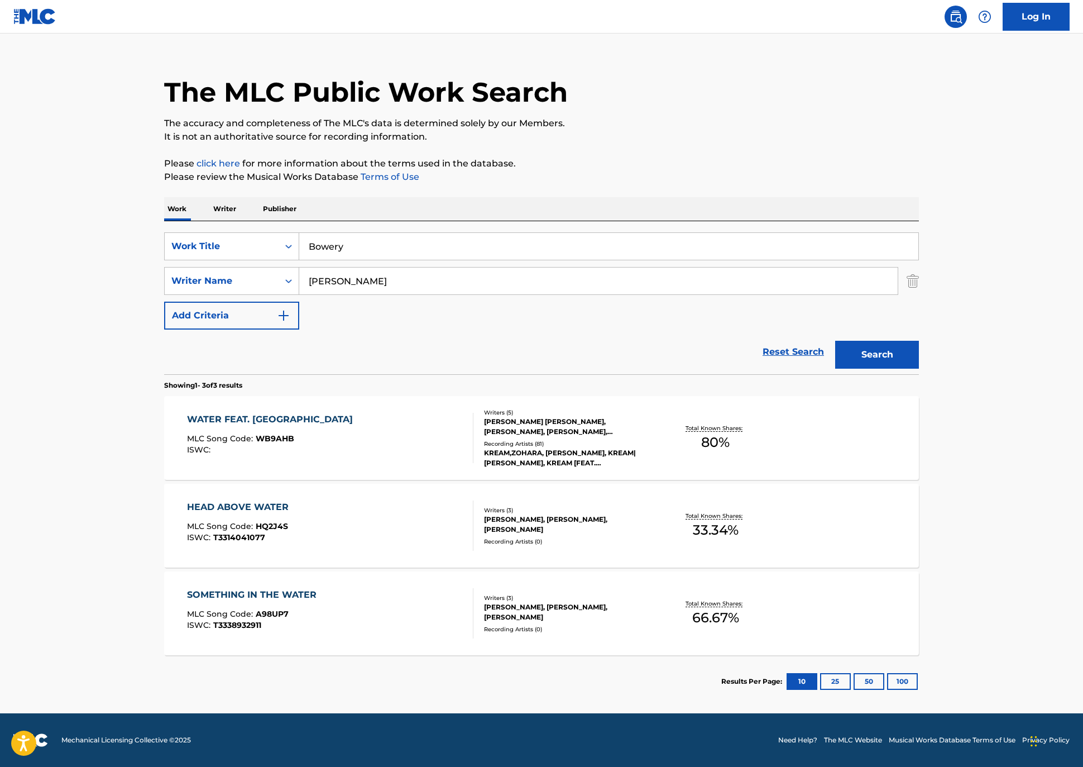
click at [320, 233] on input "Bowery" at bounding box center [608, 246] width 619 height 27
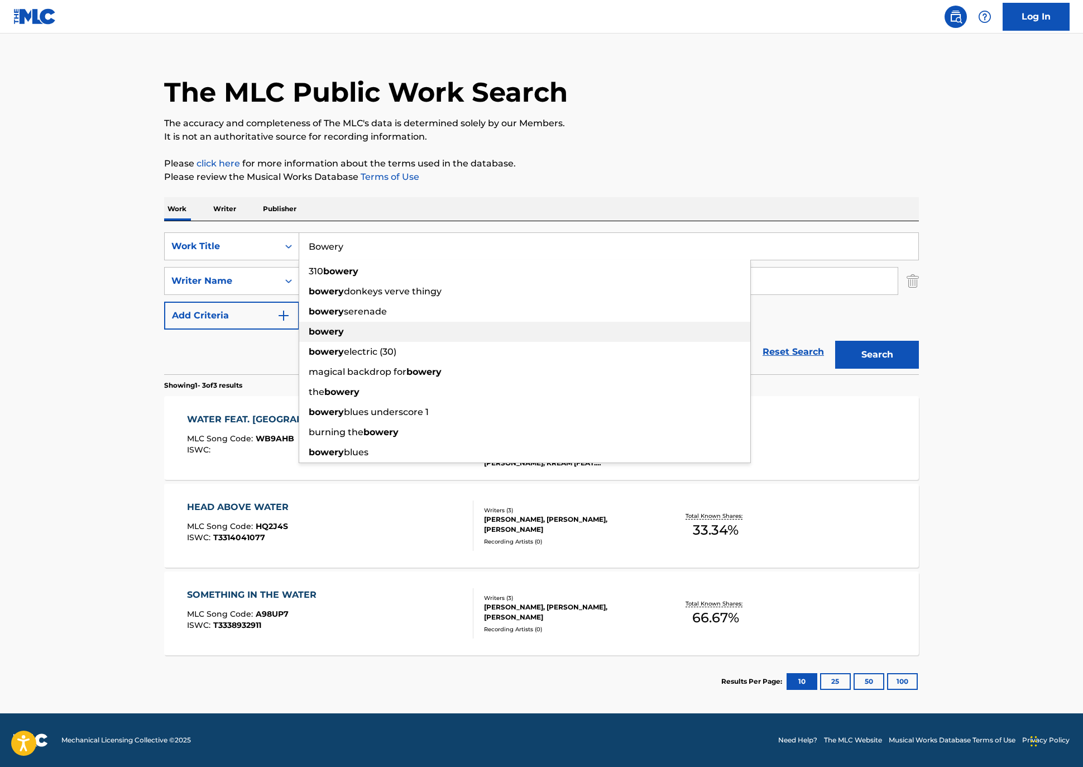
click at [309, 326] on strong "bowery" at bounding box center [326, 331] width 35 height 11
type input "bowery"
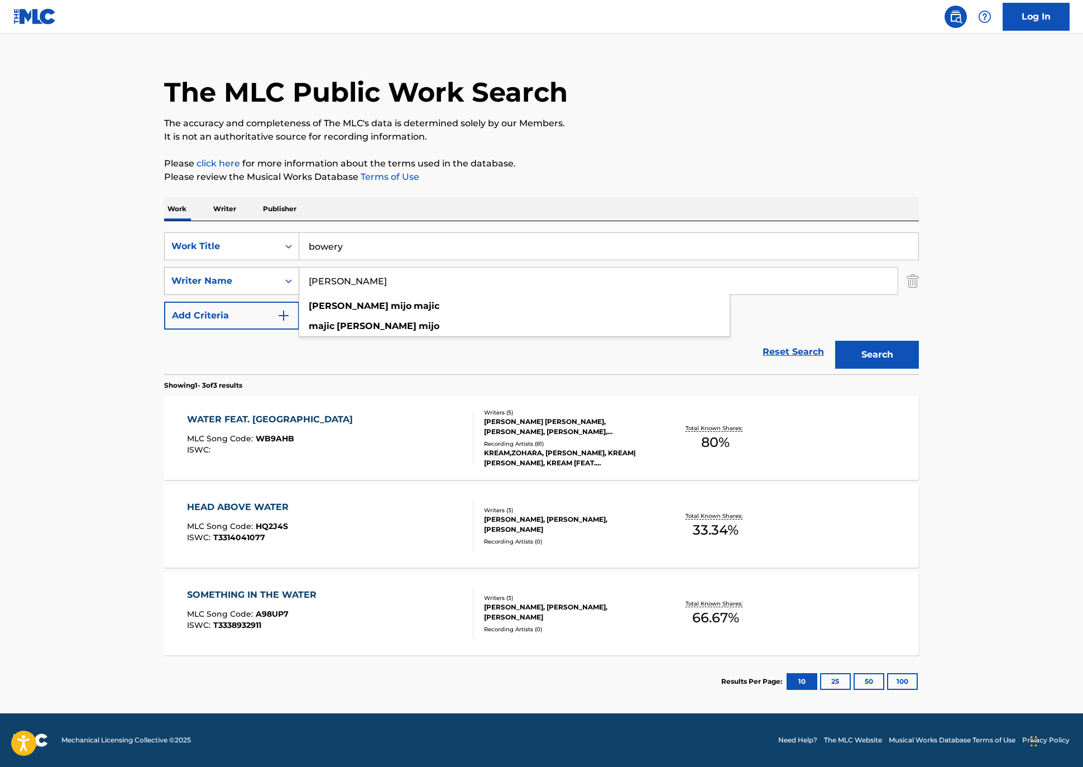
drag, startPoint x: 366, startPoint y: 242, endPoint x: 181, endPoint y: 237, distance: 184.9
click at [181, 267] on div "SearchWithCriteriadd99b6e5-93bb-430d-bd7e-c263bdb0ee37 Writer Name [PERSON_NAME…" at bounding box center [541, 281] width 755 height 28
drag, startPoint x: 181, startPoint y: 237, endPoint x: 946, endPoint y: 326, distance: 769.4
click at [919, 341] on button "Search" at bounding box center [877, 355] width 84 height 28
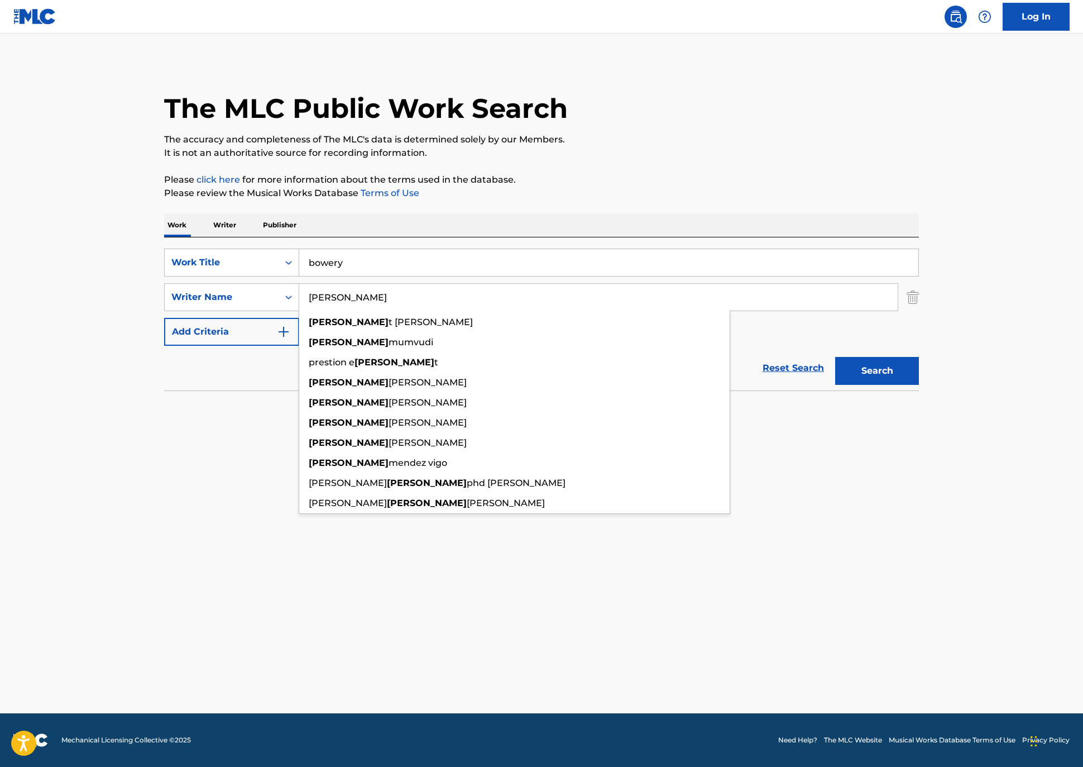
drag, startPoint x: 284, startPoint y: 334, endPoint x: 374, endPoint y: 366, distance: 95.5
click at [221, 311] on div "SearchWithCriteriadd99b6e5-93bb-430d-bd7e-c263bdb0ee37 Writer Name [PERSON_NAME…" at bounding box center [541, 297] width 755 height 28
paste input "FOLLOWILL"
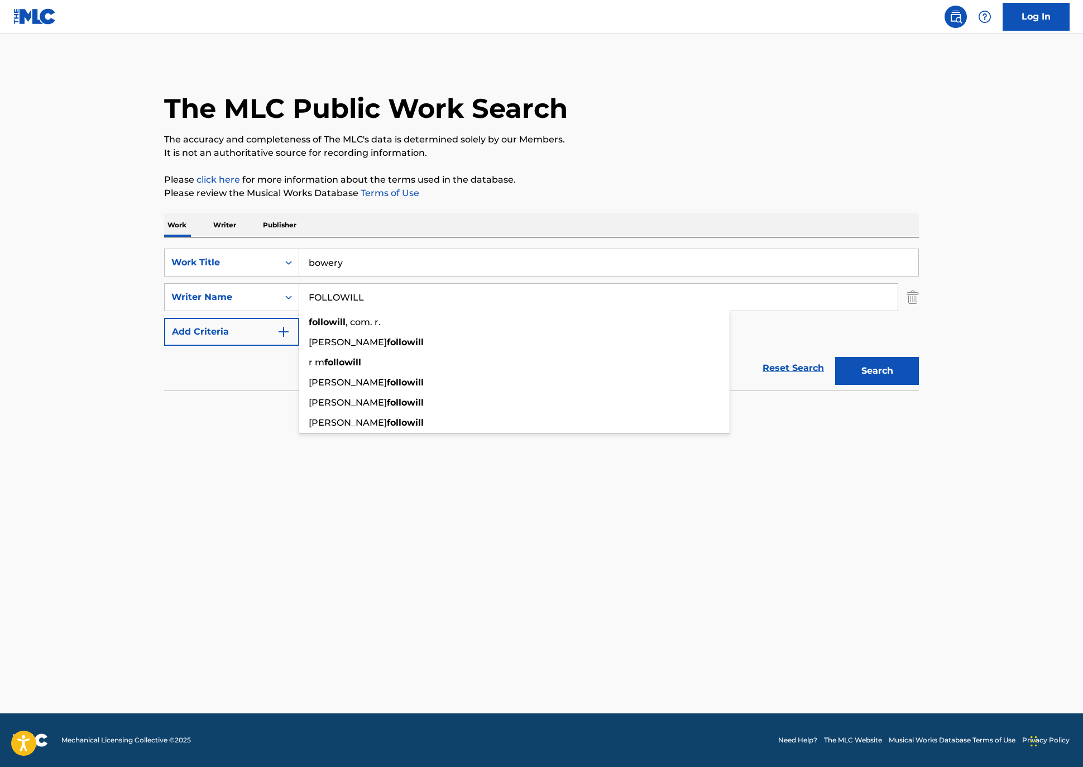
type input "FOLLOWILL"
click at [912, 385] on button "Search" at bounding box center [877, 371] width 84 height 28
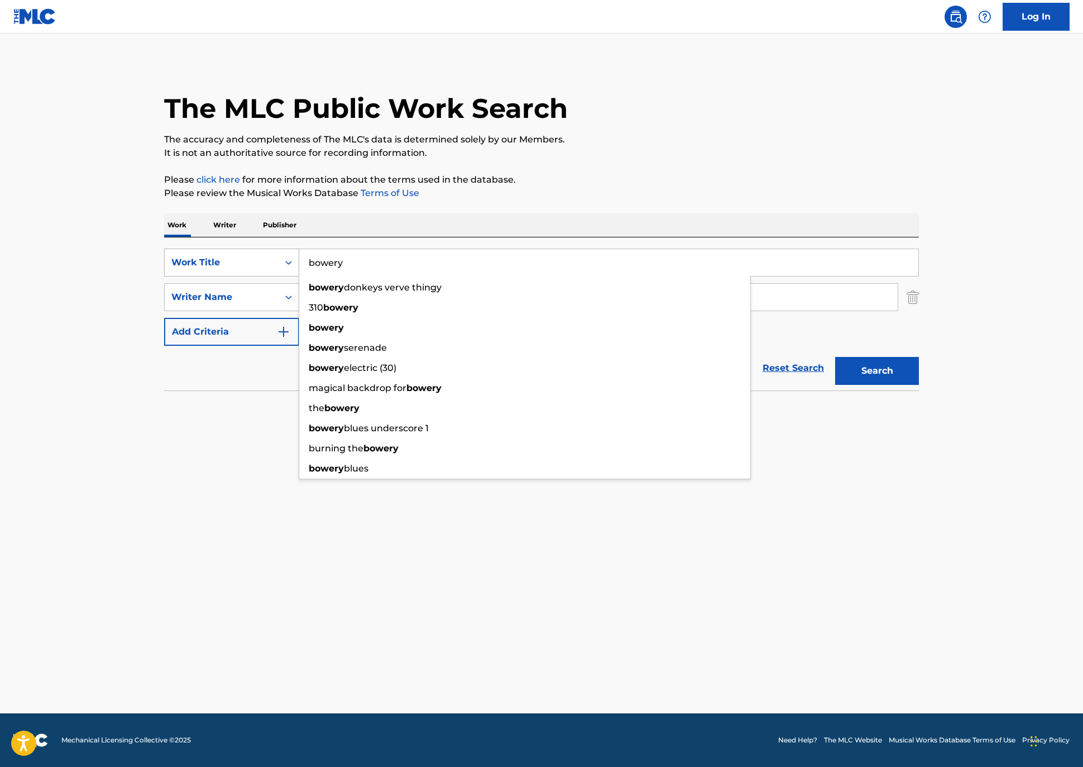
drag, startPoint x: 186, startPoint y: 285, endPoint x: 135, endPoint y: 282, distance: 51.4
click at [164, 276] on div "SearchWithCriteria2036bddd-02f6-4aec-87cb-1bb626e1d073 Work Title bowery bowery…" at bounding box center [541, 262] width 755 height 28
paste input "Lost"
type input "Lost"
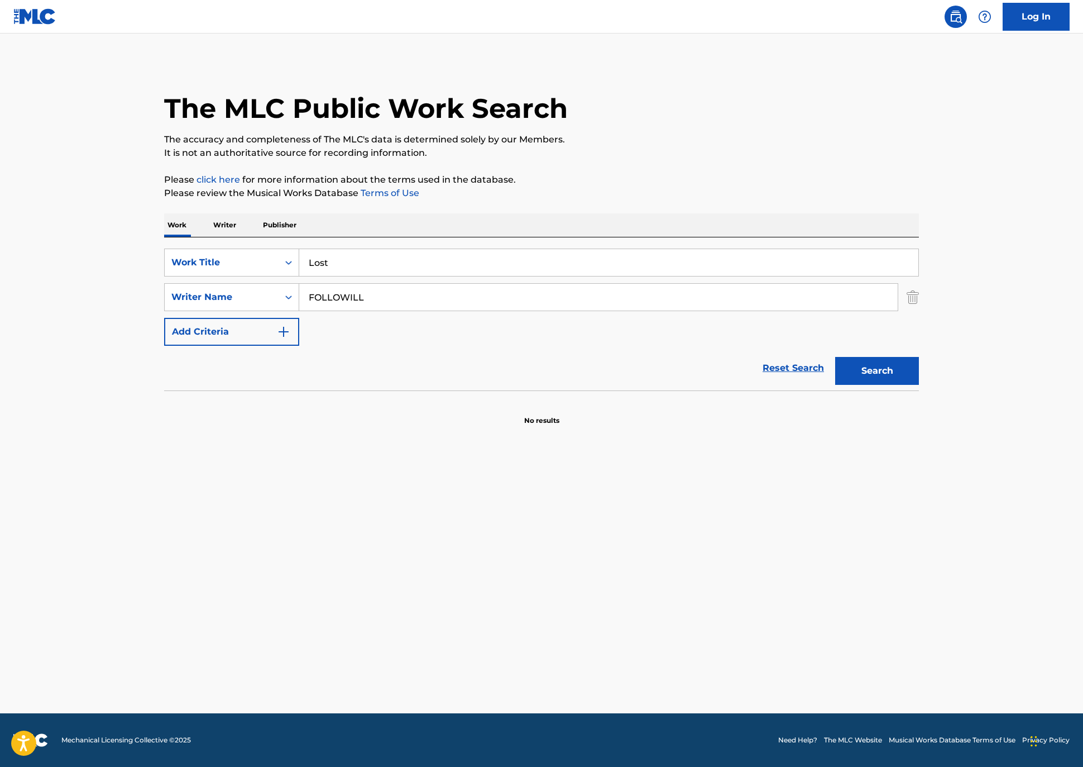
click at [302, 200] on p "Please review the Musical Works Database Terms of Use" at bounding box center [541, 192] width 755 height 13
drag, startPoint x: 351, startPoint y: 343, endPoint x: 100, endPoint y: 327, distance: 251.2
click at [164, 311] on div "SearchWithCriteriadd99b6e5-93bb-430d-bd7e-c263bdb0ee37 Writer Name FOLLOWILL" at bounding box center [541, 297] width 755 height 28
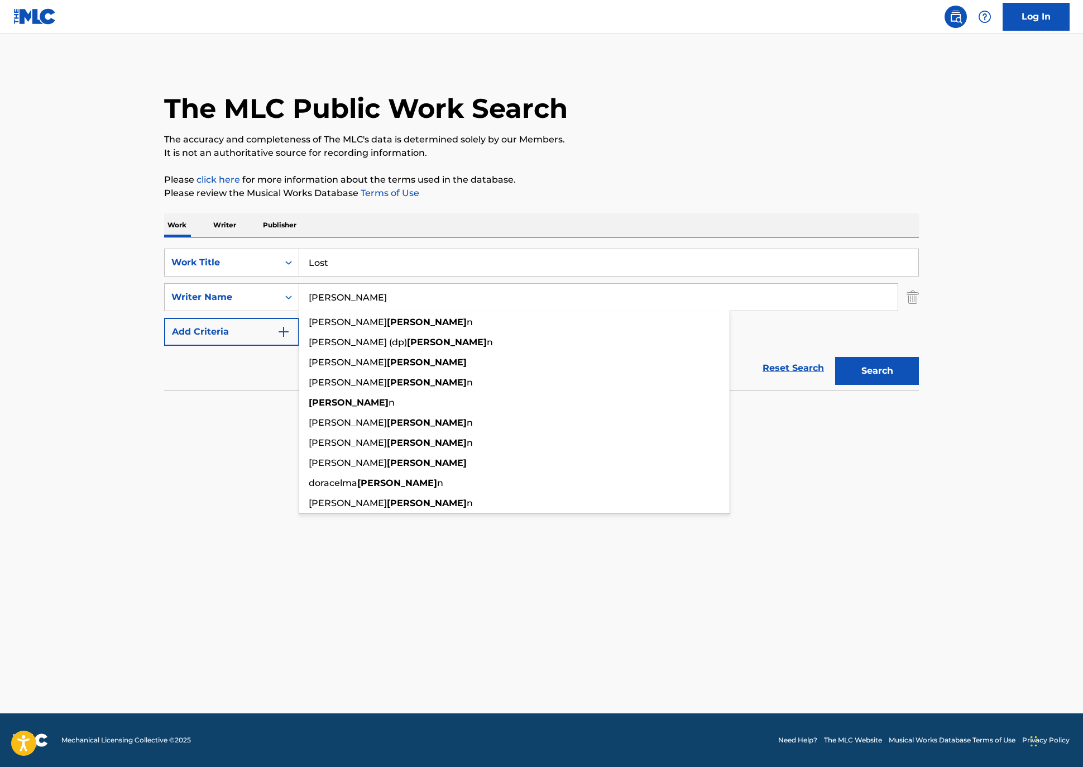
click at [919, 385] on button "Search" at bounding box center [877, 371] width 84 height 28
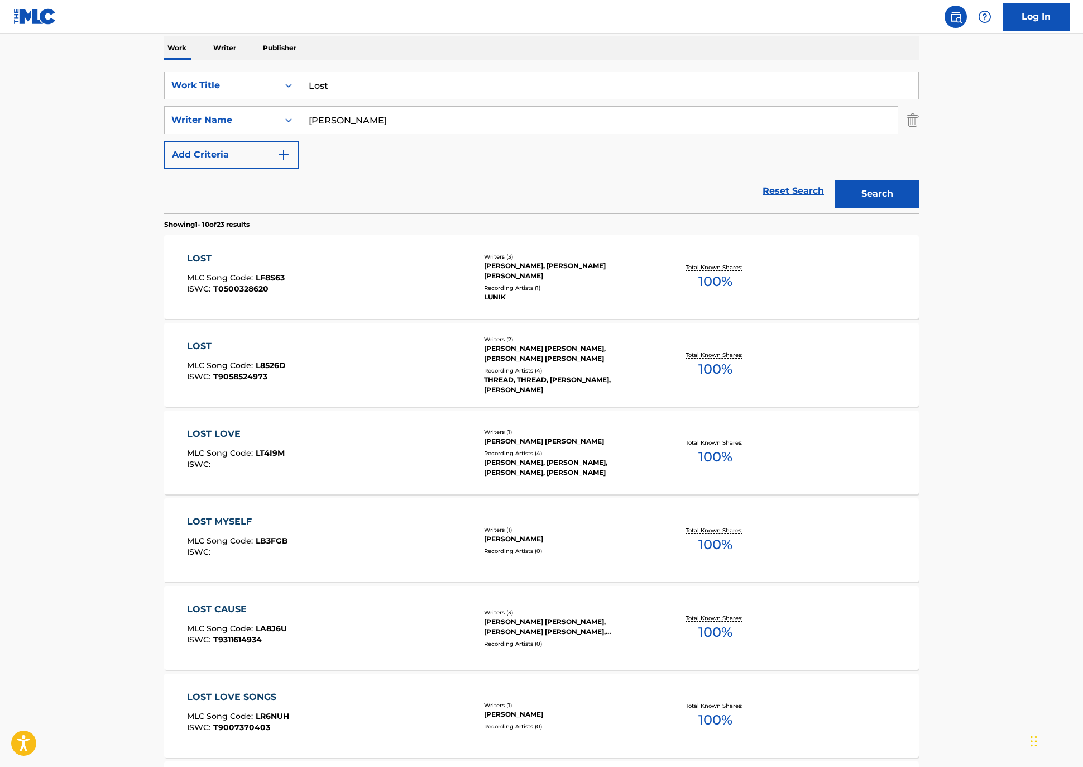
scroll to position [175, 0]
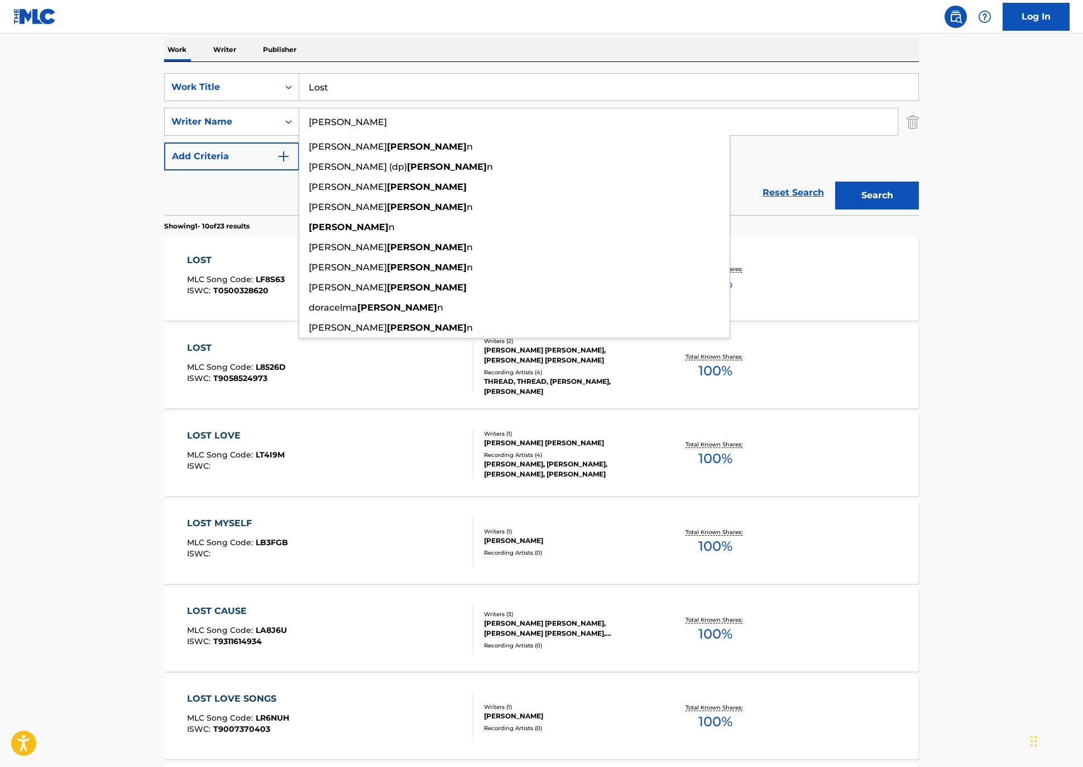
drag, startPoint x: 322, startPoint y: 160, endPoint x: 117, endPoint y: 151, distance: 205.6
click at [164, 136] on div "SearchWithCriteriadd99b6e5-93bb-430d-bd7e-c263bdb0ee37 Writer Name [PERSON_NAME…" at bounding box center [541, 122] width 755 height 28
type input "[PERSON_NAME]"
click at [919, 209] on button "Search" at bounding box center [877, 195] width 84 height 28
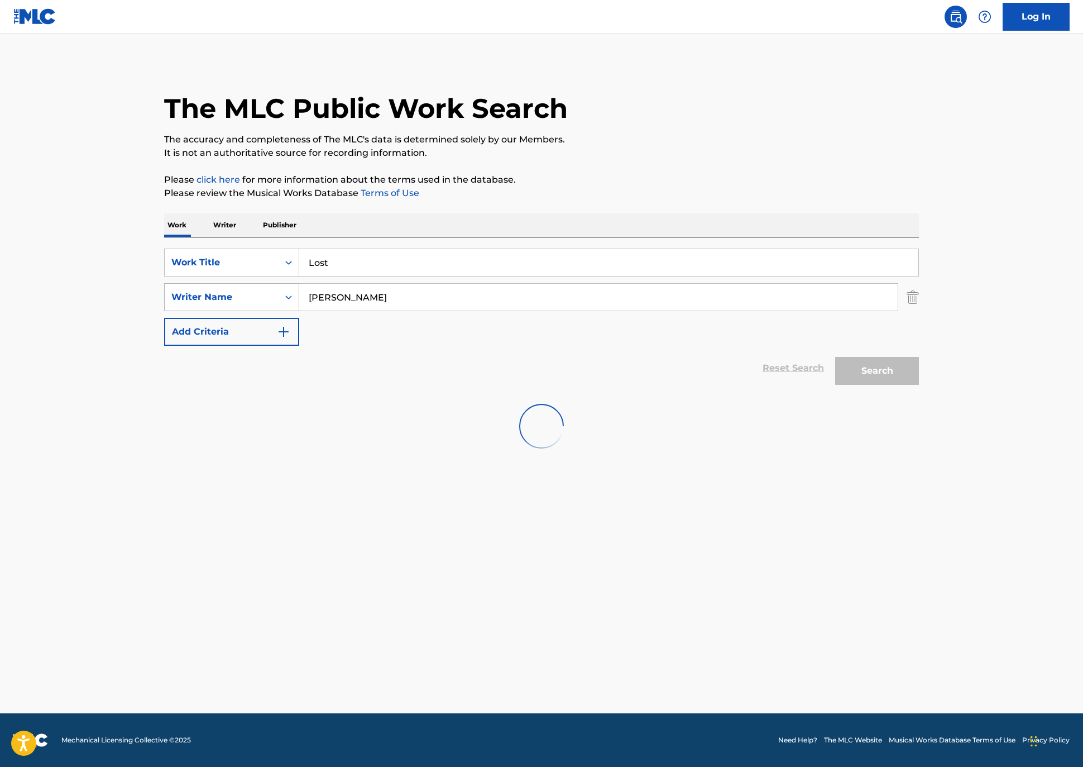
scroll to position [0, 0]
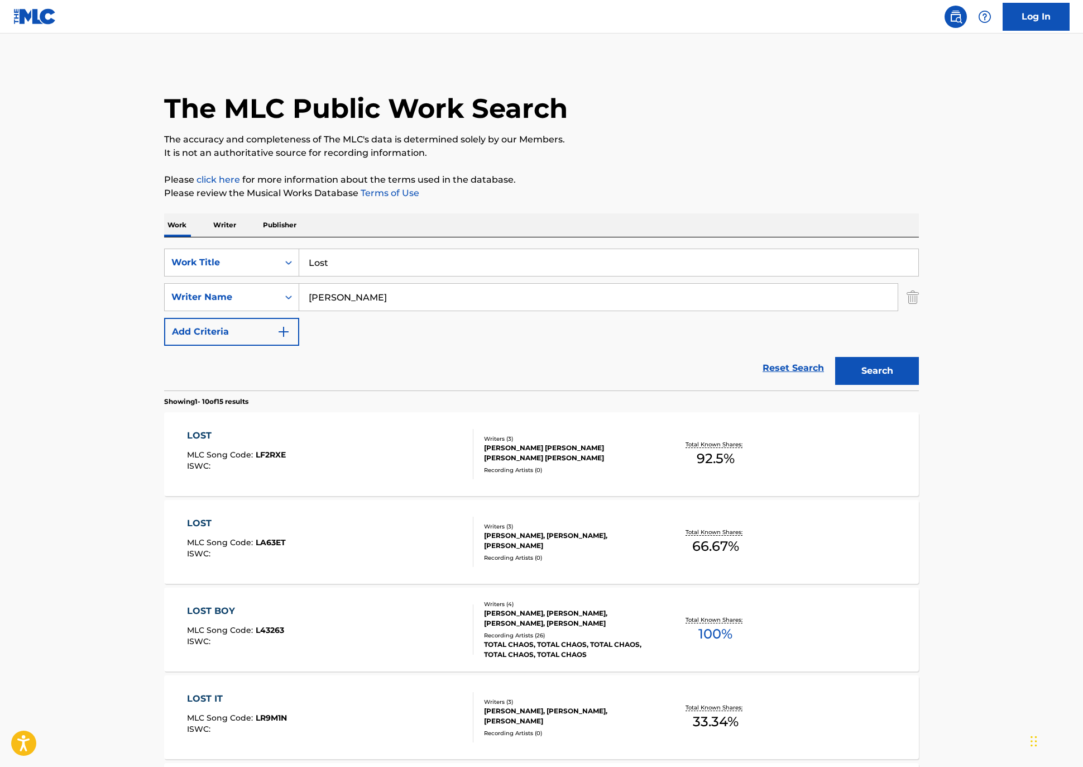
click at [517, 463] on div "[PERSON_NAME] [PERSON_NAME] [PERSON_NAME] [PERSON_NAME]" at bounding box center [568, 453] width 169 height 20
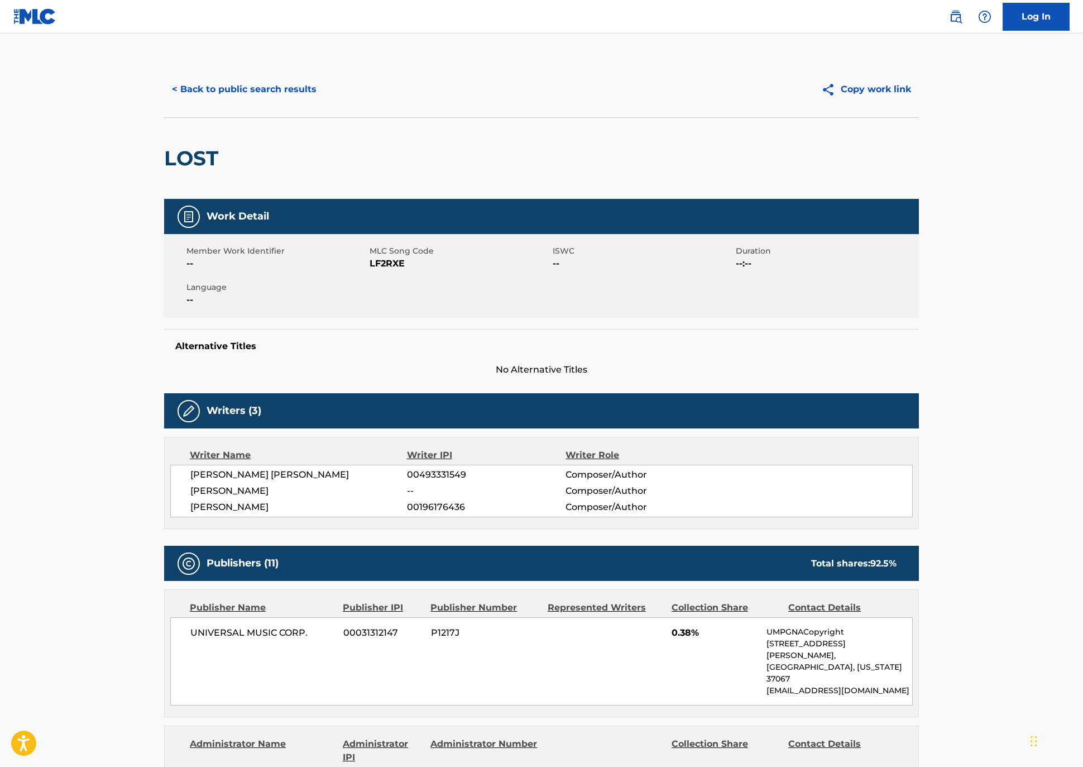
drag, startPoint x: 231, startPoint y: 569, endPoint x: 108, endPoint y: 548, distance: 124.7
click at [170, 517] on div "[PERSON_NAME] [PERSON_NAME] 00493331549 Composer/Author [PERSON_NAME] -- Compos…" at bounding box center [541, 491] width 743 height 52
click at [370, 270] on span "LF2RXE" at bounding box center [460, 263] width 180 height 13
click at [166, 103] on button "< Back to public search results" at bounding box center [244, 89] width 160 height 28
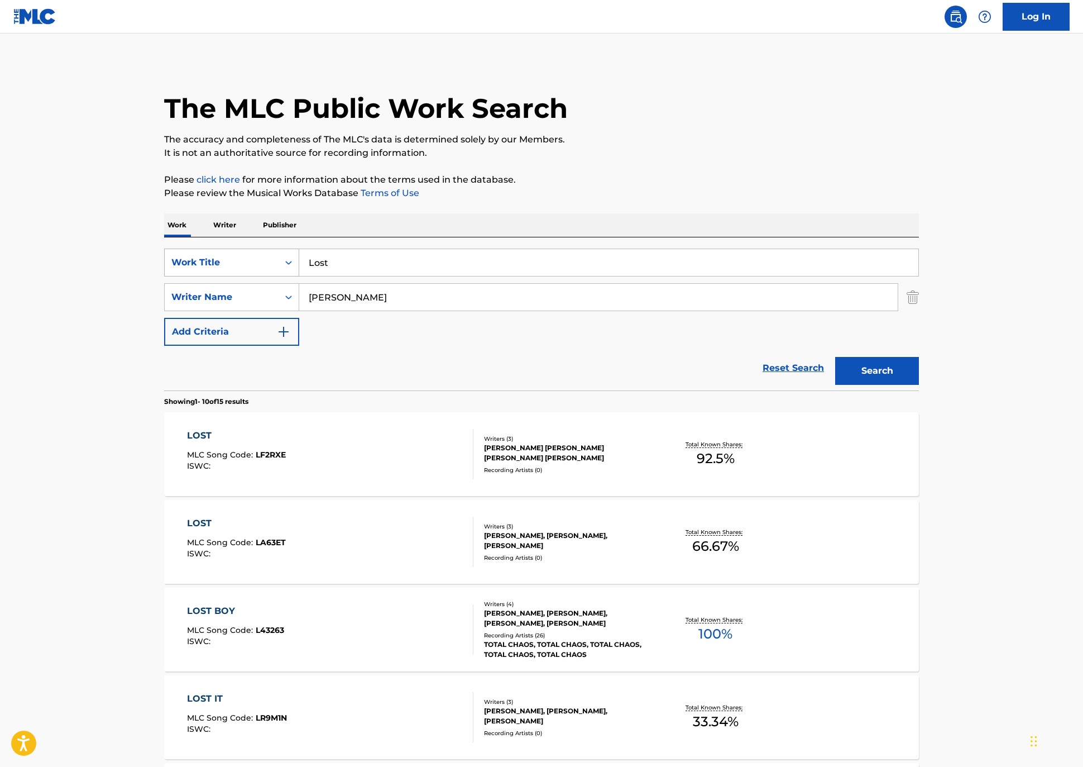
drag, startPoint x: 262, startPoint y: 293, endPoint x: 154, endPoint y: 280, distance: 109.0
click at [164, 276] on div "SearchWithCriteria2036bddd-02f6-4aec-87cb-1bb626e1d073 Work Title Lost" at bounding box center [541, 262] width 755 height 28
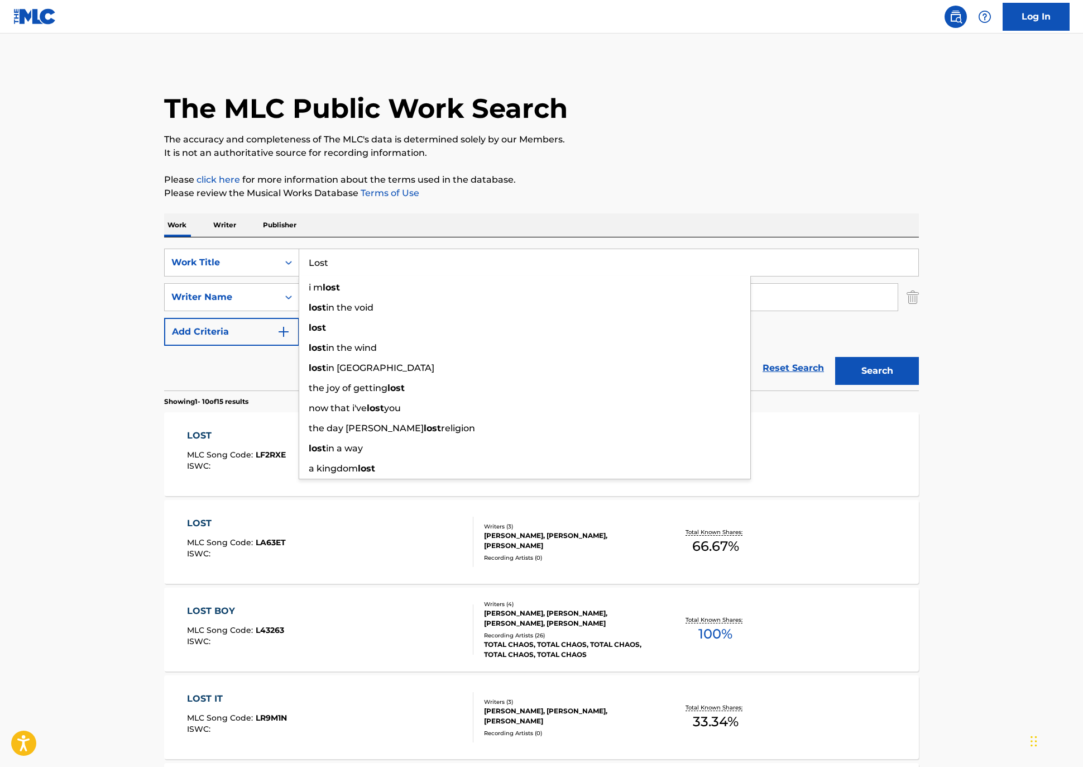
paste input "Holy Water"
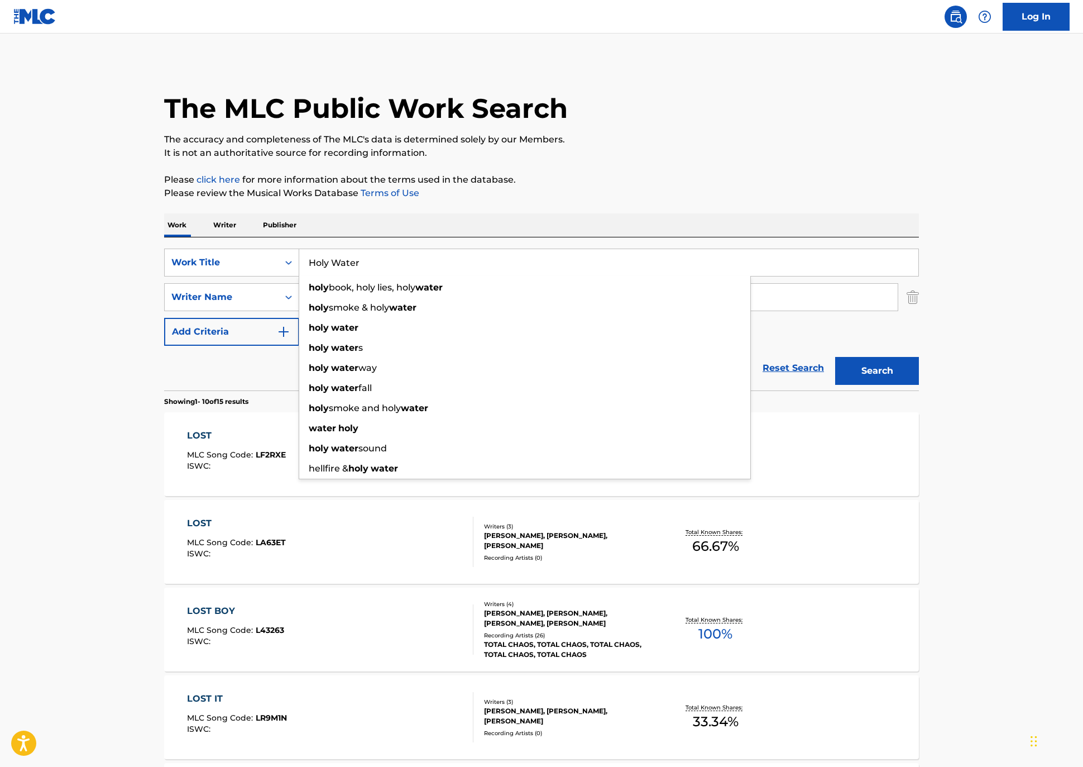
type input "Holy Water"
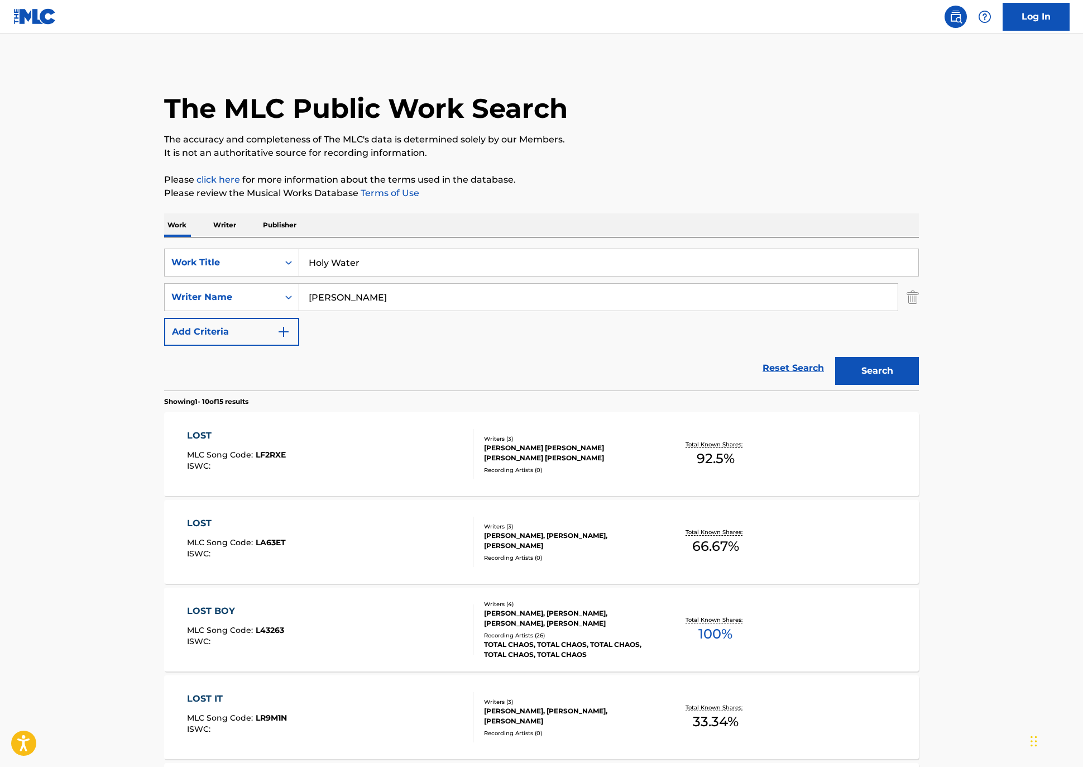
drag, startPoint x: 383, startPoint y: 247, endPoint x: 341, endPoint y: 307, distance: 73.7
click at [383, 237] on div "Work Writer Publisher" at bounding box center [541, 224] width 755 height 23
drag, startPoint x: 301, startPoint y: 339, endPoint x: 146, endPoint y: 327, distance: 155.7
click at [164, 311] on div "SearchWithCriteriadd99b6e5-93bb-430d-bd7e-c263bdb0ee37 Writer Name [PERSON_NAME]" at bounding box center [541, 297] width 755 height 28
drag, startPoint x: 336, startPoint y: 247, endPoint x: 332, endPoint y: 255, distance: 9.5
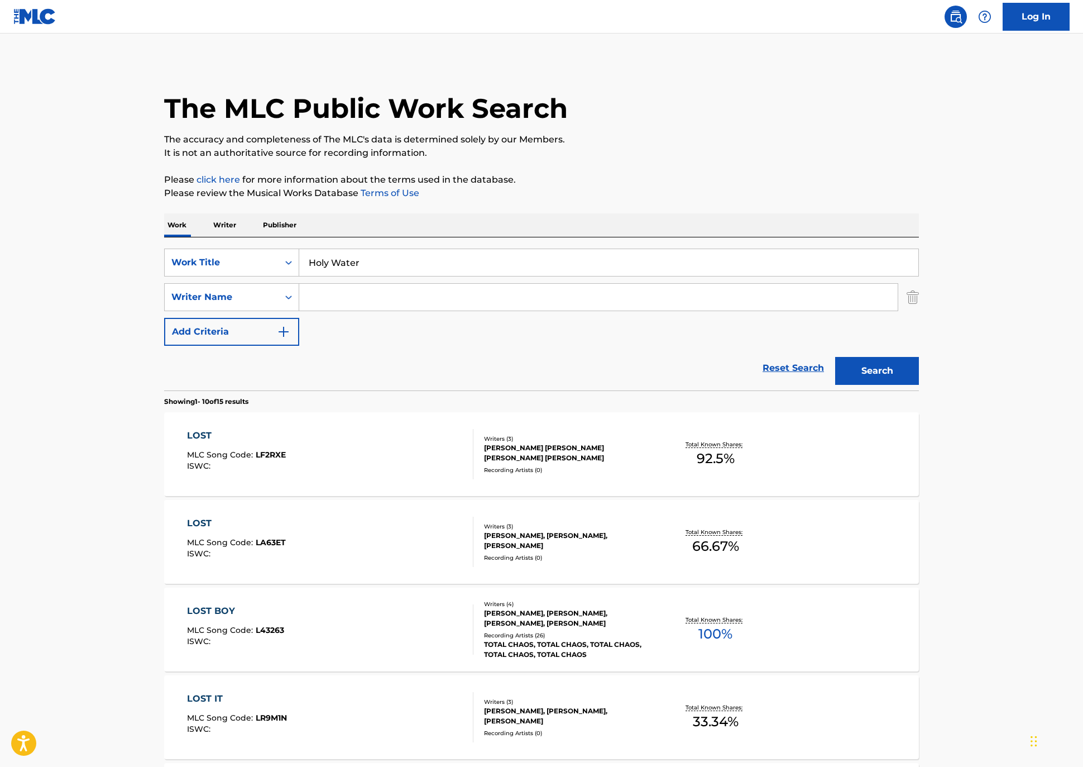
click at [336, 237] on div "Work Writer Publisher" at bounding box center [541, 224] width 755 height 23
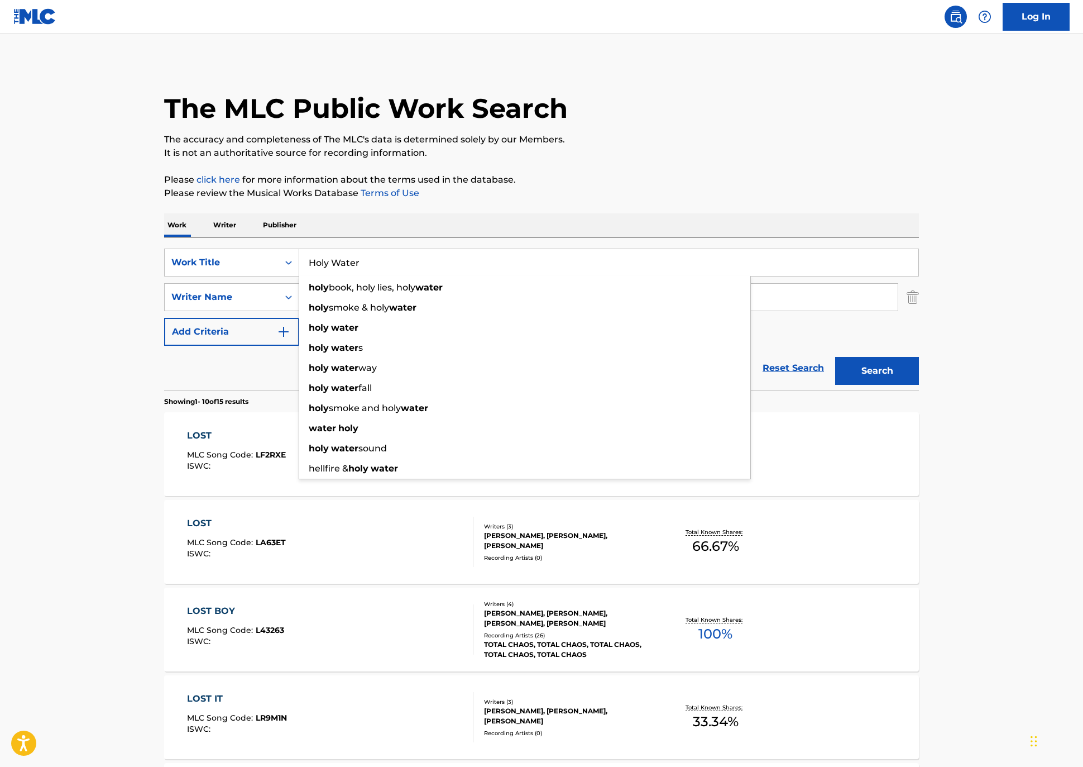
click at [315, 276] on input "Holy Water" at bounding box center [608, 262] width 619 height 27
drag, startPoint x: 282, startPoint y: 362, endPoint x: 309, endPoint y: 367, distance: 27.8
click at [329, 333] on span "Search Form" at bounding box center [330, 327] width 2 height 11
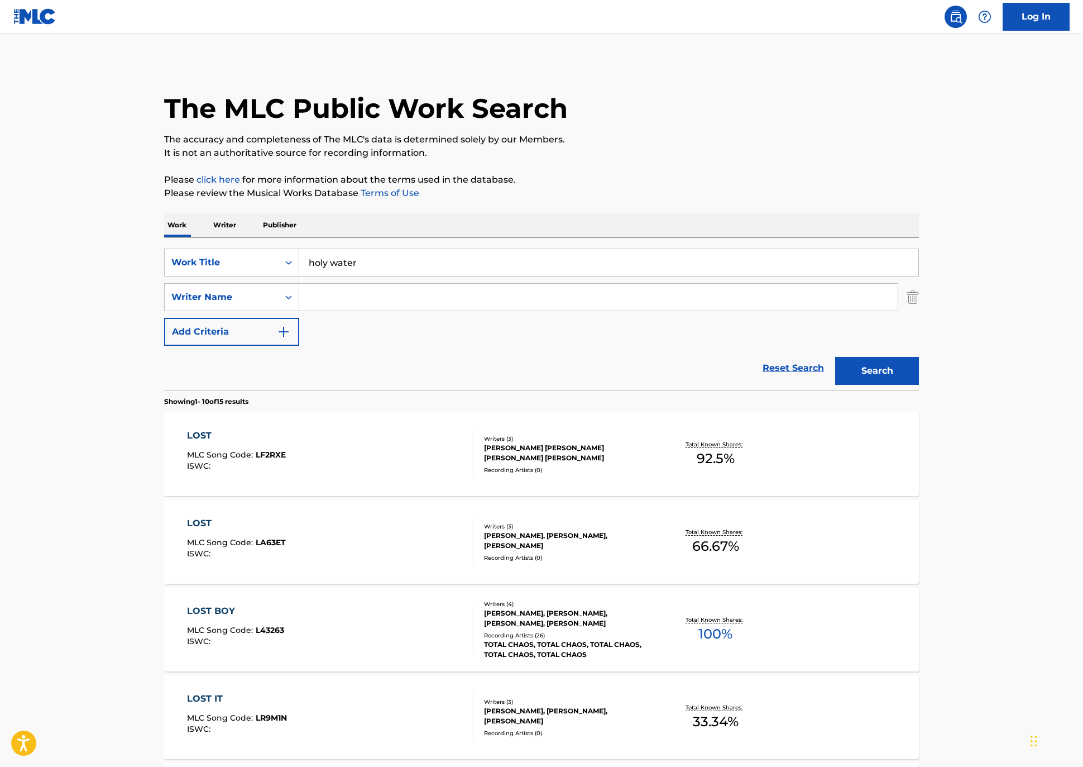
drag, startPoint x: 938, startPoint y: 428, endPoint x: 890, endPoint y: 427, distance: 48.0
click at [919, 385] on button "Search" at bounding box center [877, 371] width 84 height 28
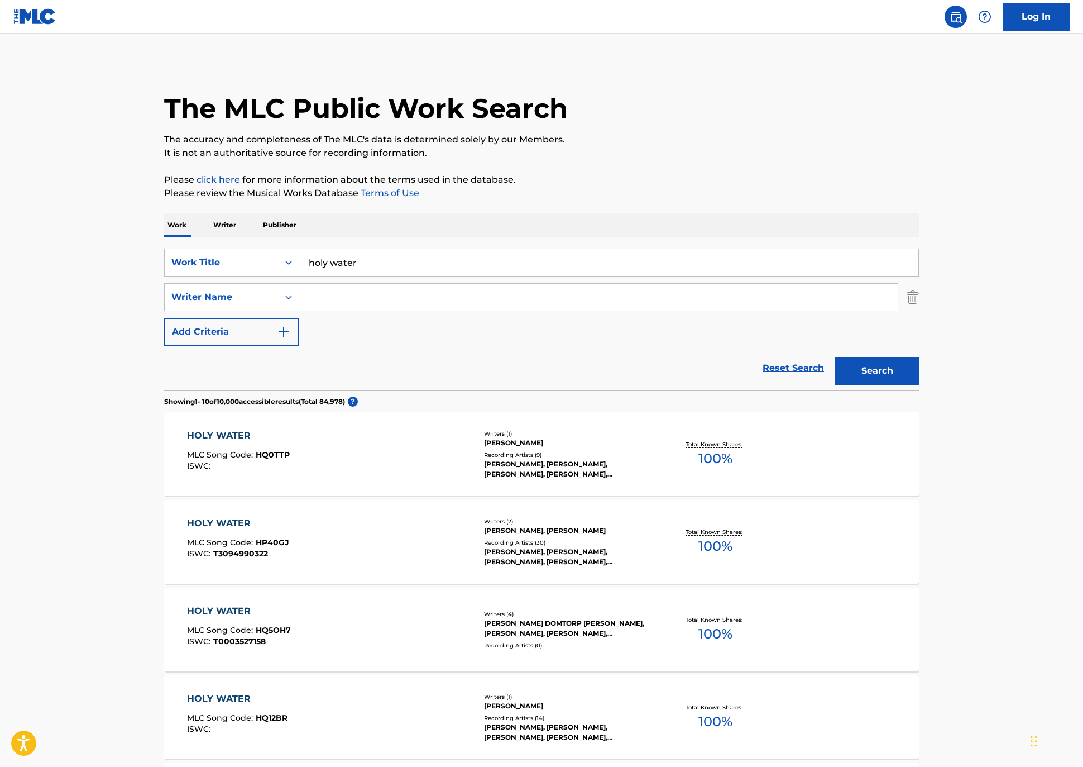
drag, startPoint x: 324, startPoint y: 511, endPoint x: 344, endPoint y: 287, distance: 225.3
click at [344, 276] on input "holy water" at bounding box center [608, 262] width 619 height 27
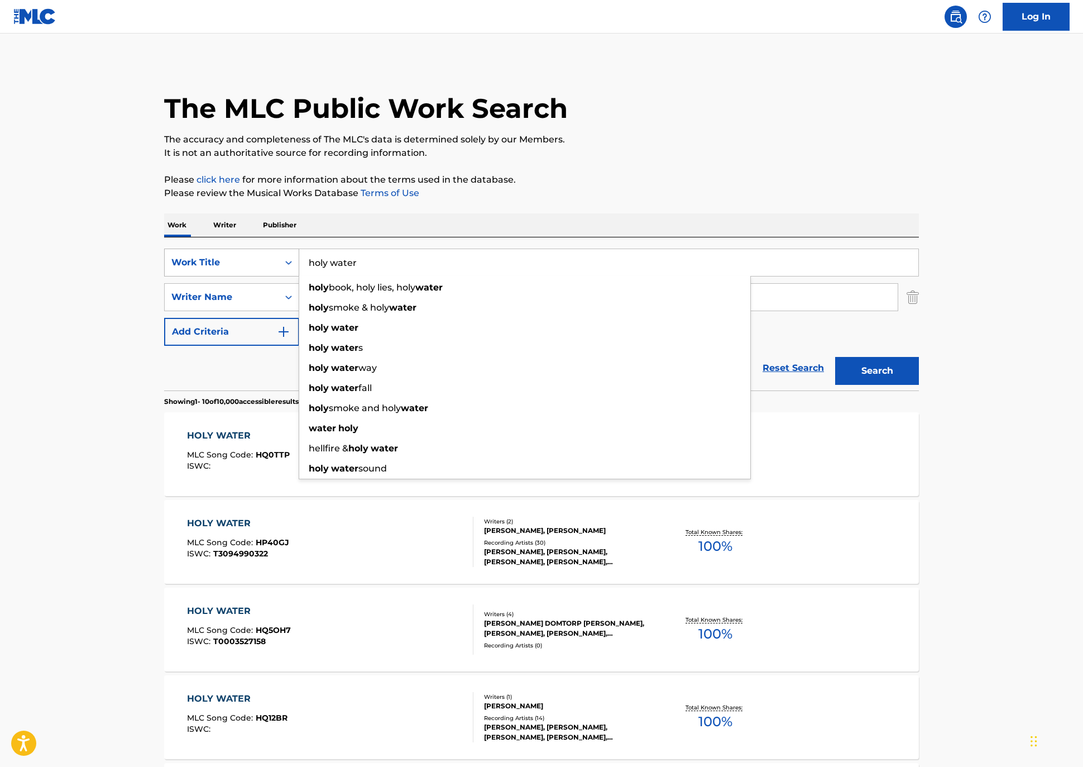
drag, startPoint x: 197, startPoint y: 282, endPoint x: 145, endPoint y: 280, distance: 52.0
click at [164, 276] on div "SearchWithCriteria2036bddd-02f6-4aec-87cb-1bb626e1d073 Work Title holy water ho…" at bounding box center [541, 262] width 755 height 28
paste input "Bowery"
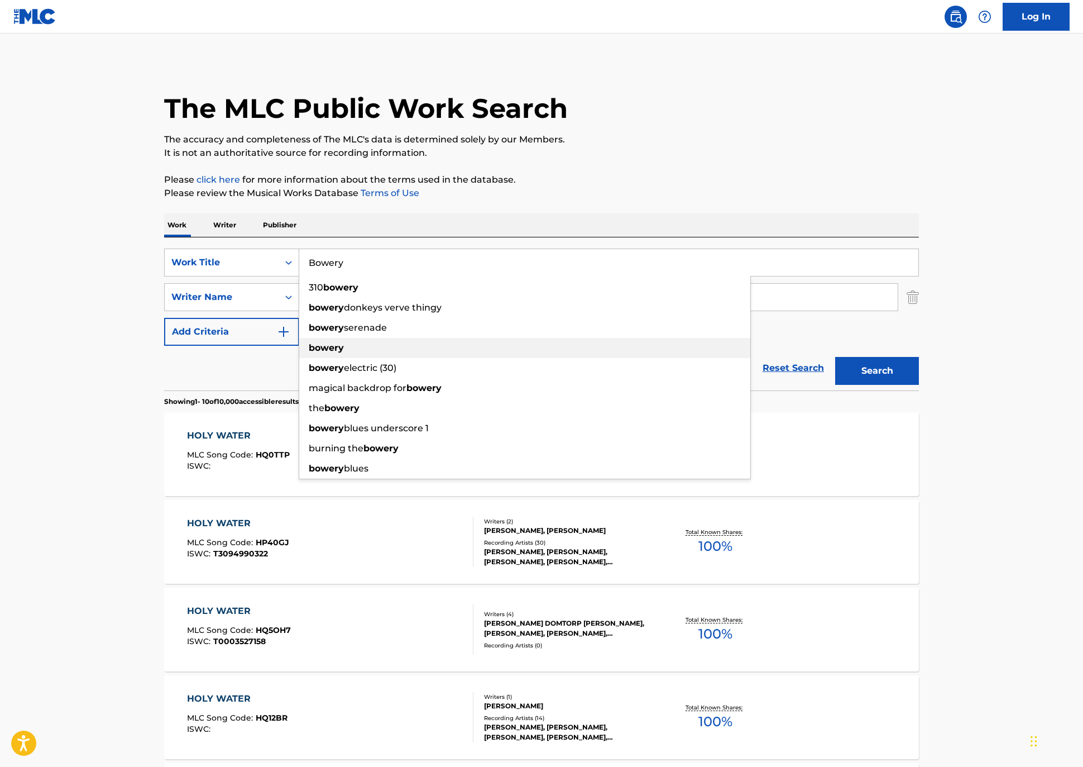
click at [309, 353] on strong "bowery" at bounding box center [326, 347] width 35 height 11
type input "bowery"
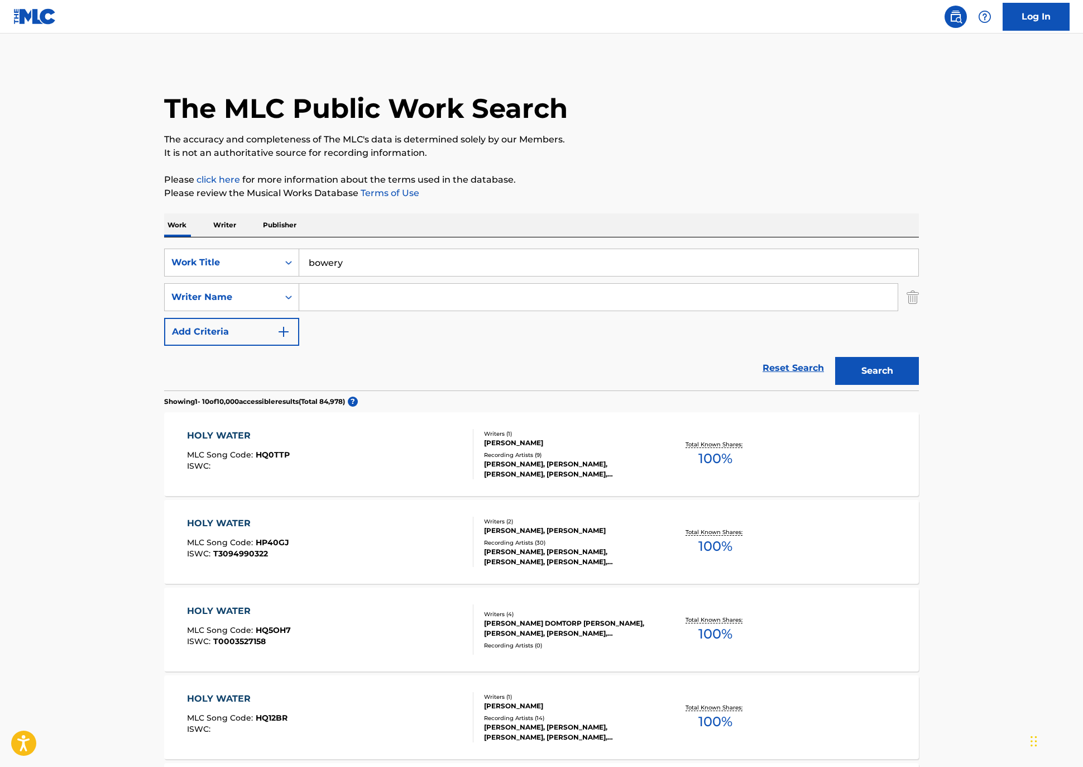
click at [919, 385] on button "Search" at bounding box center [877, 371] width 84 height 28
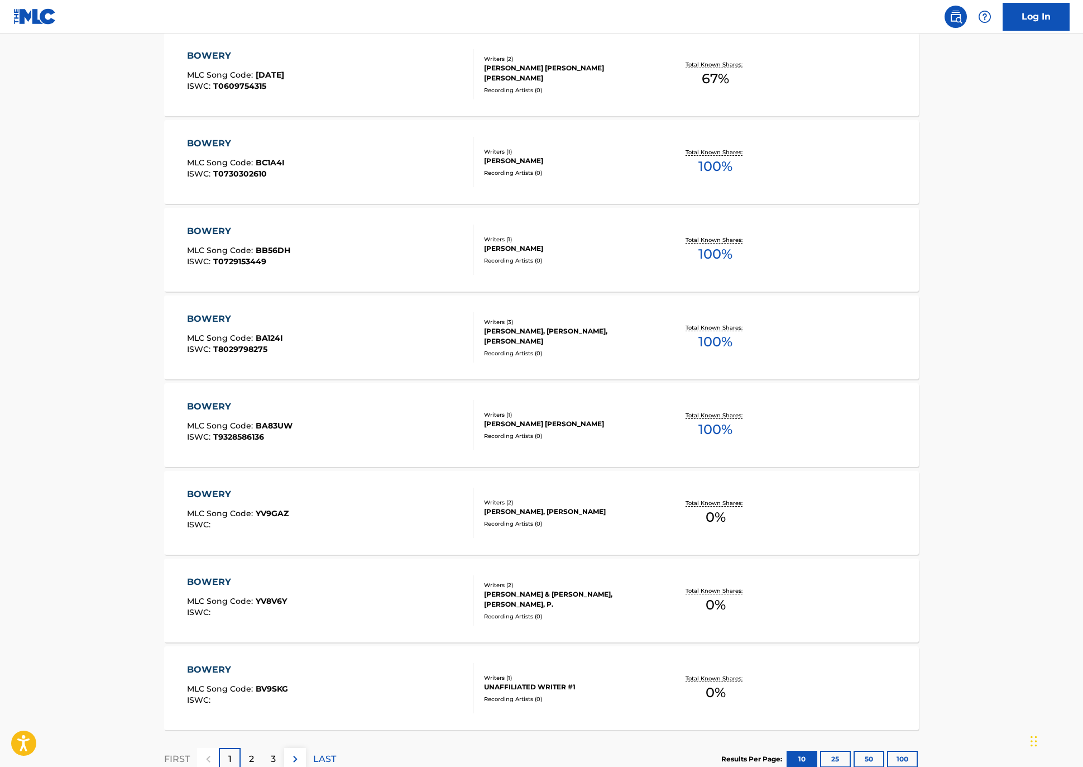
scroll to position [557, 0]
